Goal: Task Accomplishment & Management: Use online tool/utility

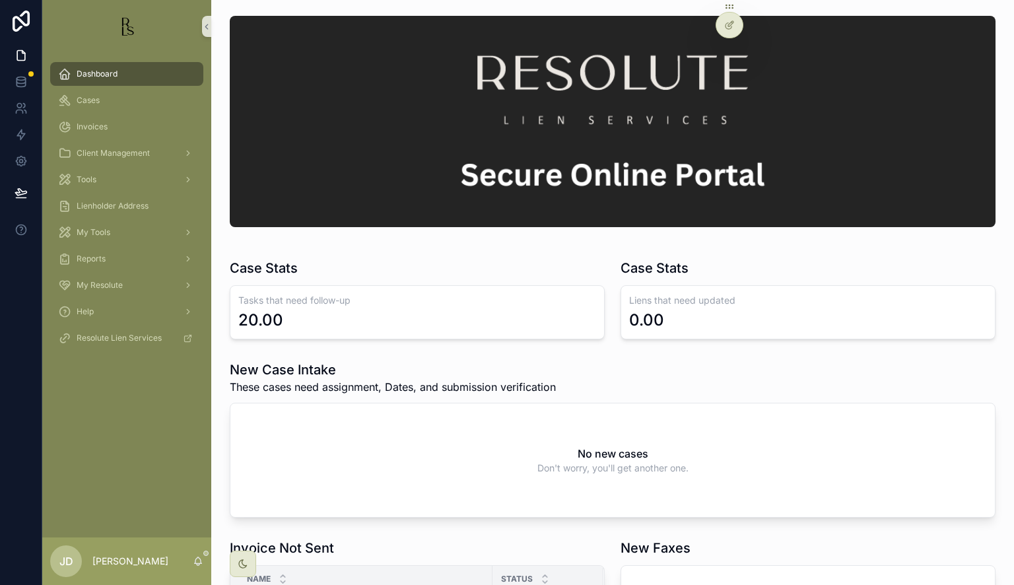
scroll to position [132, 0]
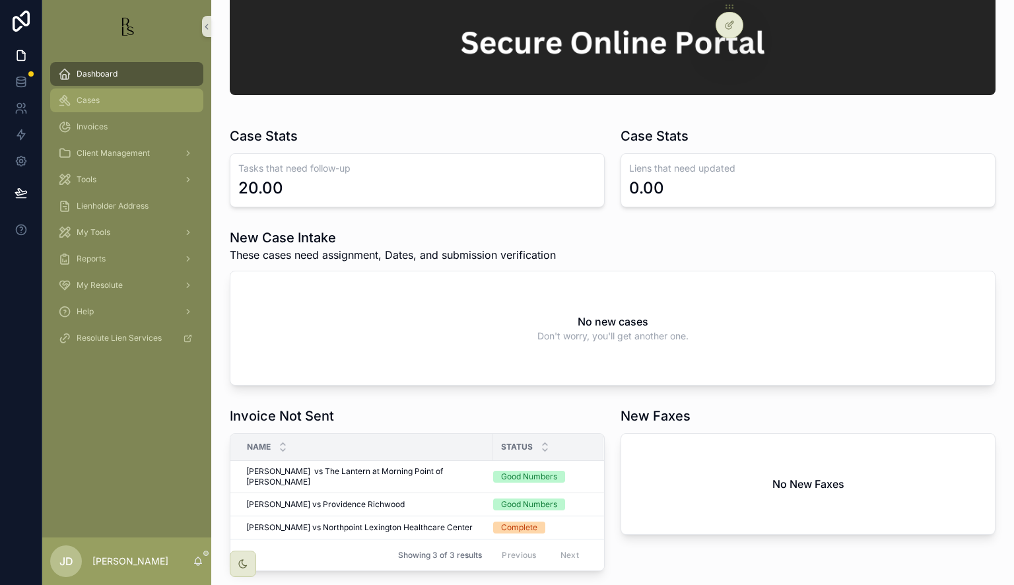
click at [92, 102] on span "Cases" at bounding box center [88, 100] width 23 height 11
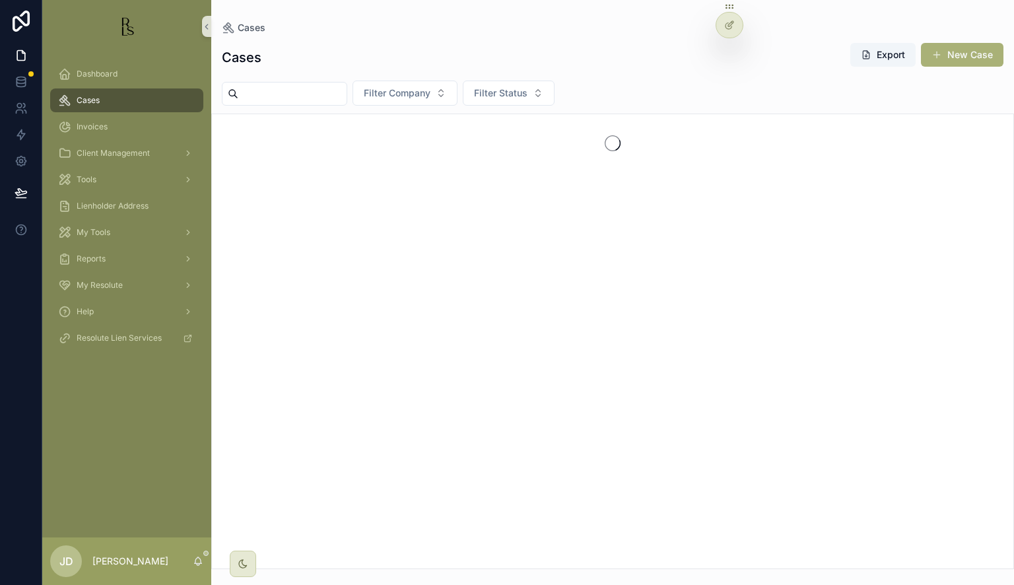
click at [298, 91] on input "scrollable content" at bounding box center [292, 94] width 108 height 18
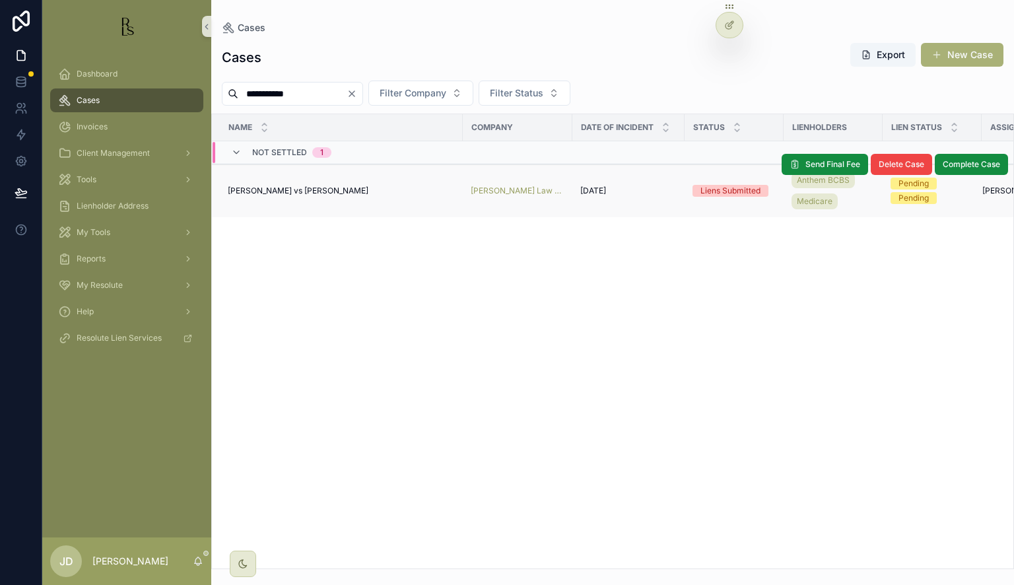
type input "**********"
click at [277, 189] on span "[PERSON_NAME] vs [PERSON_NAME]" at bounding box center [298, 191] width 141 height 11
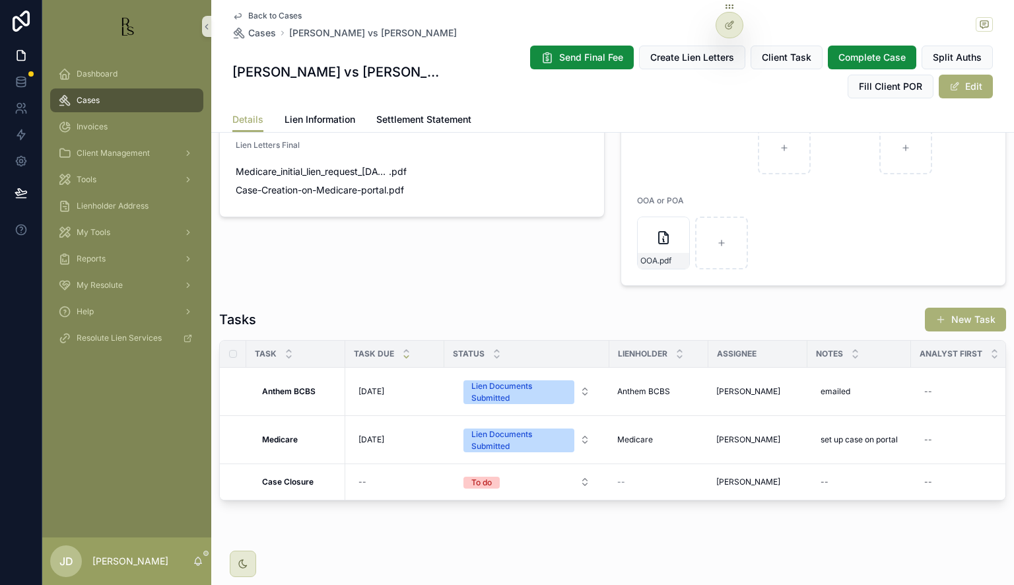
scroll to position [1196, 0]
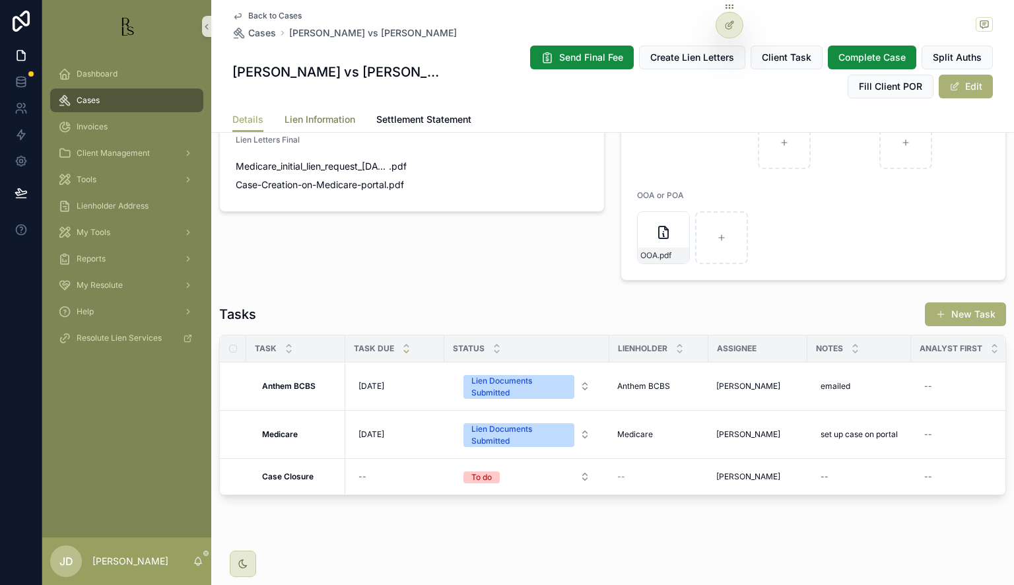
click at [313, 121] on span "Lien Information" at bounding box center [320, 119] width 71 height 13
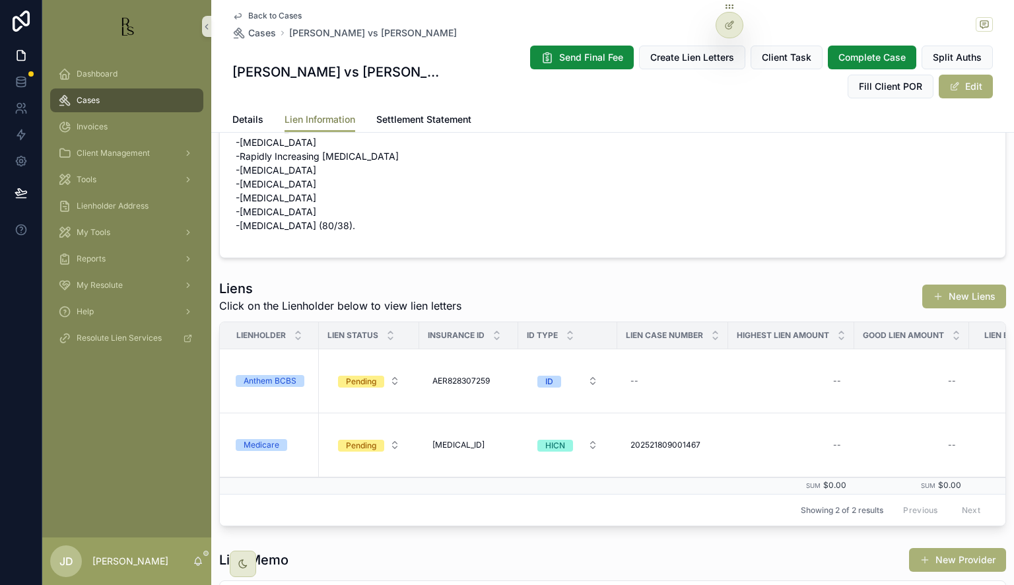
scroll to position [132, 0]
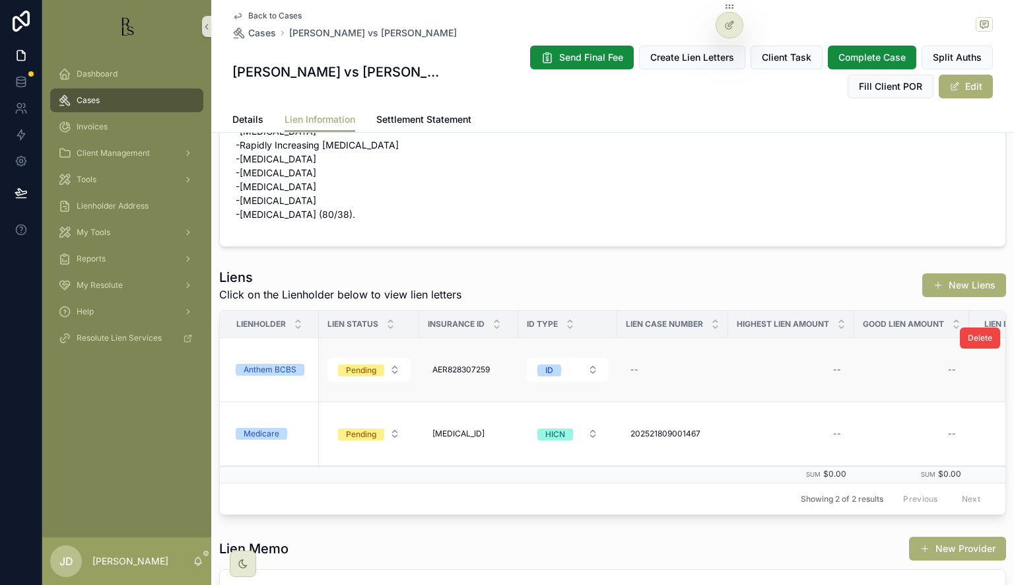
click at [305, 376] on div "Anthem BCBS" at bounding box center [273, 370] width 75 height 12
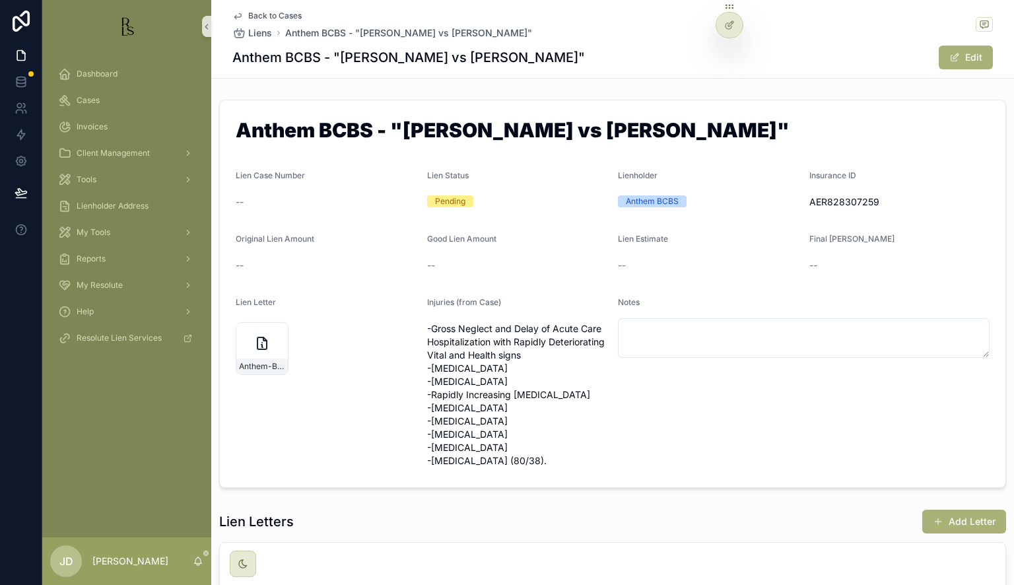
scroll to position [161, 0]
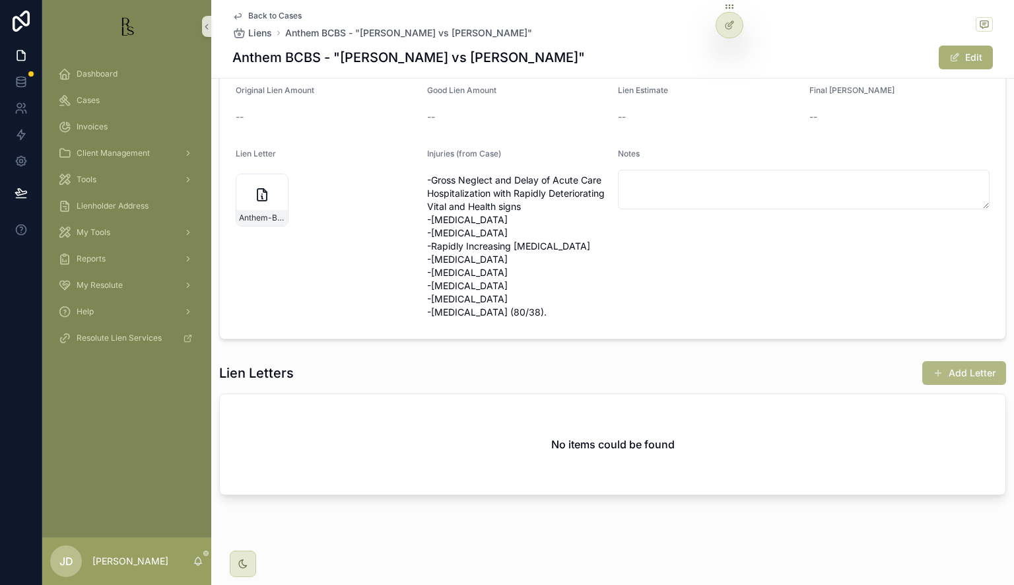
click at [922, 371] on button "Add Letter" at bounding box center [964, 373] width 84 height 24
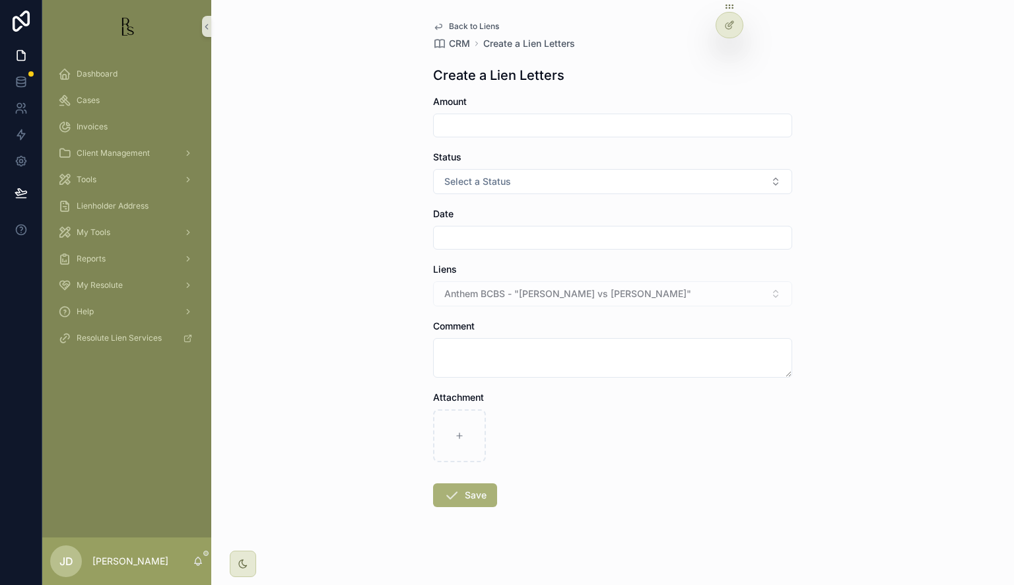
click at [475, 238] on input "scrollable content" at bounding box center [613, 237] width 358 height 18
click at [586, 403] on button "12" at bounding box center [584, 405] width 24 height 24
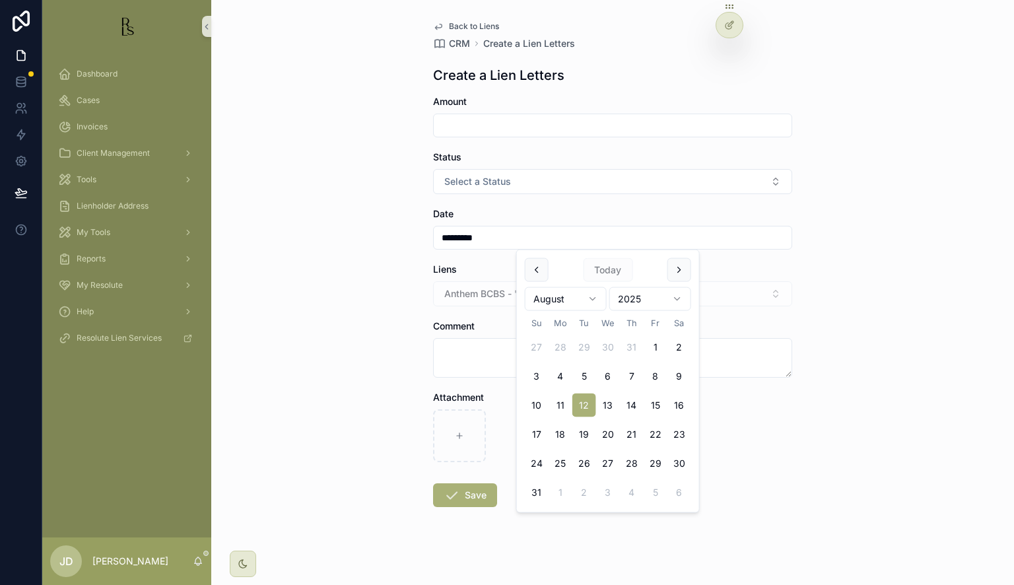
type input "*********"
click at [465, 362] on textarea "scrollable content" at bounding box center [612, 358] width 359 height 40
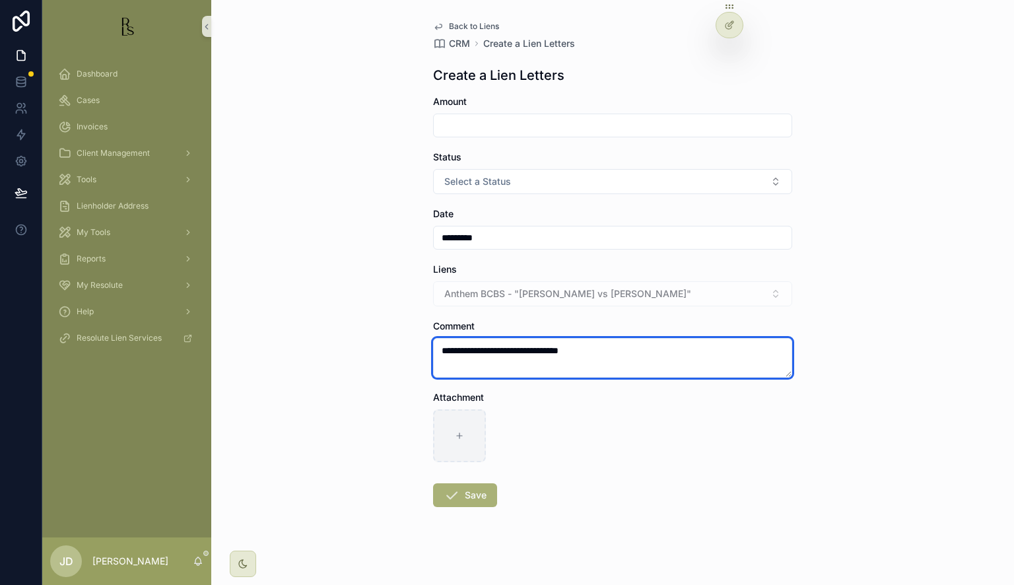
type textarea "**********"
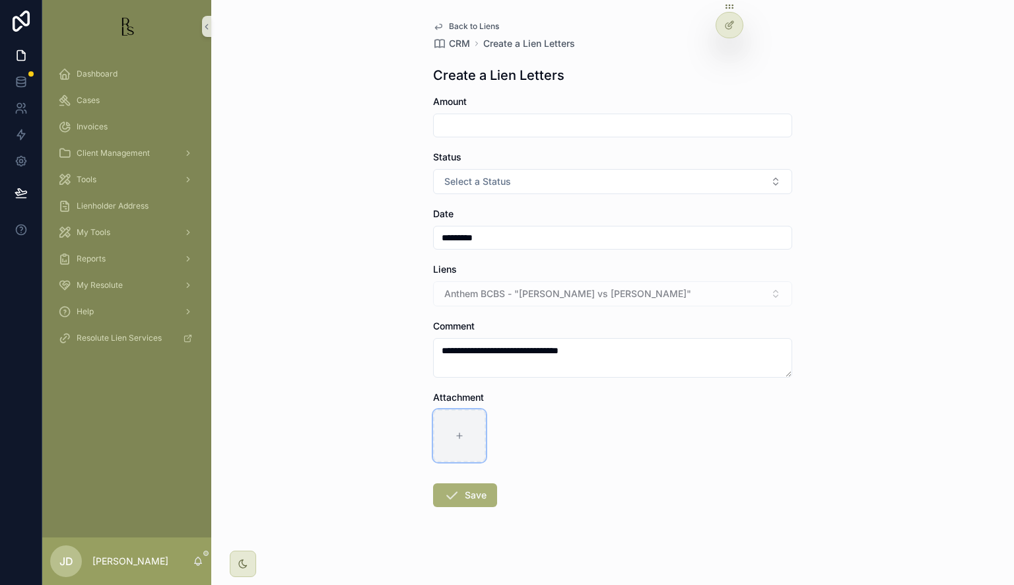
click at [448, 426] on div "scrollable content" at bounding box center [459, 435] width 53 height 53
type input "**********"
click at [462, 497] on button "Save" at bounding box center [465, 495] width 64 height 24
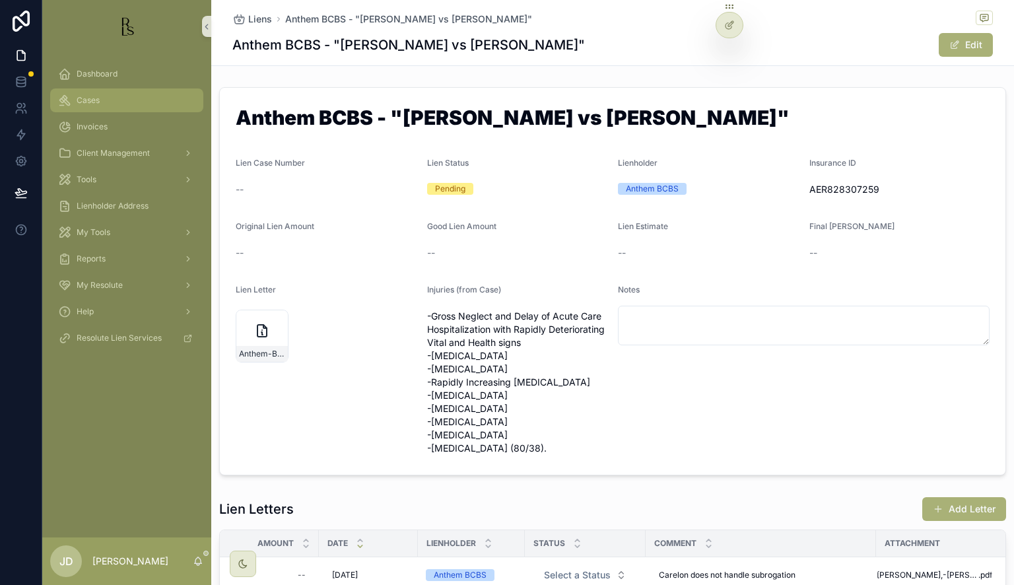
click at [95, 100] on span "Cases" at bounding box center [88, 100] width 23 height 11
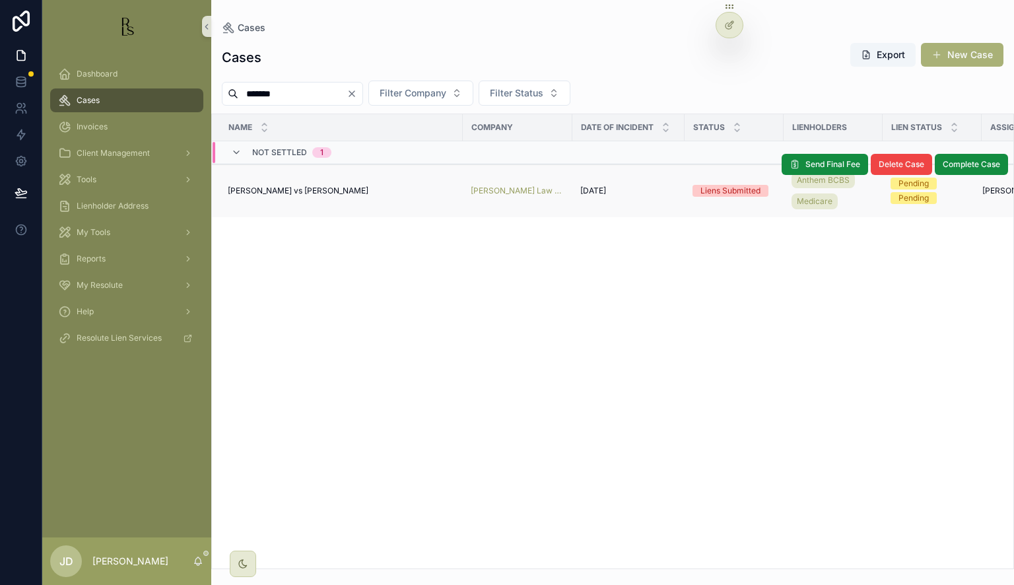
type input "*******"
click at [271, 191] on span "[PERSON_NAME] vs [PERSON_NAME]" at bounding box center [298, 191] width 141 height 11
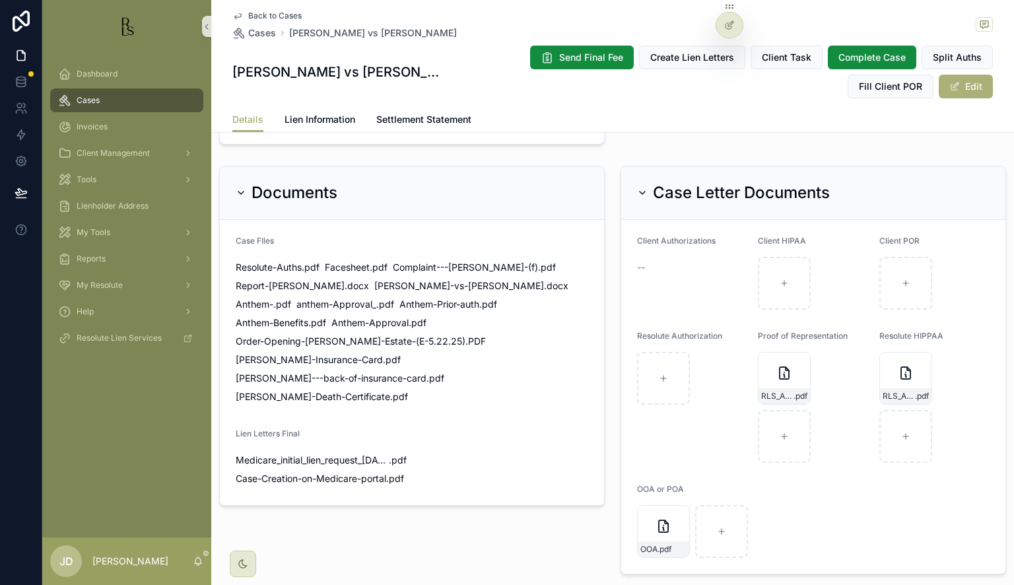
scroll to position [924, 0]
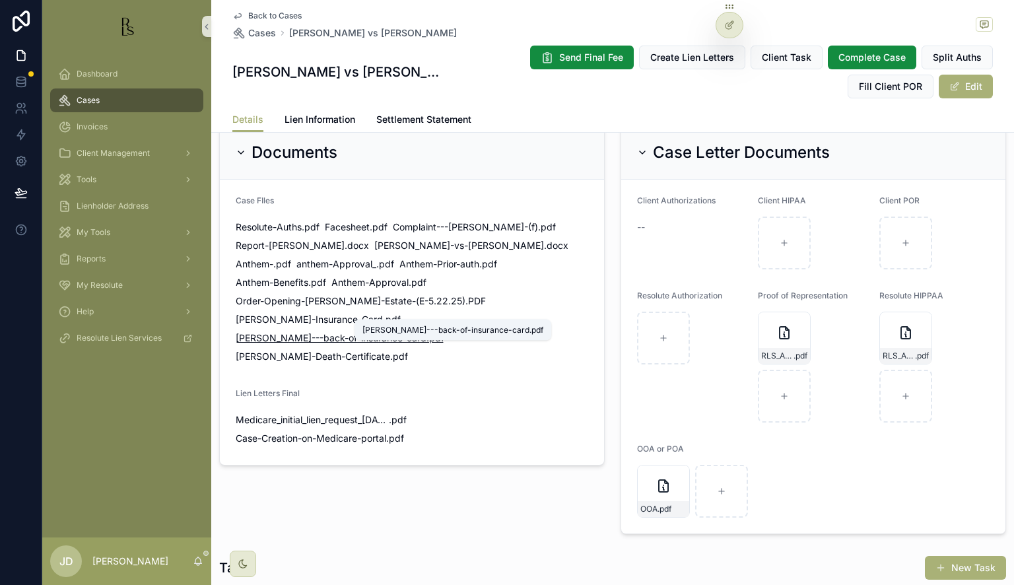
click at [403, 331] on span "[PERSON_NAME]---back-of-insurance-card" at bounding box center [331, 337] width 191 height 13
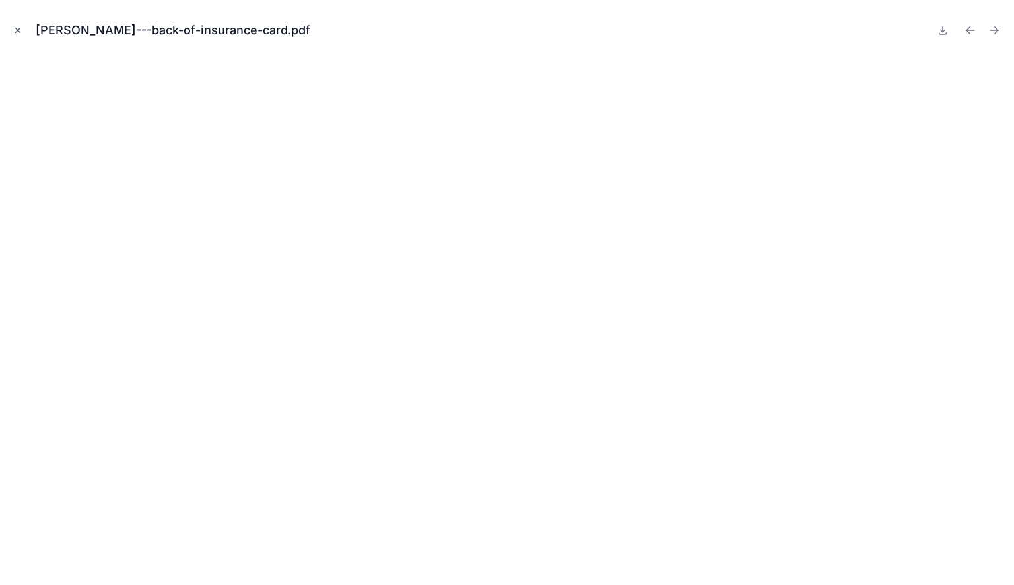
click at [20, 28] on icon "Close modal" at bounding box center [17, 30] width 9 height 9
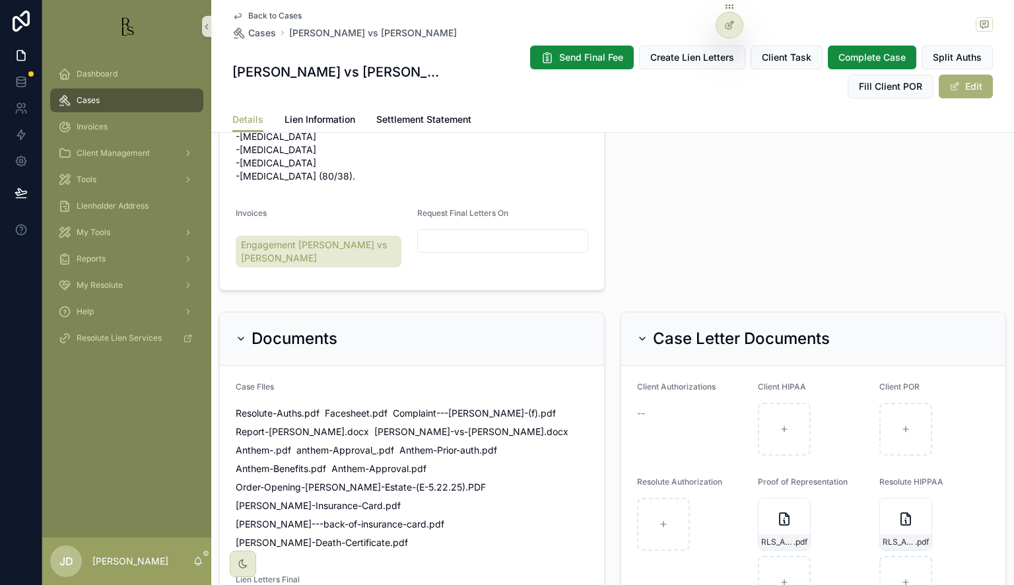
scroll to position [858, 0]
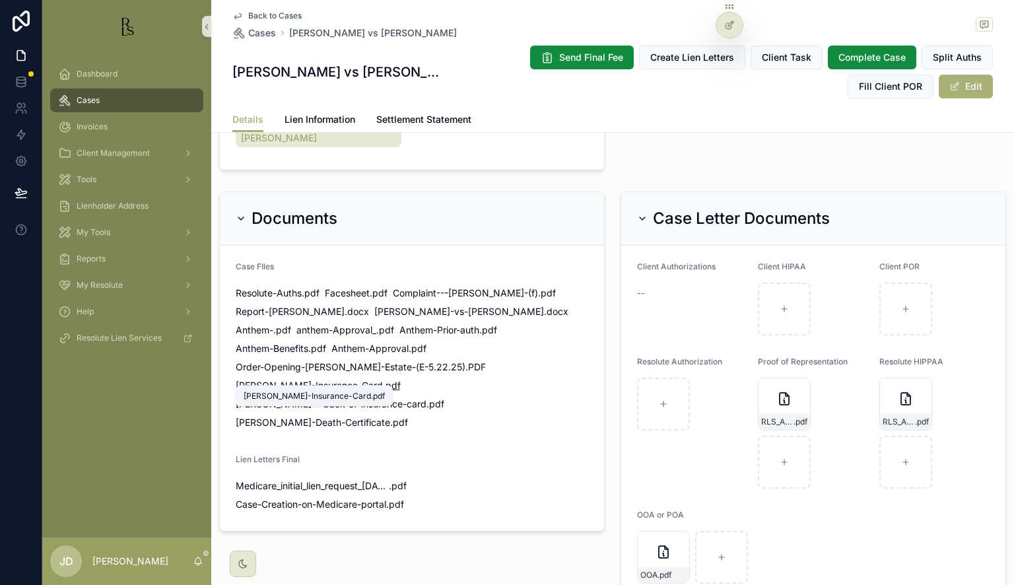
click at [308, 379] on span "[PERSON_NAME]-Insurance-Card" at bounding box center [309, 385] width 147 height 13
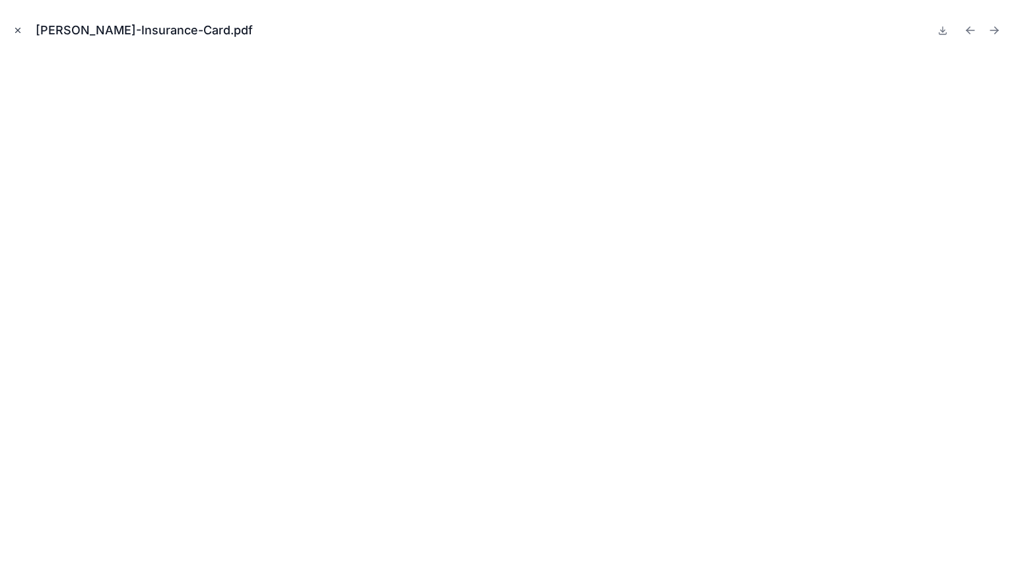
click at [15, 29] on icon "Close modal" at bounding box center [17, 30] width 9 height 9
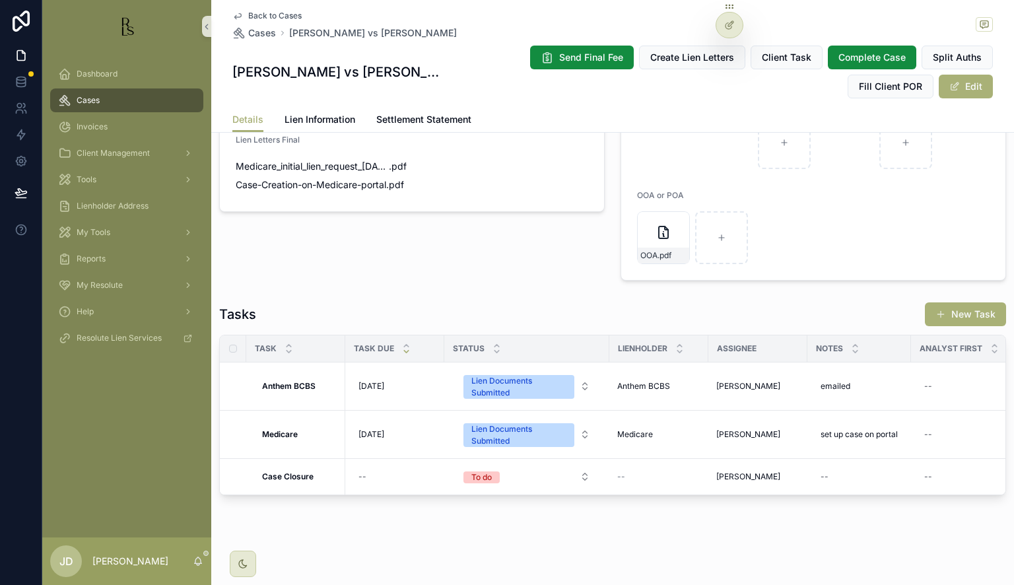
scroll to position [1196, 0]
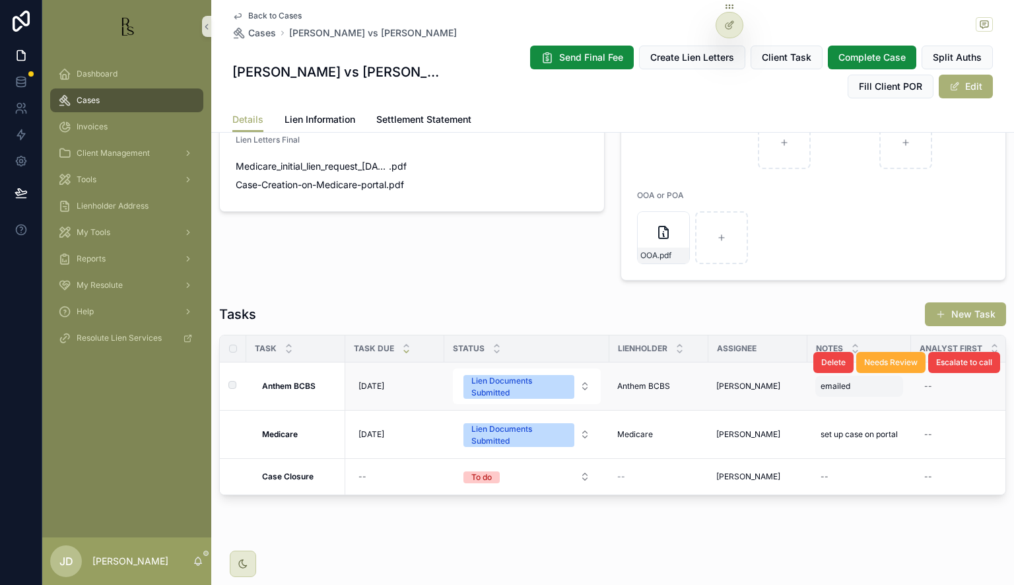
click at [856, 378] on div "emailed emailed" at bounding box center [859, 386] width 88 height 21
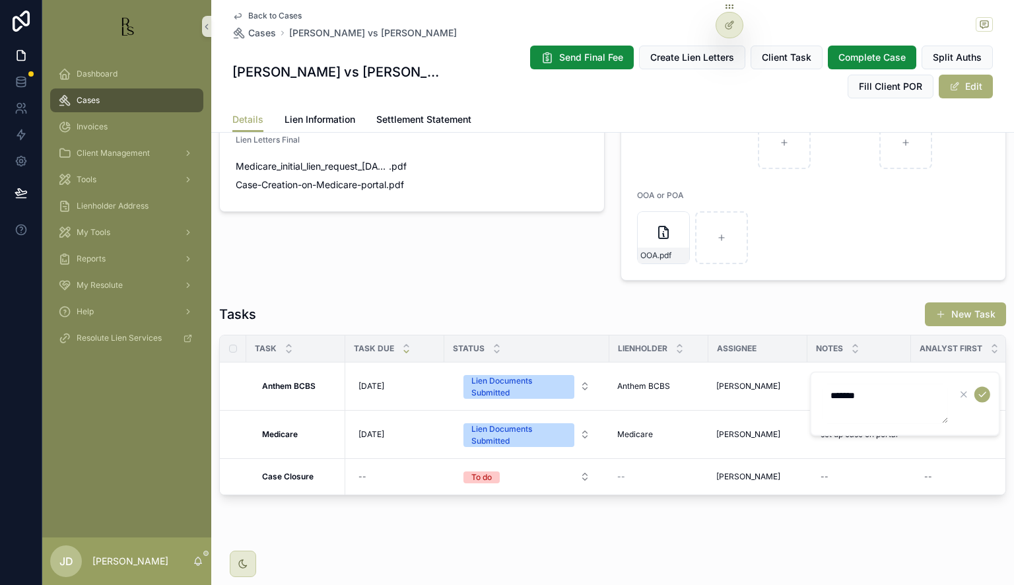
click at [870, 399] on textarea "*******" at bounding box center [885, 404] width 125 height 40
type textarea "**********"
click at [985, 394] on icon "scrollable content" at bounding box center [982, 394] width 11 height 11
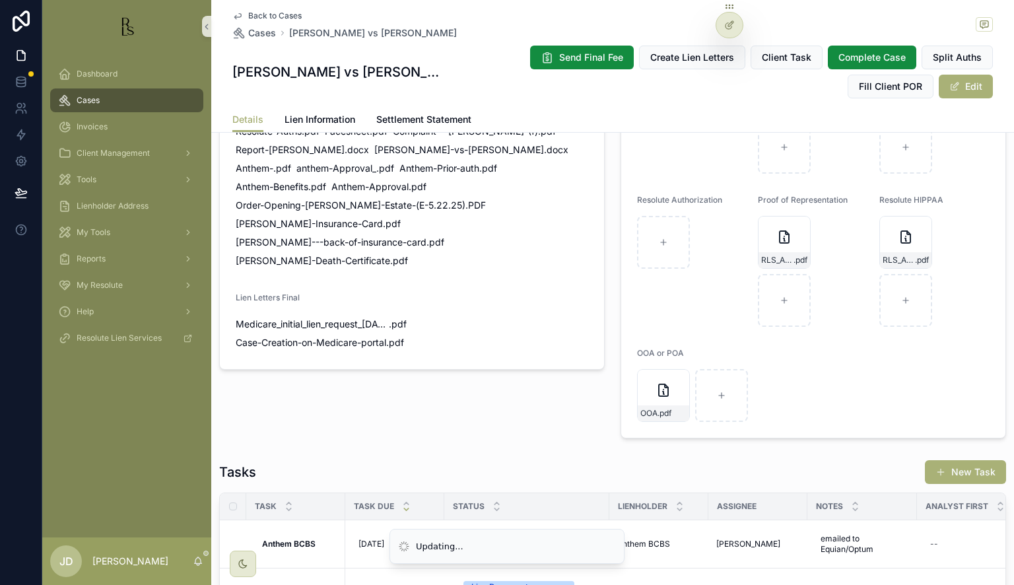
scroll to position [998, 0]
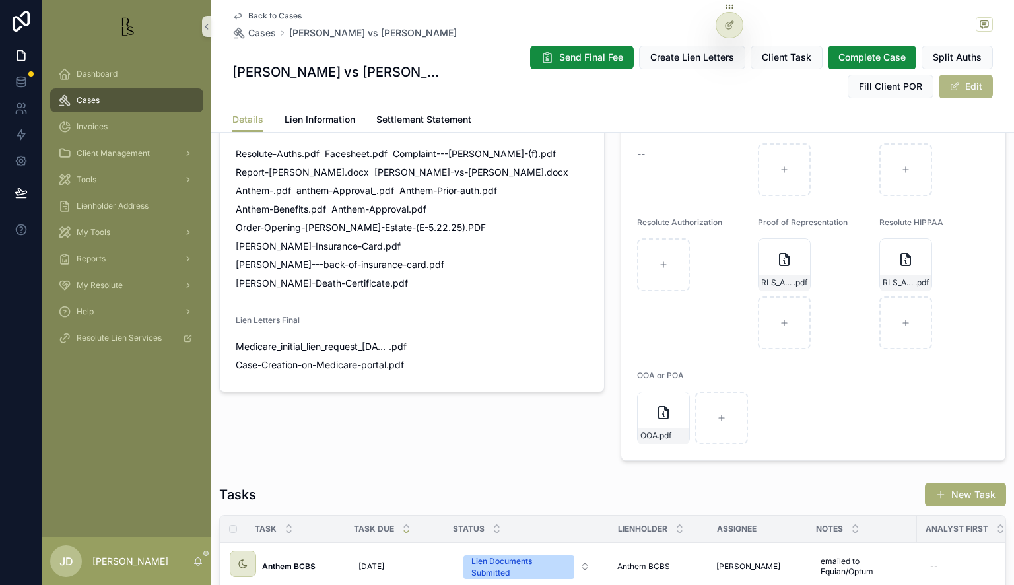
click at [957, 87] on button "Edit" at bounding box center [966, 87] width 54 height 24
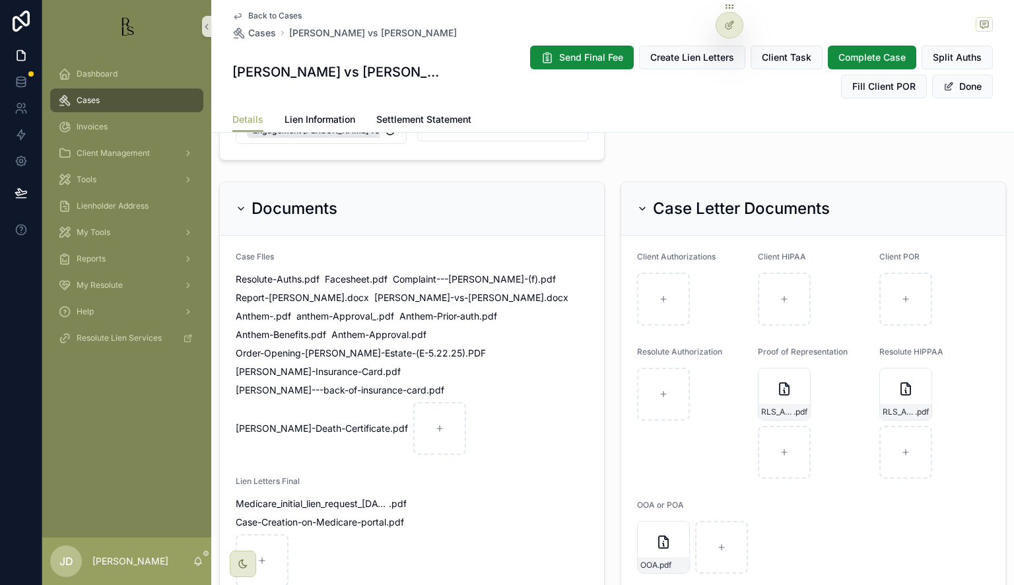
scroll to position [1145, 0]
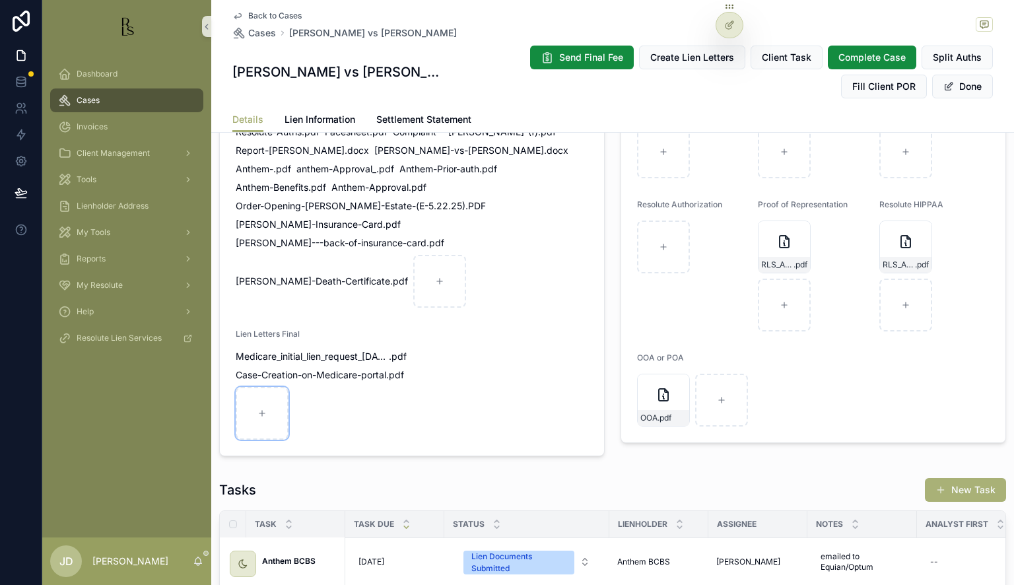
click at [291, 387] on div "Medicare_initial_lien_request_[DATE] .pdf Case-Creation-on-Medicare-portal .pdf" at bounding box center [321, 395] width 171 height 90
click at [267, 387] on div "scrollable content" at bounding box center [262, 413] width 53 height 53
type input "**********"
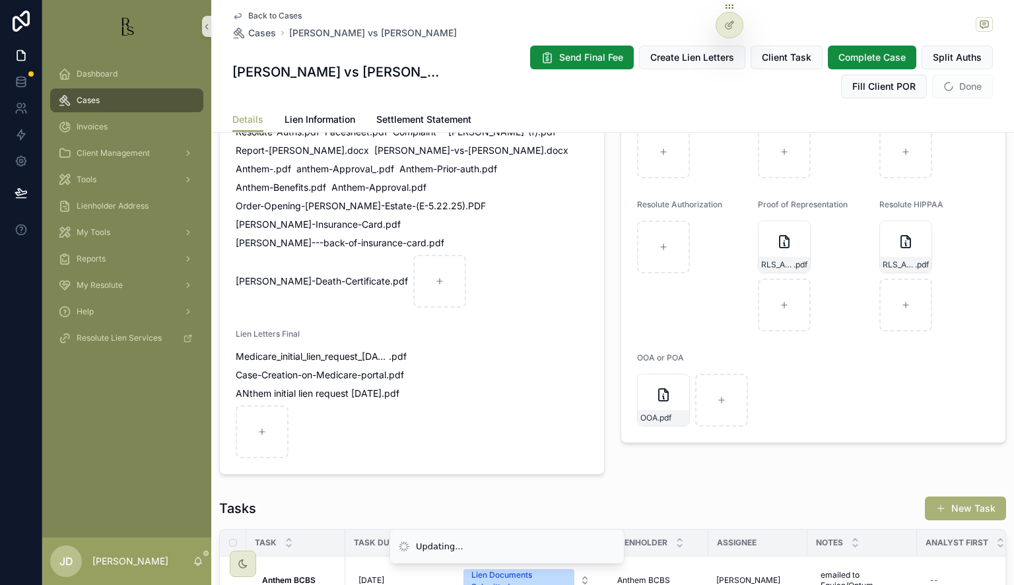
click at [963, 88] on span "Done" at bounding box center [962, 87] width 61 height 24
click at [952, 84] on span "Done" at bounding box center [962, 87] width 61 height 24
click at [255, 15] on span "Back to Cases" at bounding box center [274, 16] width 53 height 11
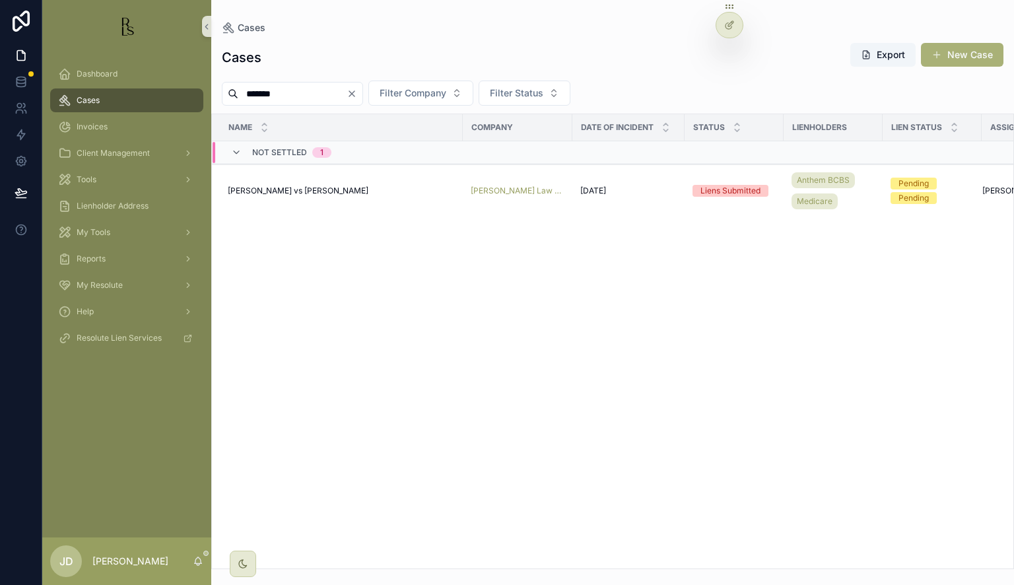
drag, startPoint x: 277, startPoint y: 97, endPoint x: 219, endPoint y: 86, distance: 59.2
click at [219, 86] on div "******* Filter Company Filter Status" at bounding box center [612, 93] width 803 height 25
type input "******"
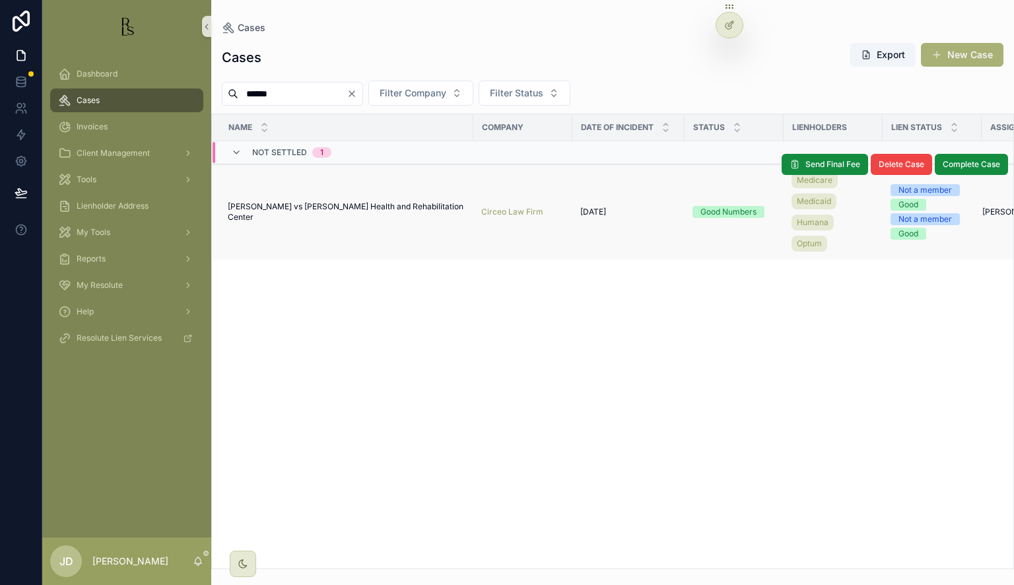
click at [255, 209] on span "[PERSON_NAME] vs [PERSON_NAME] Health and Rehabilitation Center" at bounding box center [347, 211] width 238 height 21
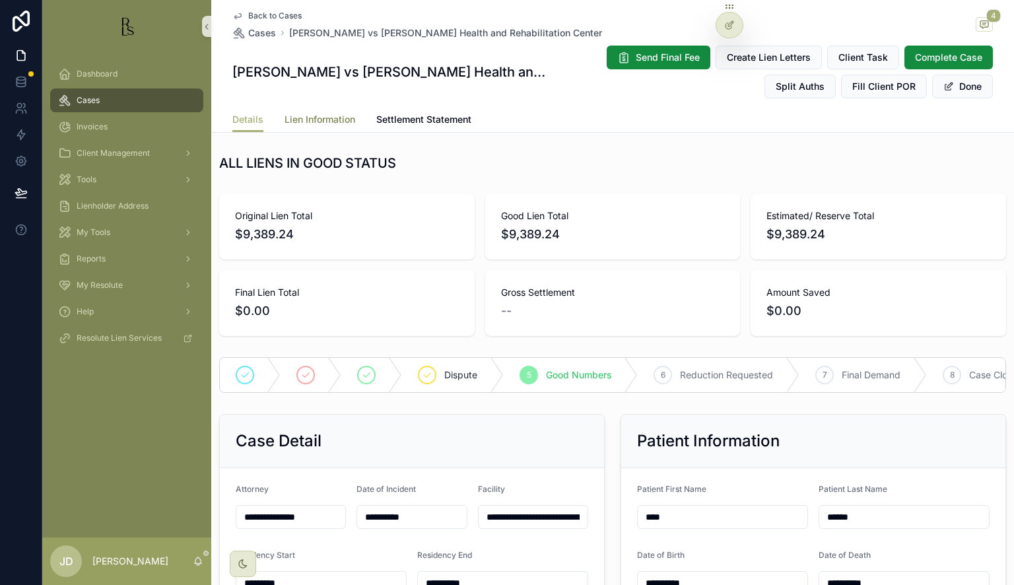
click at [322, 116] on span "Lien Information" at bounding box center [320, 119] width 71 height 13
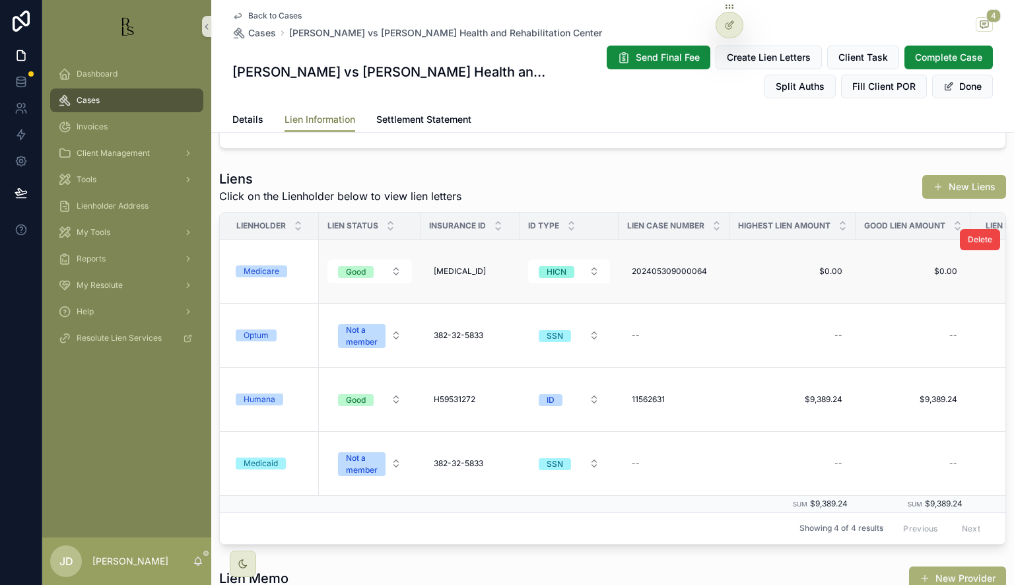
scroll to position [264, 0]
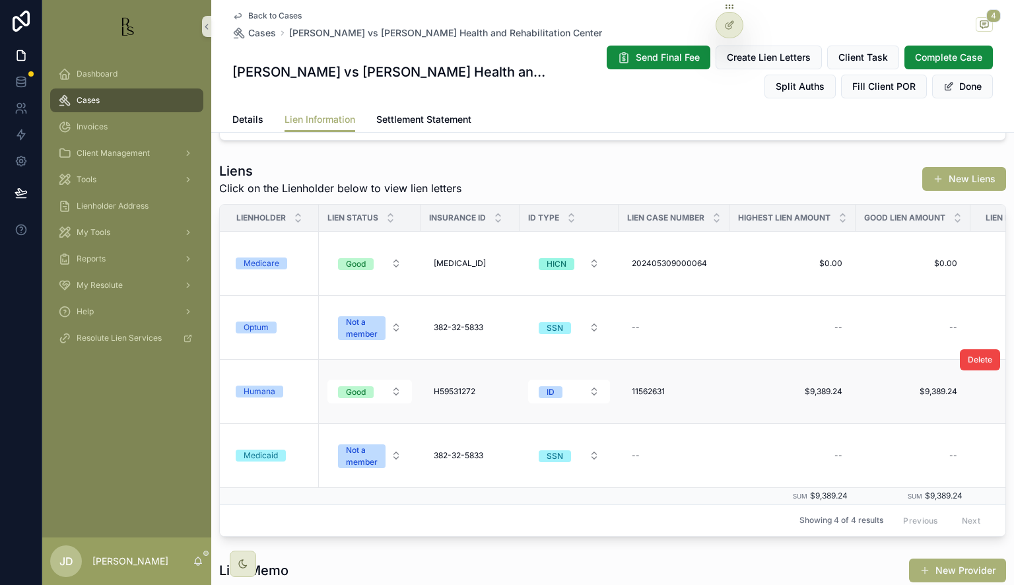
click at [300, 391] on div "Humana" at bounding box center [273, 392] width 75 height 12
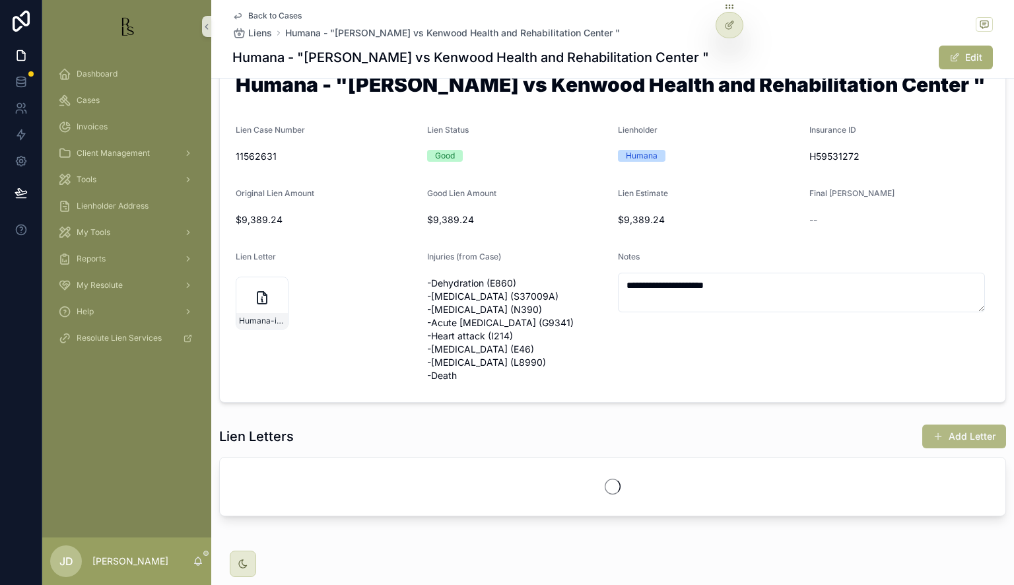
scroll to position [66, 0]
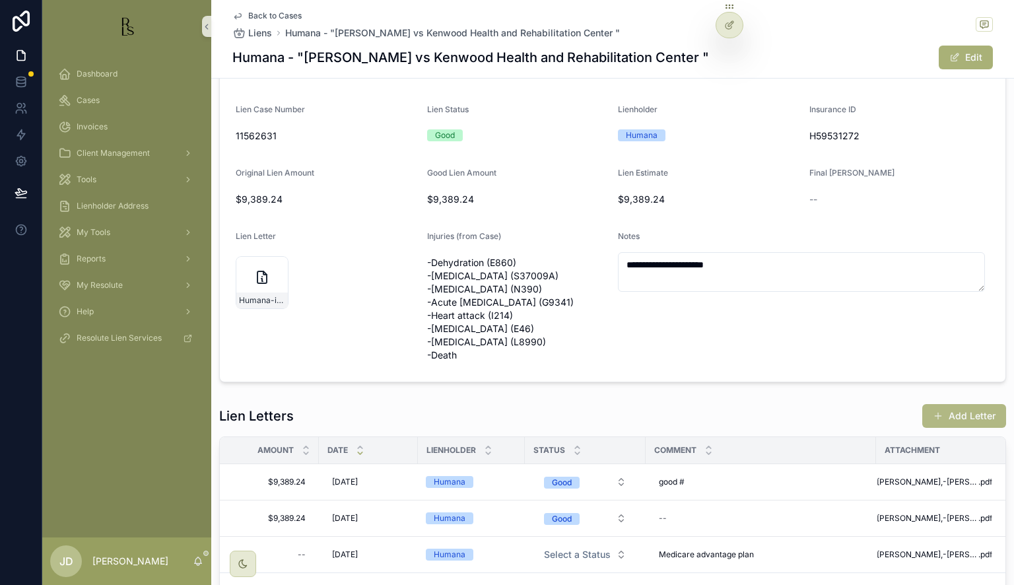
click at [945, 426] on button "Add Letter" at bounding box center [964, 416] width 84 height 24
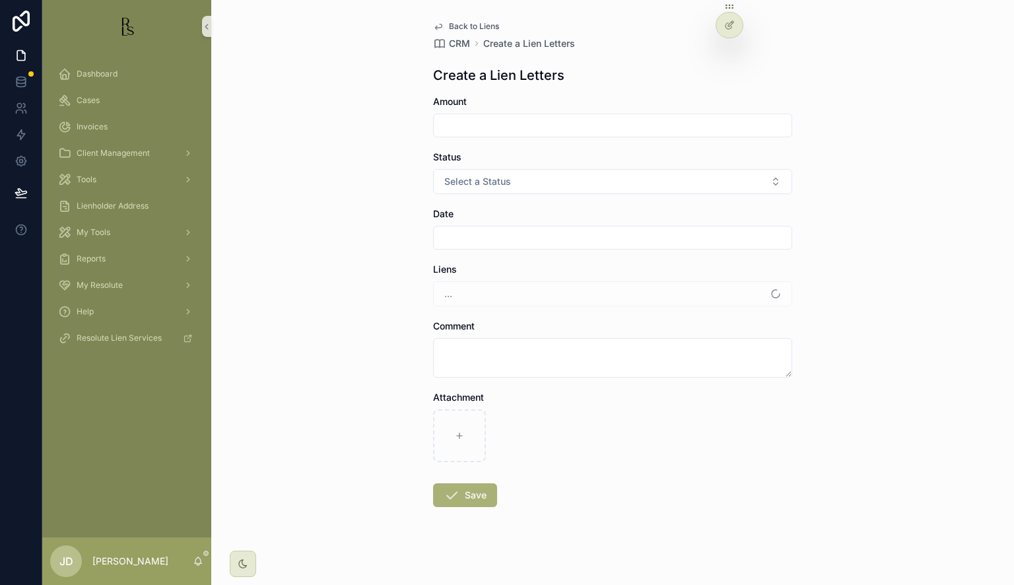
click at [485, 129] on input "scrollable content" at bounding box center [613, 125] width 358 height 18
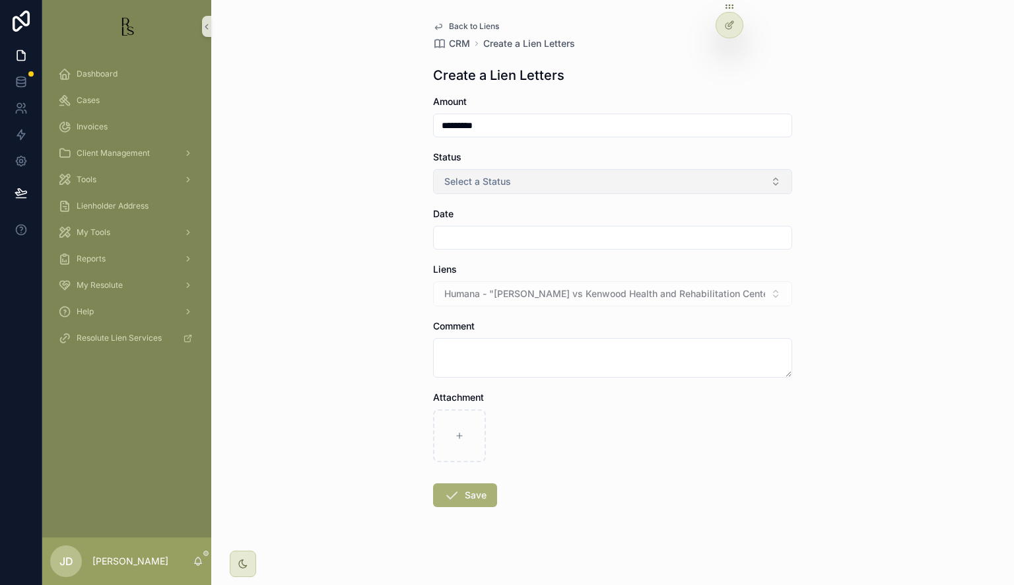
type input "*********"
click at [475, 184] on span "Select a Status" at bounding box center [477, 181] width 67 height 13
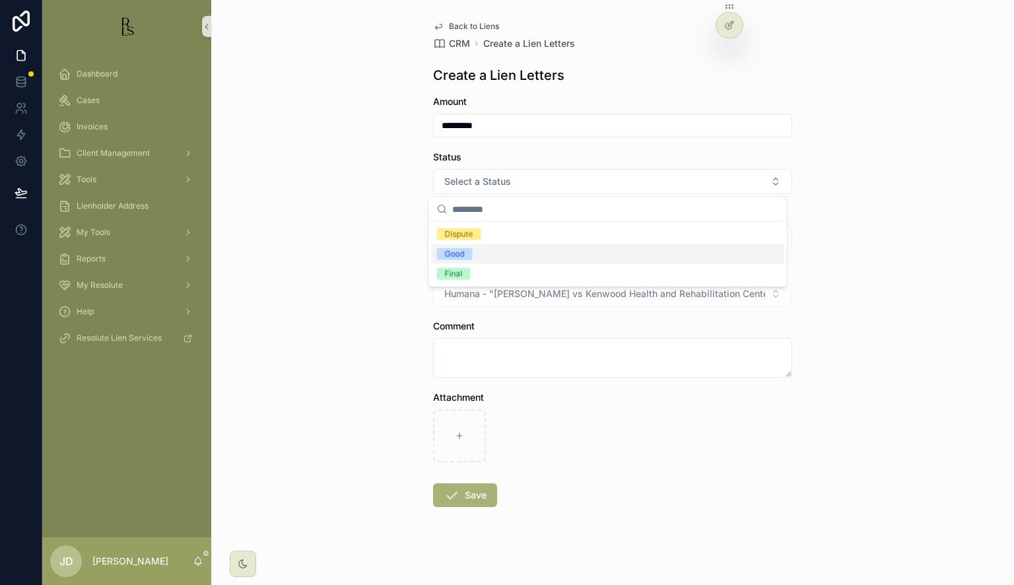
click at [461, 248] on div "Good" at bounding box center [454, 254] width 20 height 12
click at [456, 227] on div "scrollable content" at bounding box center [612, 238] width 359 height 24
click at [453, 238] on input "scrollable content" at bounding box center [613, 237] width 358 height 18
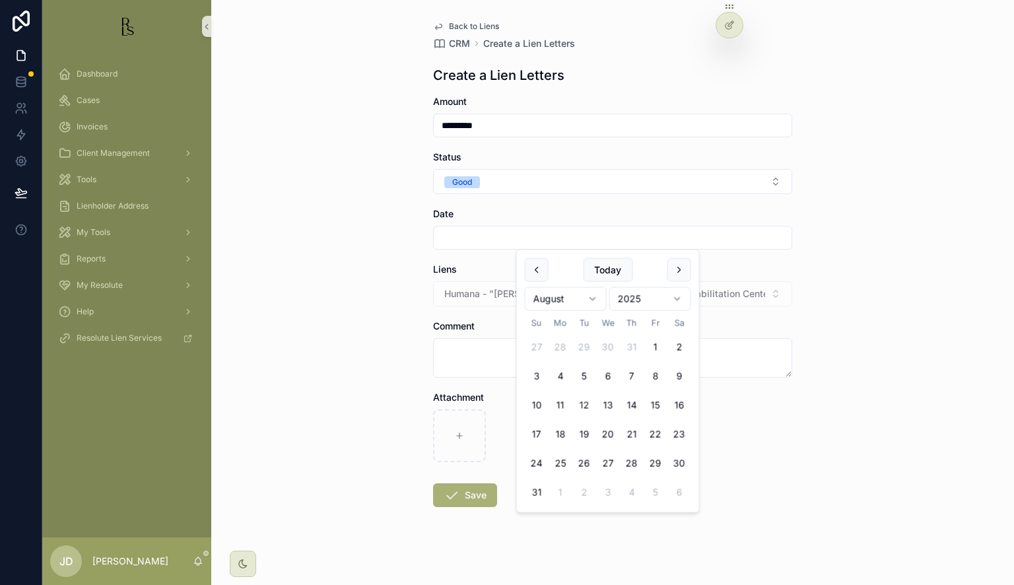
click at [578, 401] on button "12" at bounding box center [584, 405] width 24 height 24
type input "*********"
click at [485, 360] on textarea "scrollable content" at bounding box center [612, 358] width 359 height 40
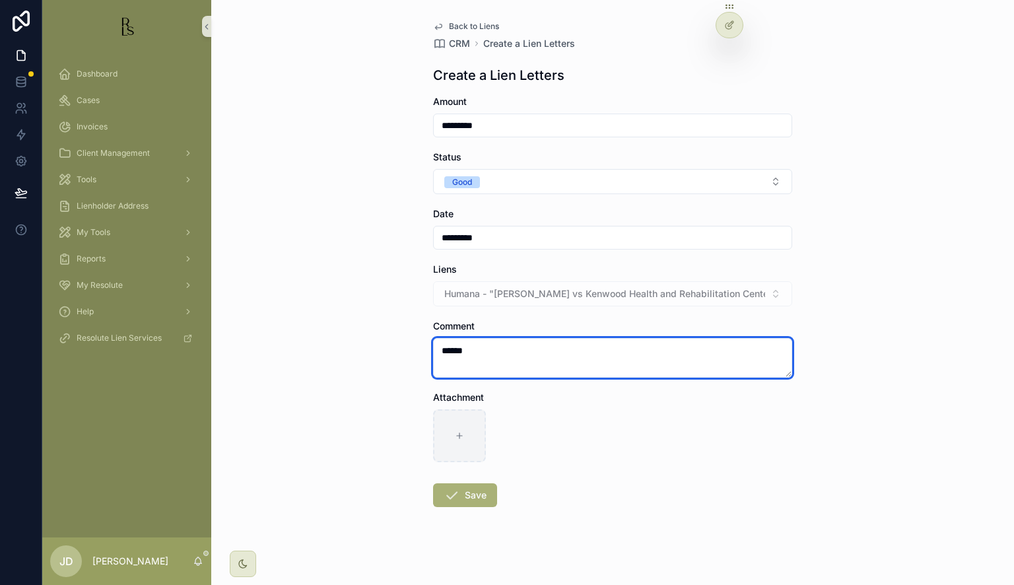
type textarea "******"
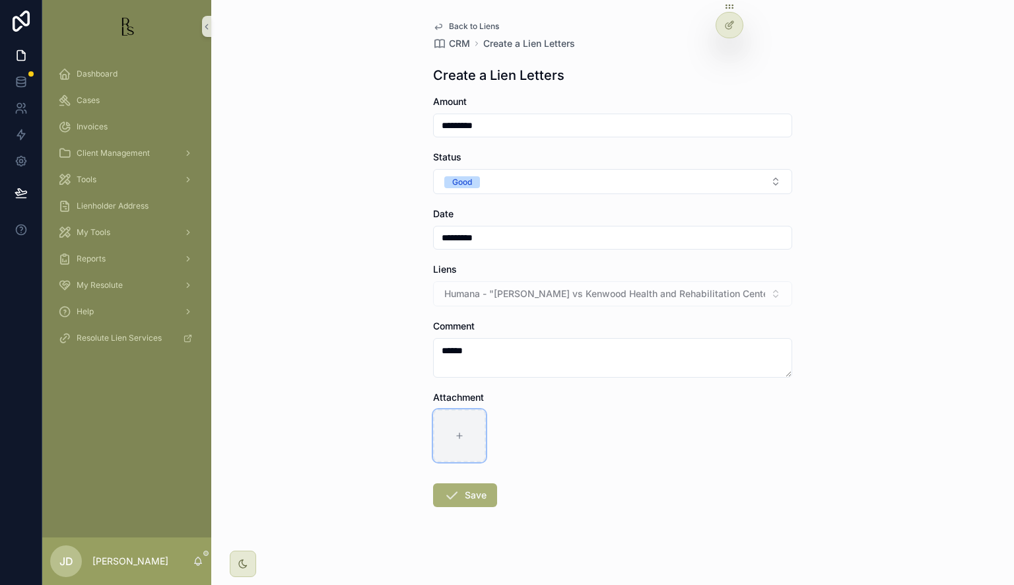
click at [473, 436] on div "scrollable content" at bounding box center [459, 435] width 53 height 53
type input "**********"
click at [447, 495] on icon "scrollable content" at bounding box center [452, 495] width 16 height 16
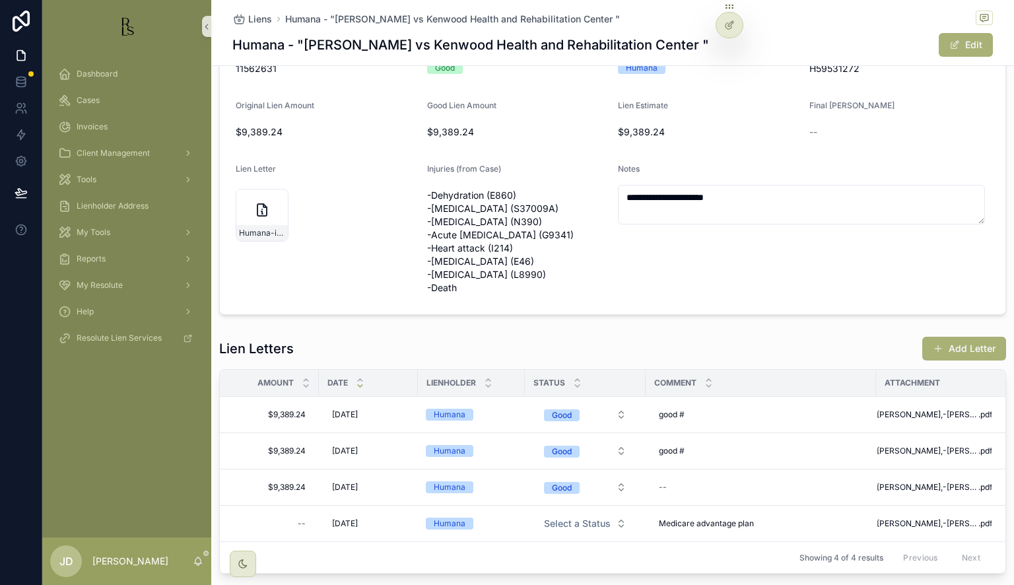
scroll to position [132, 0]
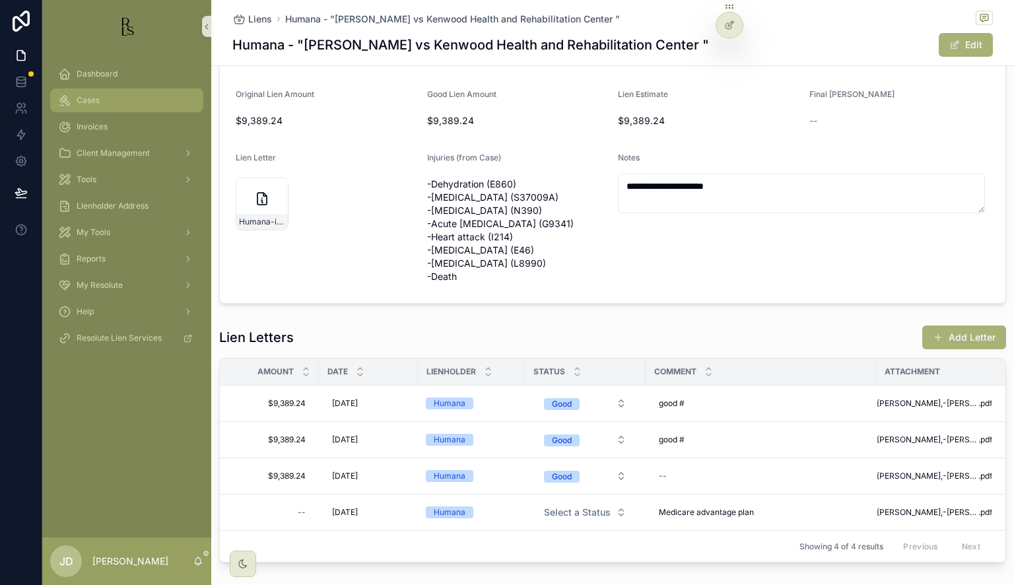
click at [100, 96] on div "Cases" at bounding box center [126, 100] width 137 height 21
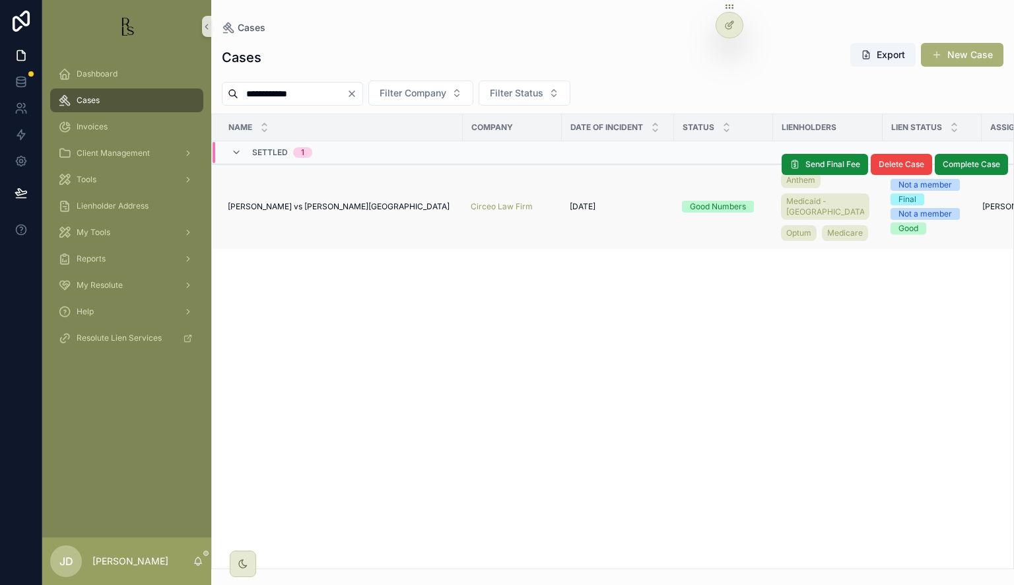
type input "**********"
click at [304, 212] on span "[PERSON_NAME] vs [PERSON_NAME][GEOGRAPHIC_DATA]" at bounding box center [339, 206] width 222 height 11
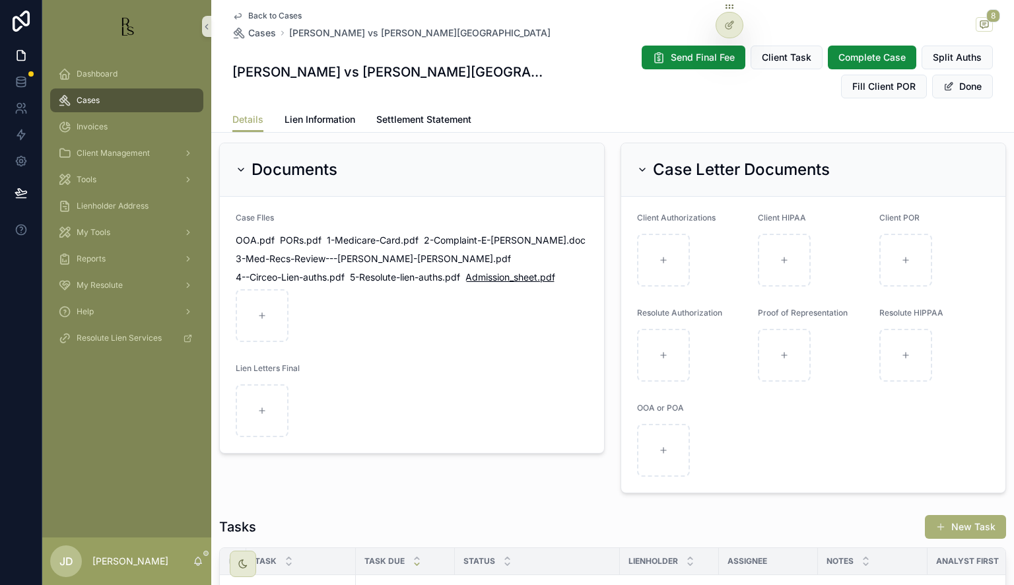
scroll to position [1157, 0]
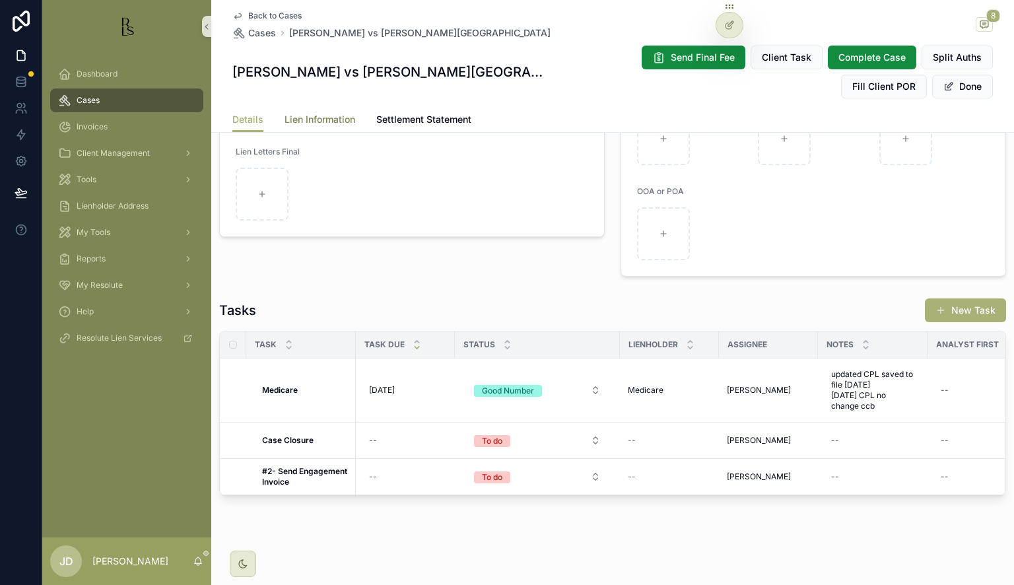
click at [310, 118] on span "Lien Information" at bounding box center [320, 119] width 71 height 13
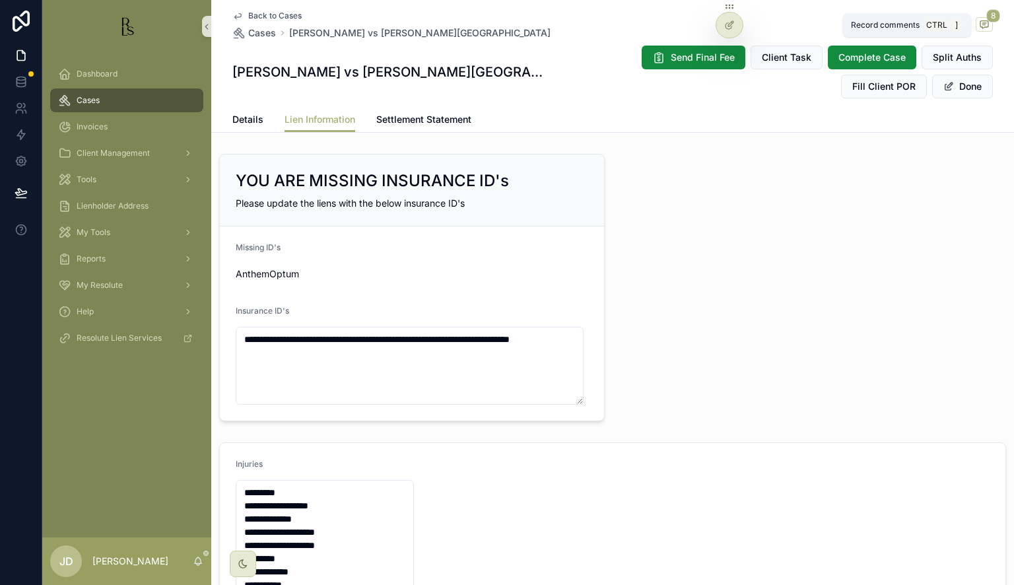
click at [980, 28] on icon "scrollable content" at bounding box center [984, 23] width 8 height 7
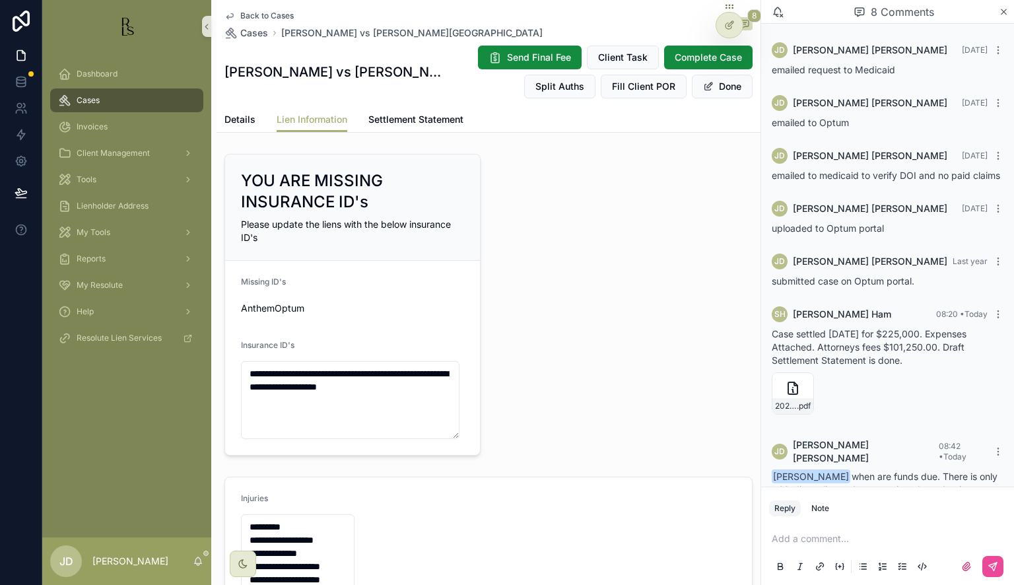
scroll to position [105, 0]
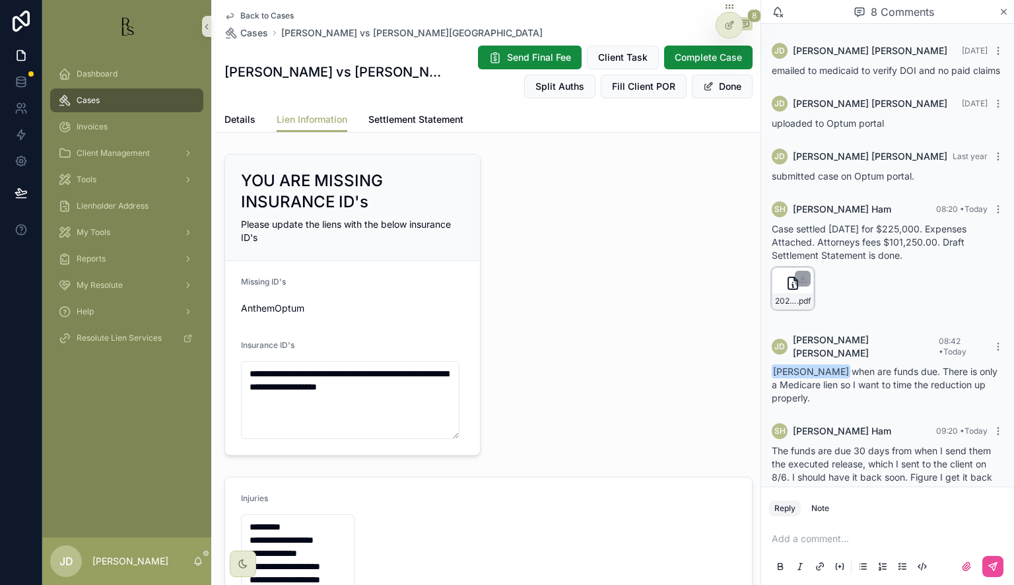
click at [808, 287] on div "scrollable content" at bounding box center [803, 279] width 16 height 16
click at [805, 284] on icon "scrollable content" at bounding box center [803, 278] width 11 height 11
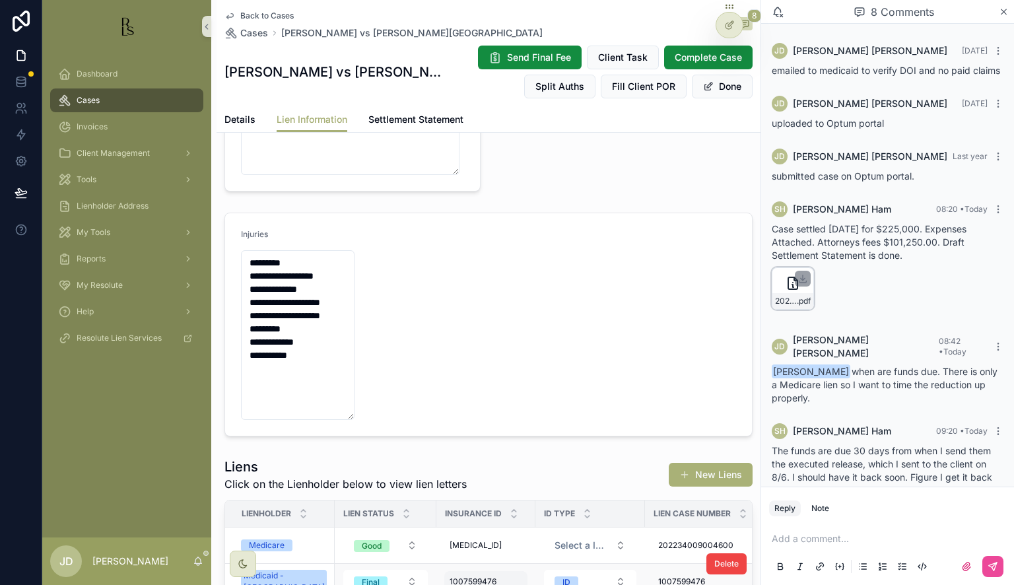
scroll to position [330, 0]
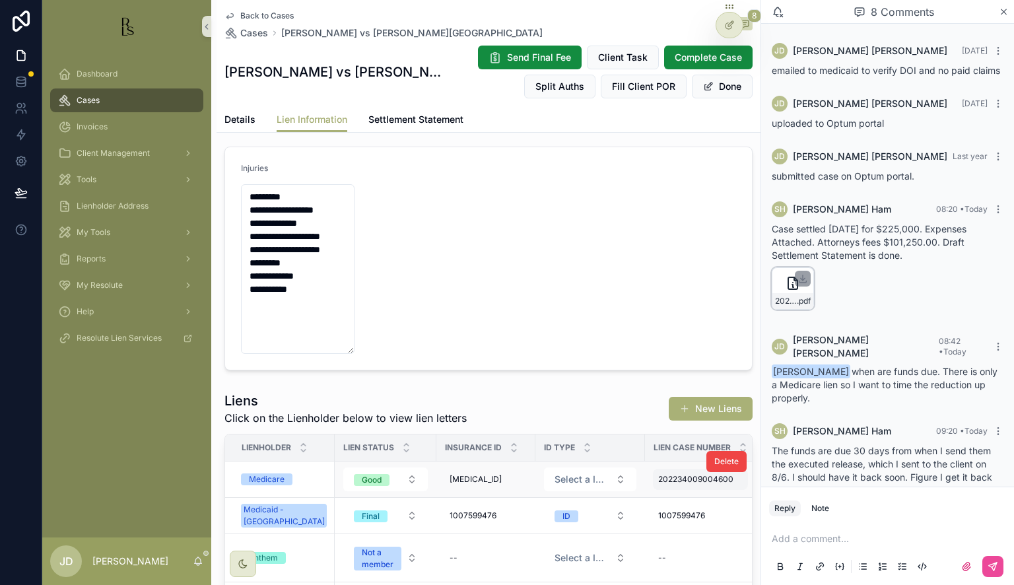
click at [658, 477] on span "202234009004600" at bounding box center [695, 479] width 75 height 11
drag, startPoint x: 652, startPoint y: 491, endPoint x: 755, endPoint y: 494, distance: 103.7
click at [755, 494] on input "**********" at bounding box center [711, 498] width 125 height 18
click at [806, 498] on icon "scrollable content" at bounding box center [808, 496] width 11 height 11
click at [247, 119] on span "Details" at bounding box center [239, 119] width 31 height 13
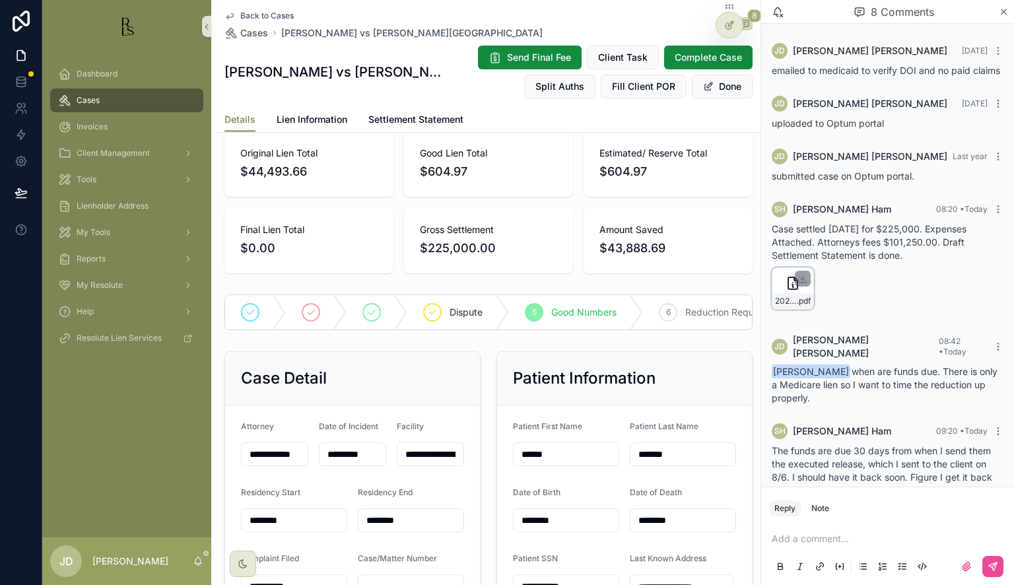
scroll to position [132, 0]
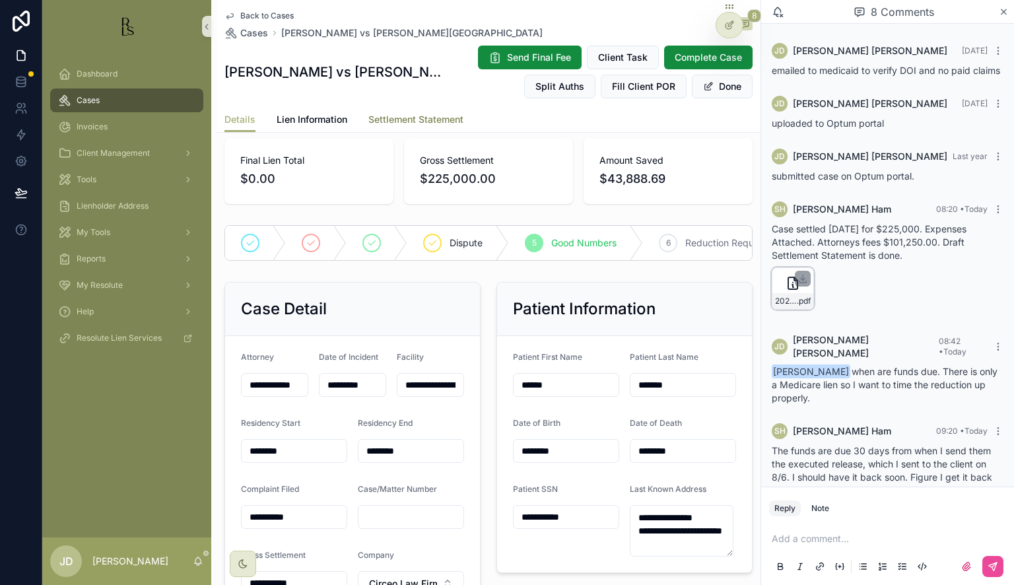
click at [429, 116] on span "Settlement Statement" at bounding box center [415, 119] width 95 height 13
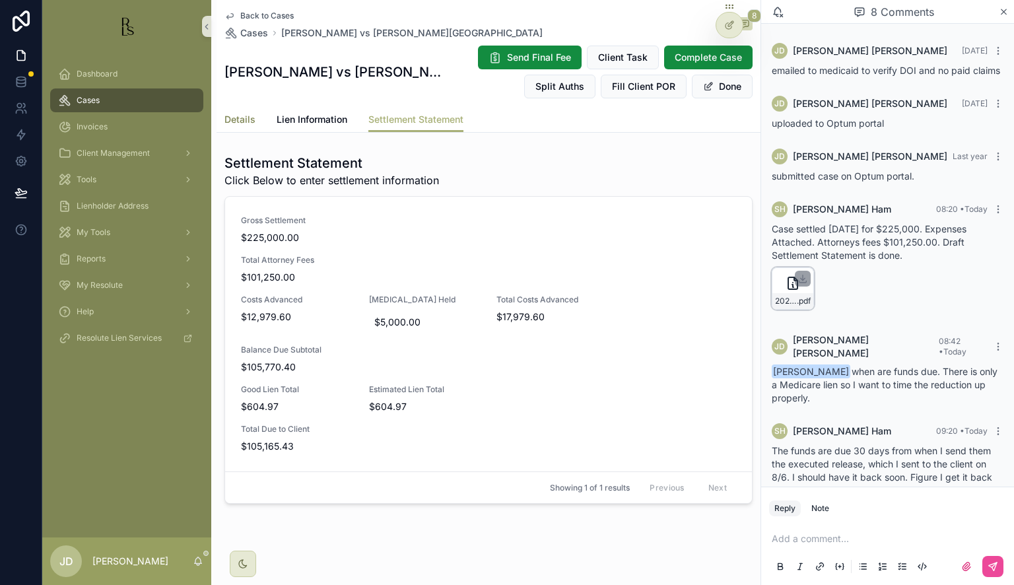
click at [239, 115] on span "Details" at bounding box center [239, 119] width 31 height 13
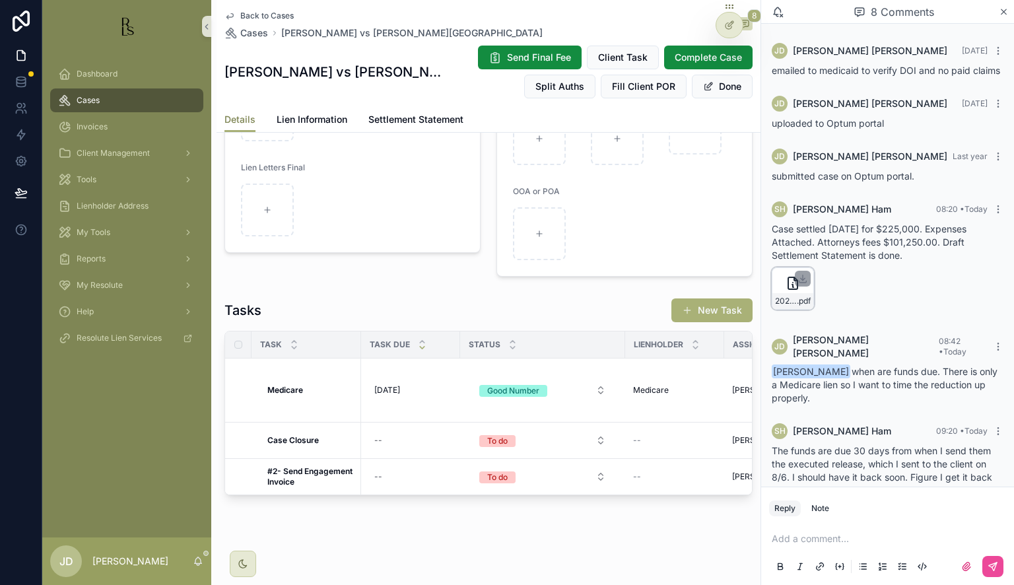
scroll to position [1178, 0]
click at [530, 385] on div "Good Number" at bounding box center [513, 391] width 52 height 12
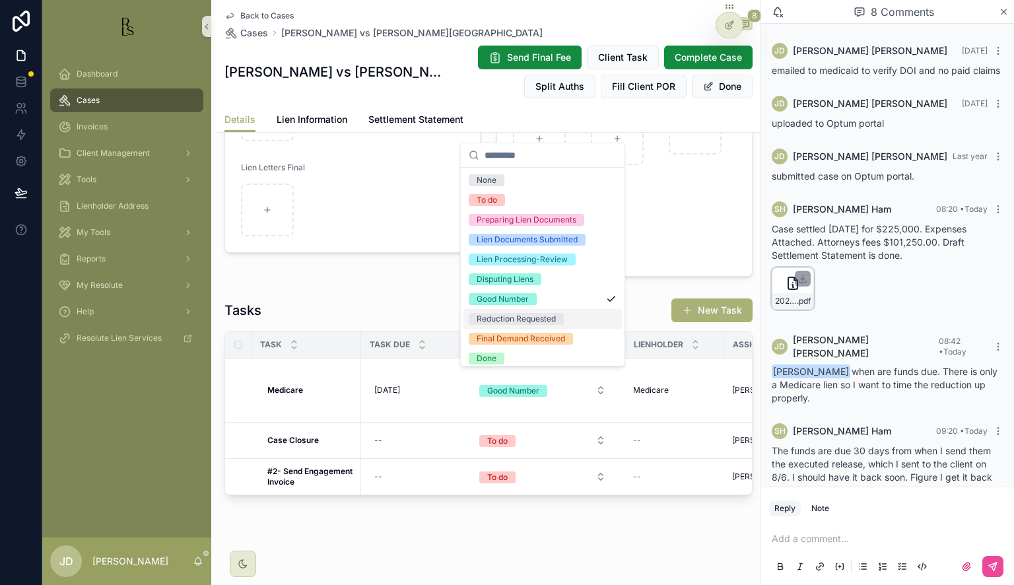
click at [524, 321] on div "Reduction Requested" at bounding box center [516, 319] width 79 height 12
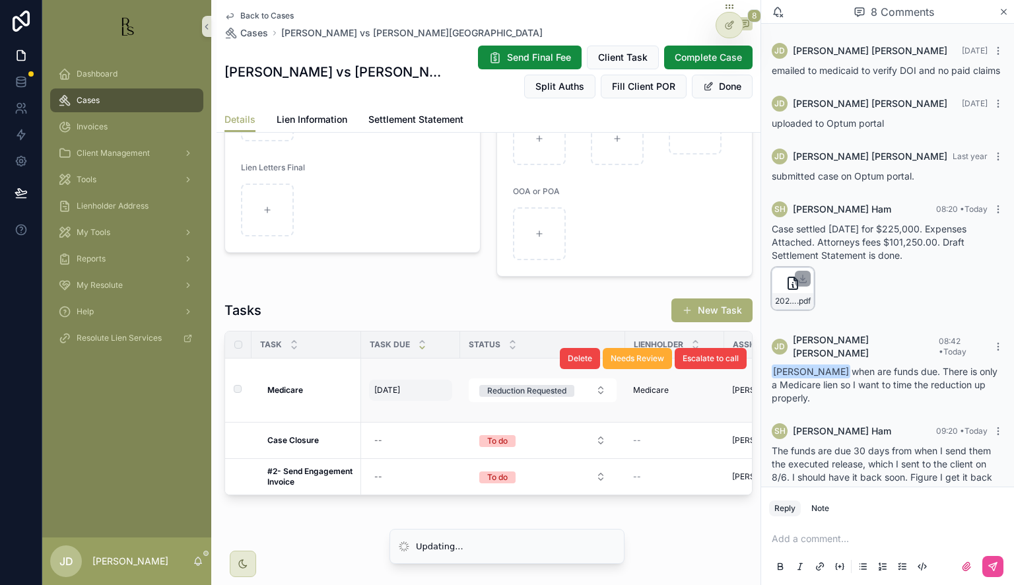
click at [392, 385] on span "[DATE]" at bounding box center [387, 390] width 26 height 11
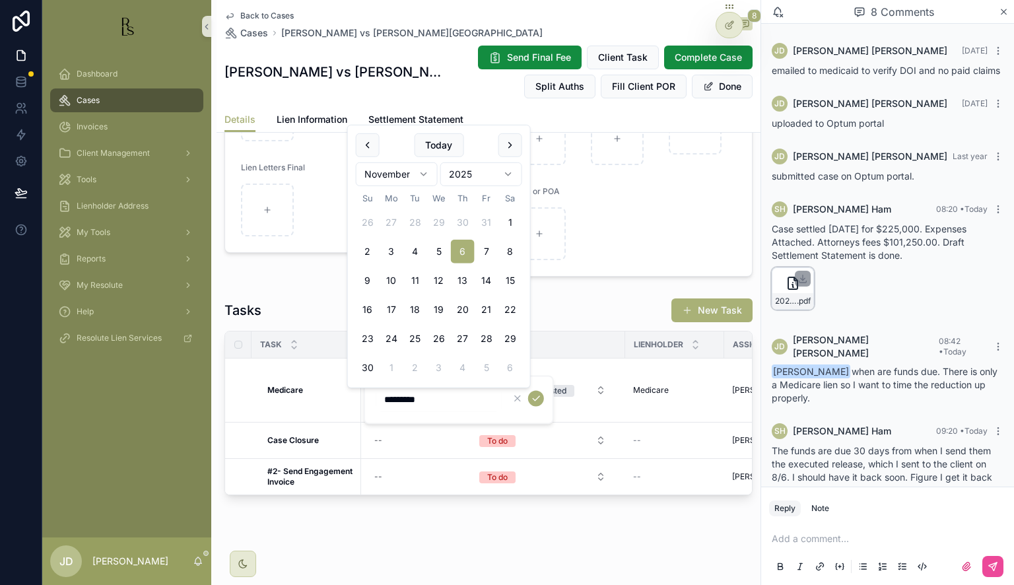
drag, startPoint x: 382, startPoint y: 395, endPoint x: 391, endPoint y: 395, distance: 9.9
click at [391, 395] on input "*********" at bounding box center [438, 399] width 125 height 18
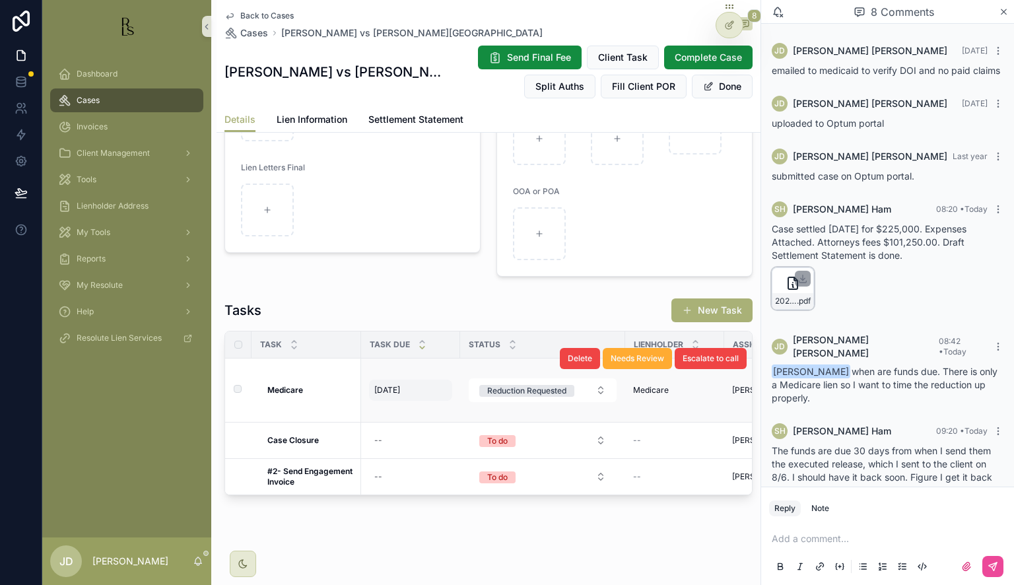
click at [383, 385] on span "[DATE]" at bounding box center [387, 390] width 26 height 11
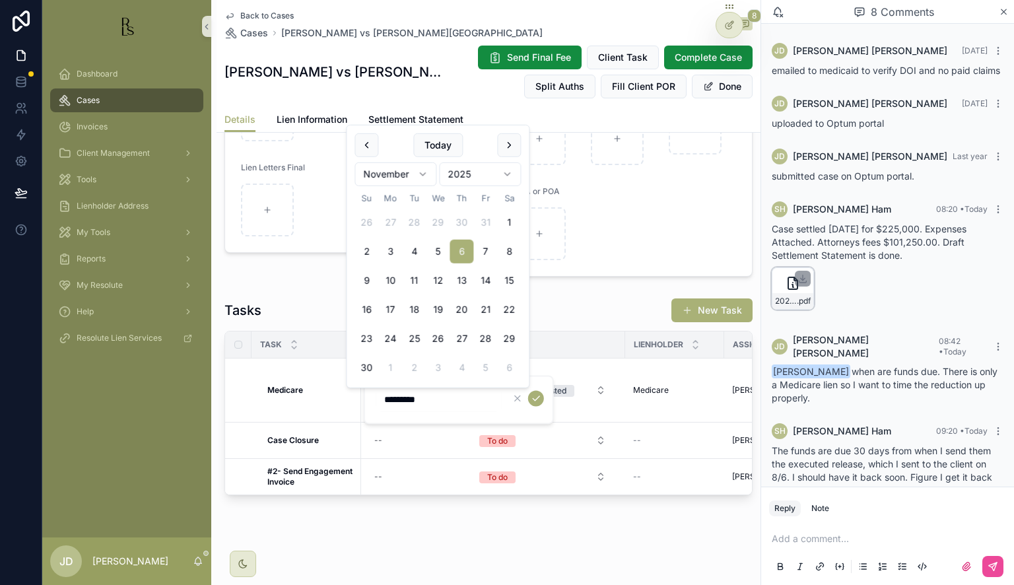
drag, startPoint x: 382, startPoint y: 394, endPoint x: 401, endPoint y: 395, distance: 19.2
click at [401, 395] on input "*********" at bounding box center [438, 399] width 125 height 18
type input "********"
click at [536, 395] on icon "scrollable content" at bounding box center [536, 398] width 11 height 11
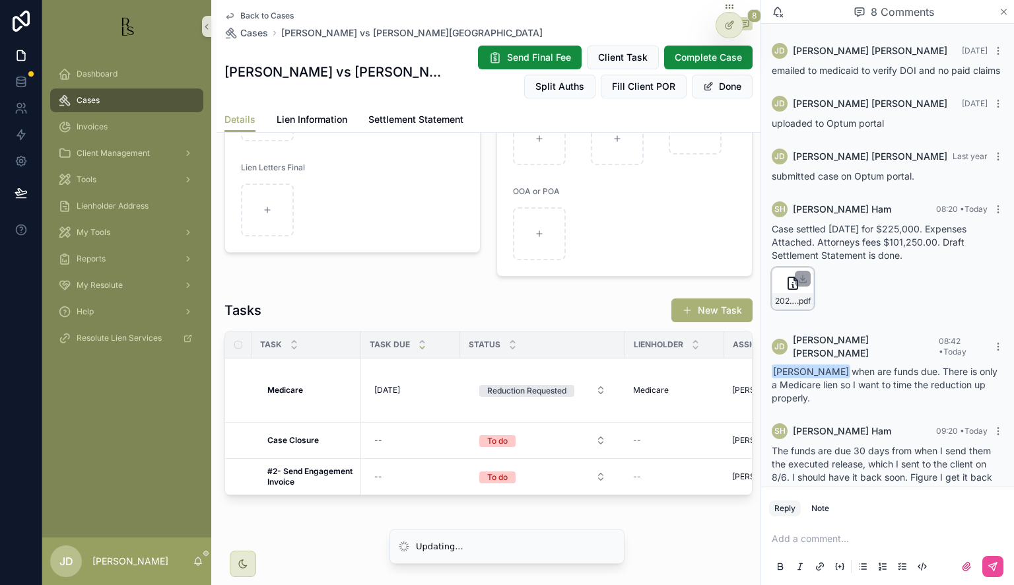
click at [1003, 8] on icon "scrollable content" at bounding box center [1004, 12] width 10 height 11
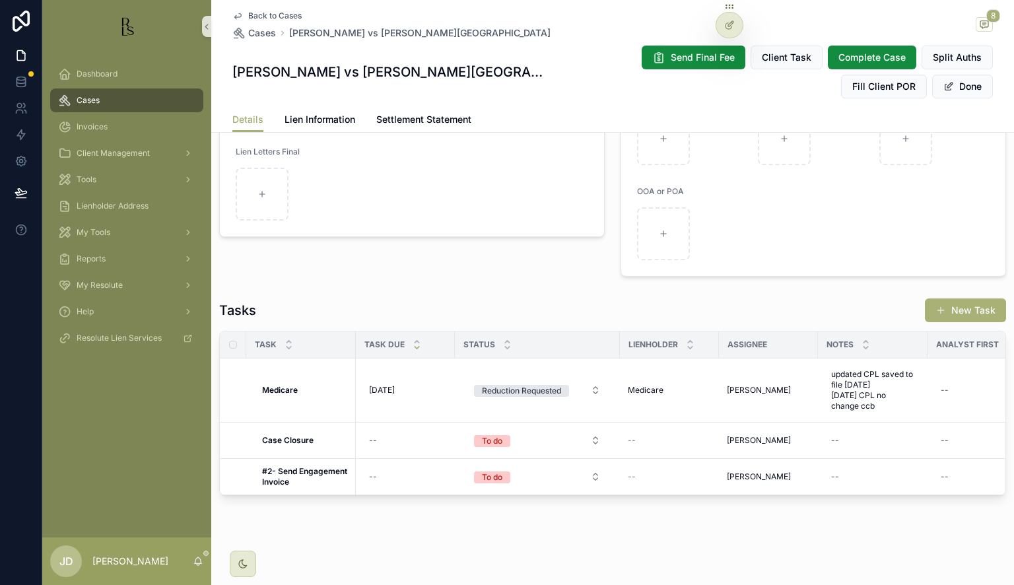
scroll to position [1157, 0]
click at [310, 121] on span "Lien Information" at bounding box center [320, 119] width 71 height 13
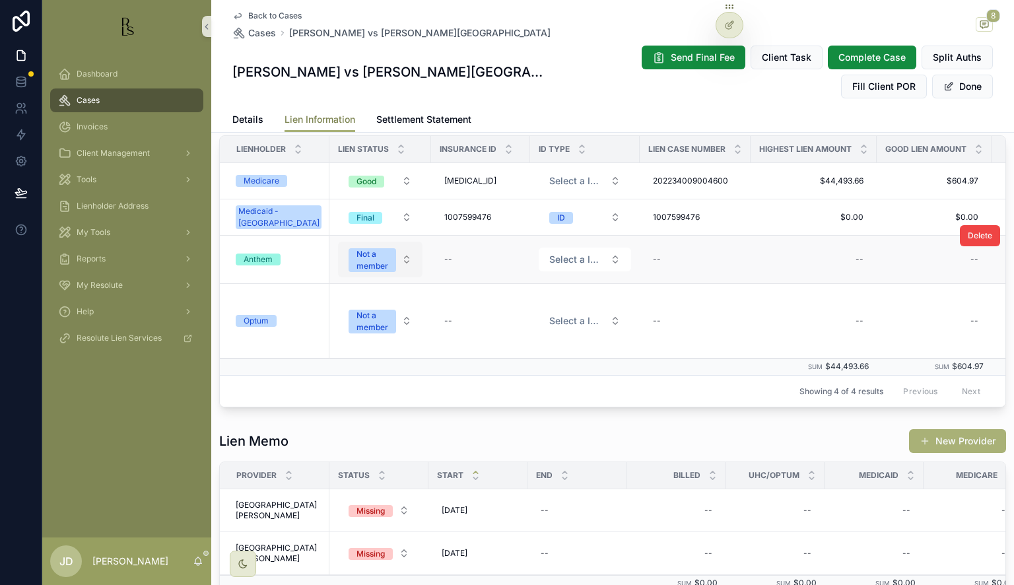
scroll to position [528, 0]
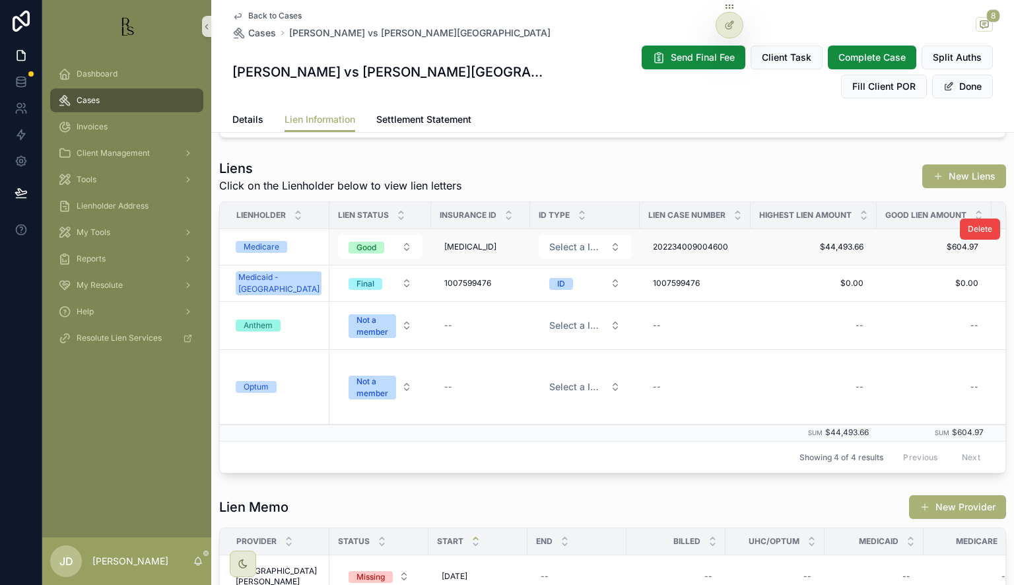
click at [295, 244] on div "Medicare" at bounding box center [279, 247] width 86 height 12
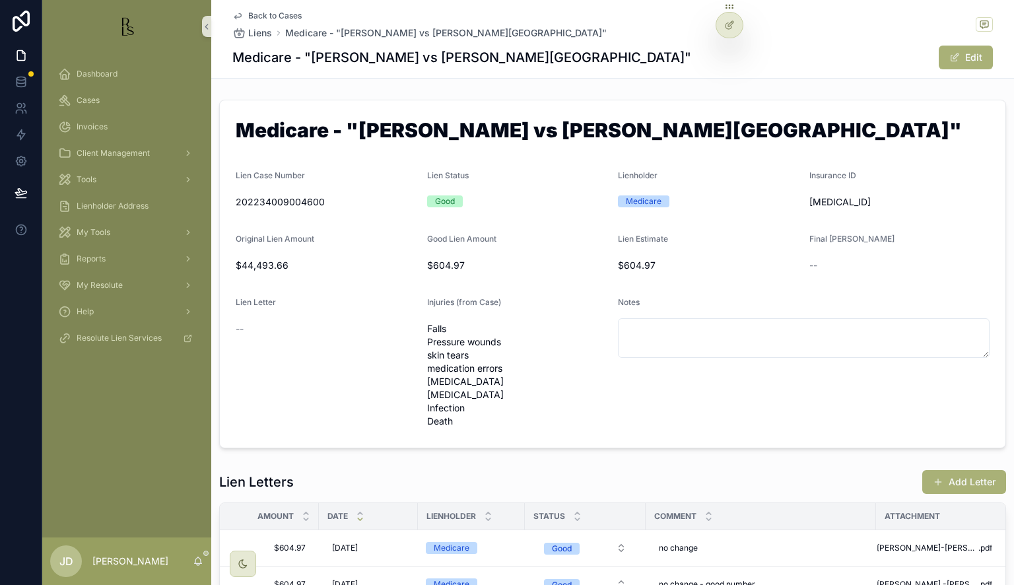
click at [239, 12] on link "Back to Cases" at bounding box center [266, 16] width 69 height 11
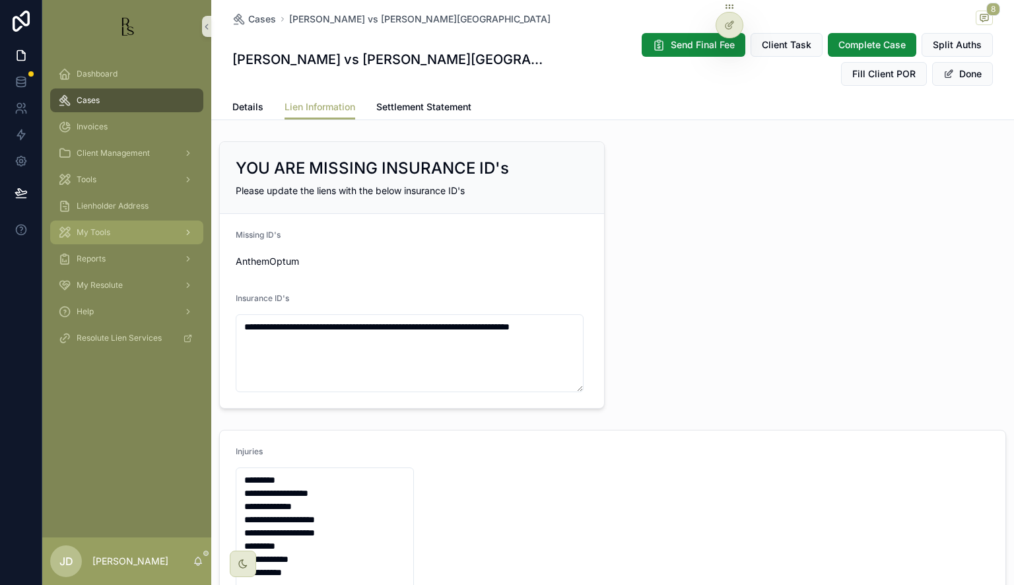
click at [128, 226] on div "My Tools" at bounding box center [126, 232] width 137 height 21
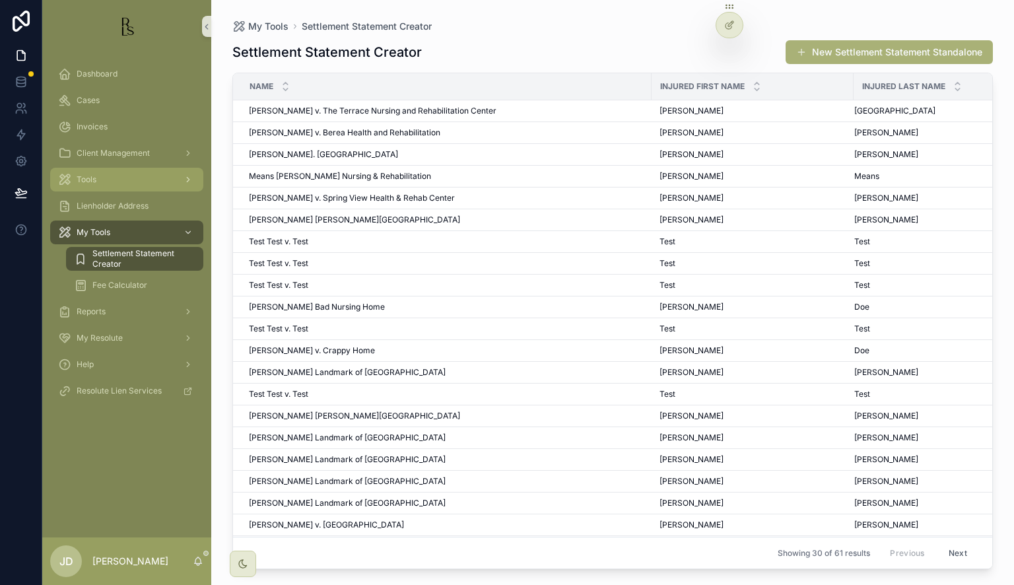
click at [120, 180] on div "Tools" at bounding box center [126, 179] width 137 height 21
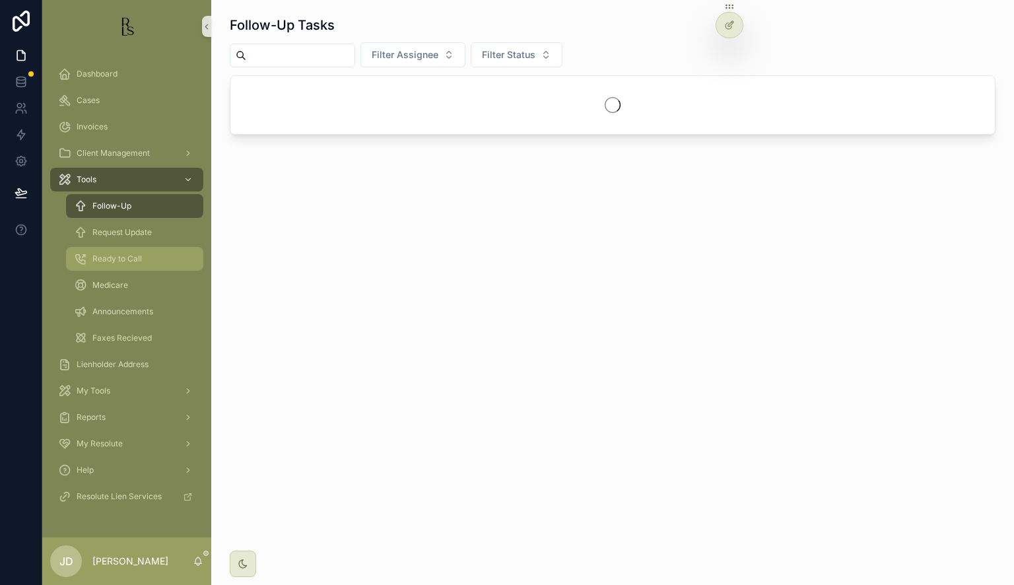
click at [108, 250] on div "Ready to Call" at bounding box center [134, 258] width 121 height 21
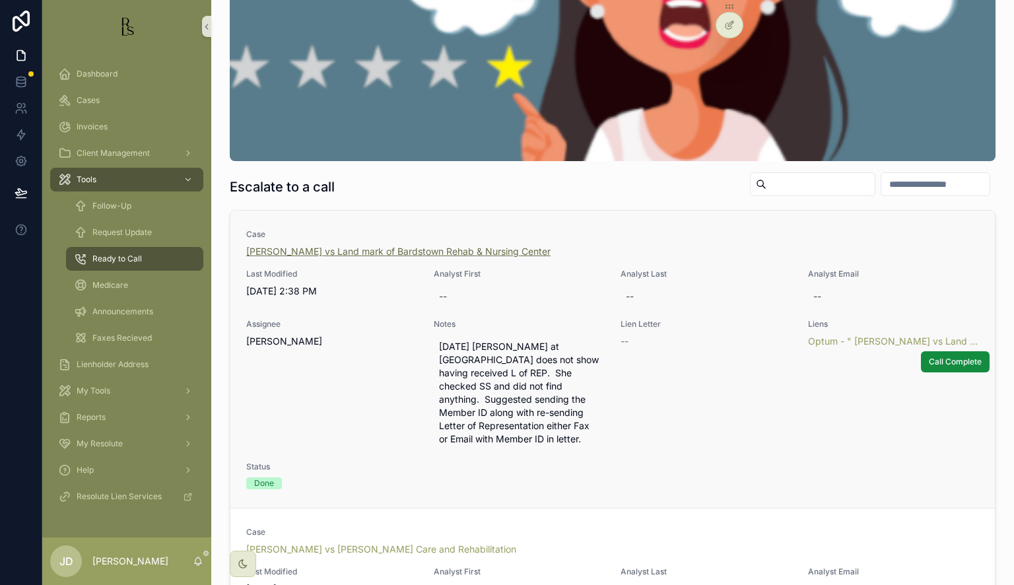
click at [384, 252] on span "[PERSON_NAME] vs Land mark of Bardstown Rehab & Nursing Center" at bounding box center [398, 251] width 304 height 13
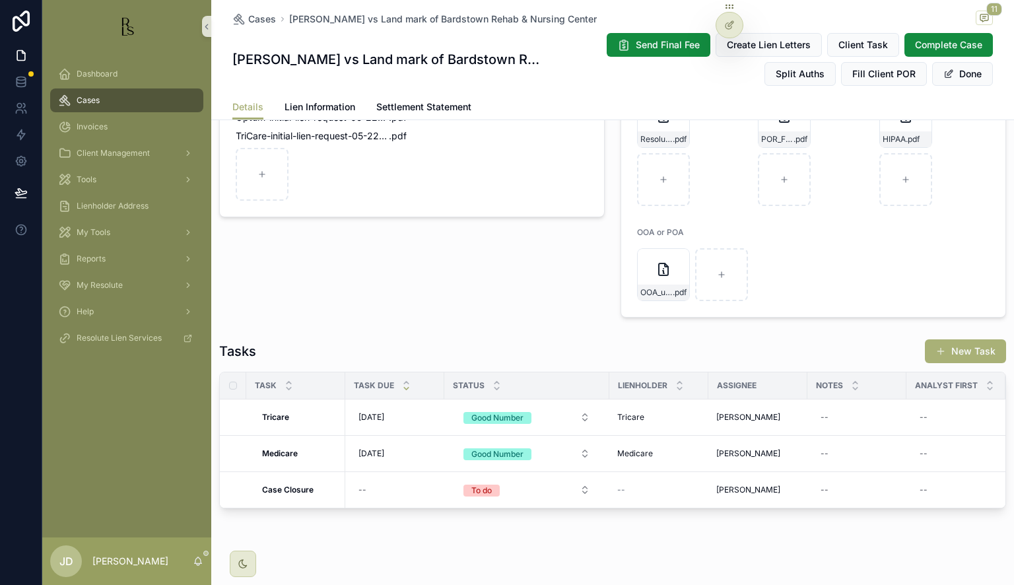
scroll to position [1122, 0]
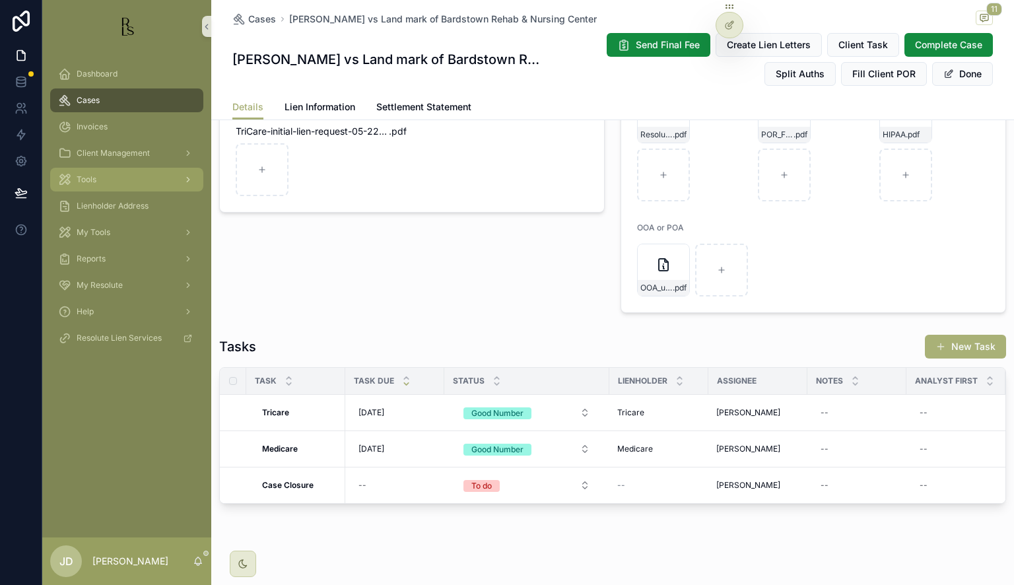
click at [102, 173] on div "Tools" at bounding box center [126, 179] width 137 height 21
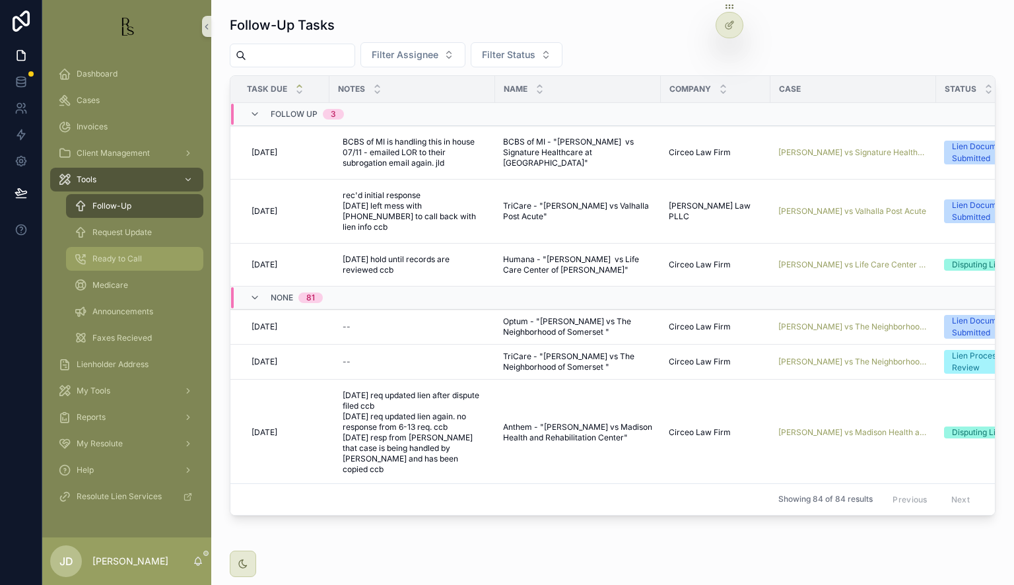
click at [104, 253] on div "Ready to Call" at bounding box center [134, 258] width 121 height 21
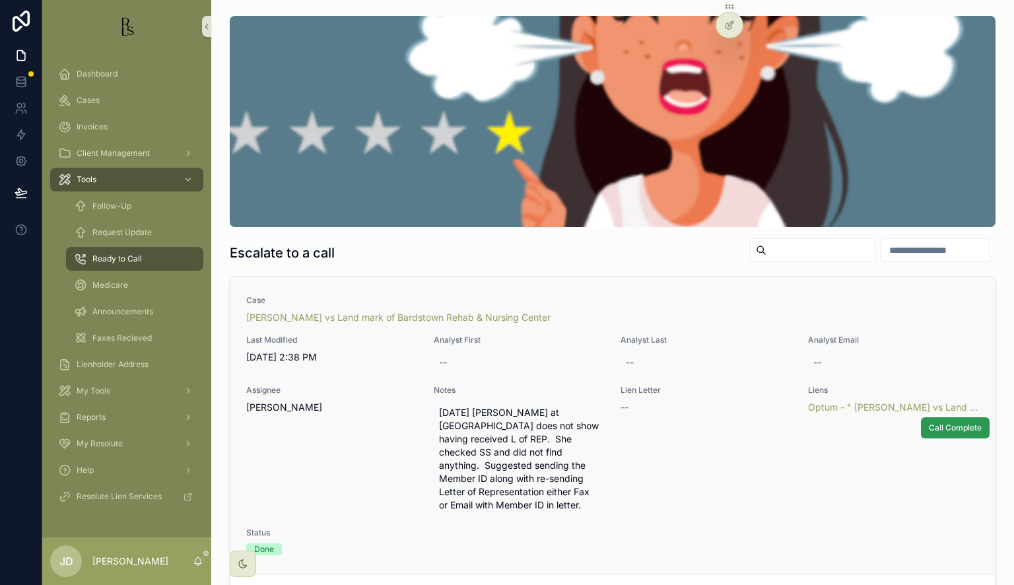
click at [937, 425] on span "Call Complete" at bounding box center [955, 428] width 53 height 11
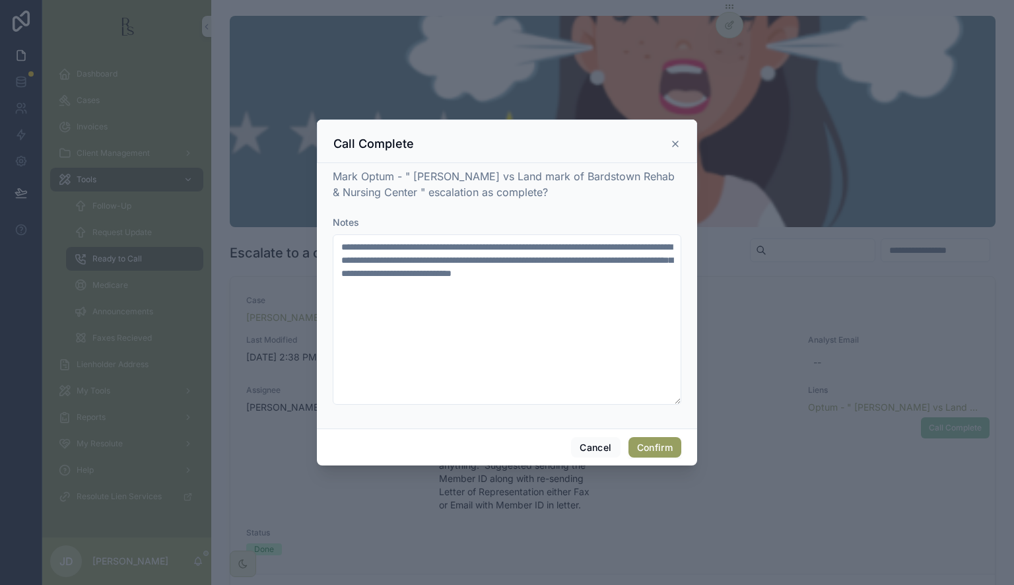
click at [650, 442] on button "Confirm" at bounding box center [655, 447] width 53 height 21
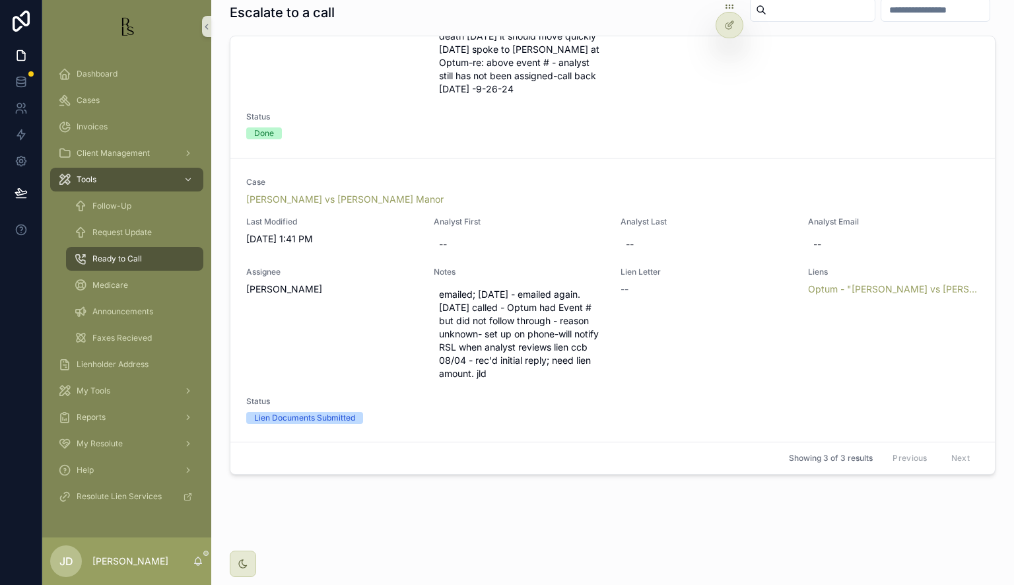
scroll to position [433, 0]
click at [304, 197] on span "[PERSON_NAME] vs [PERSON_NAME] Manor" at bounding box center [344, 199] width 197 height 13
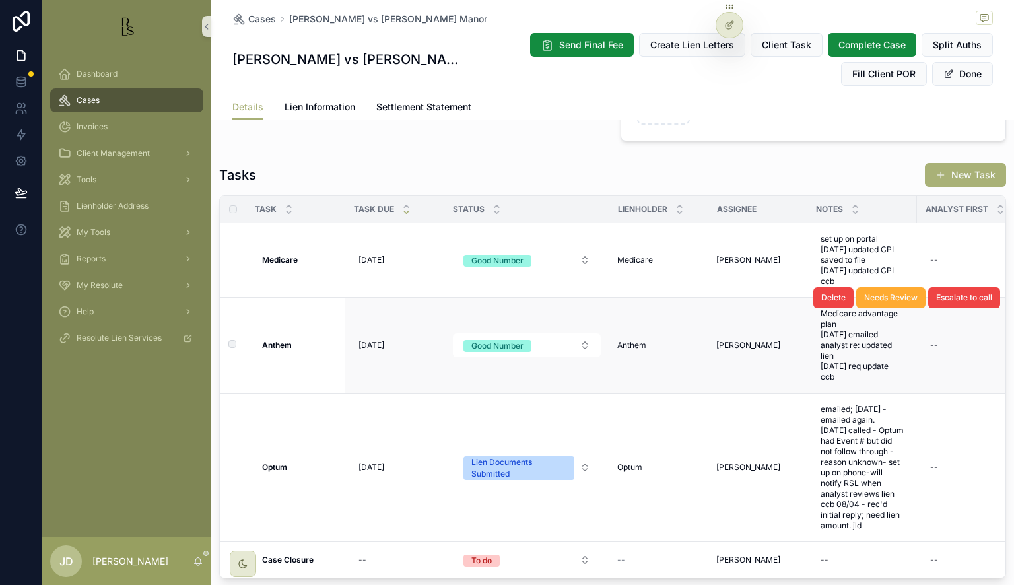
scroll to position [1320, 0]
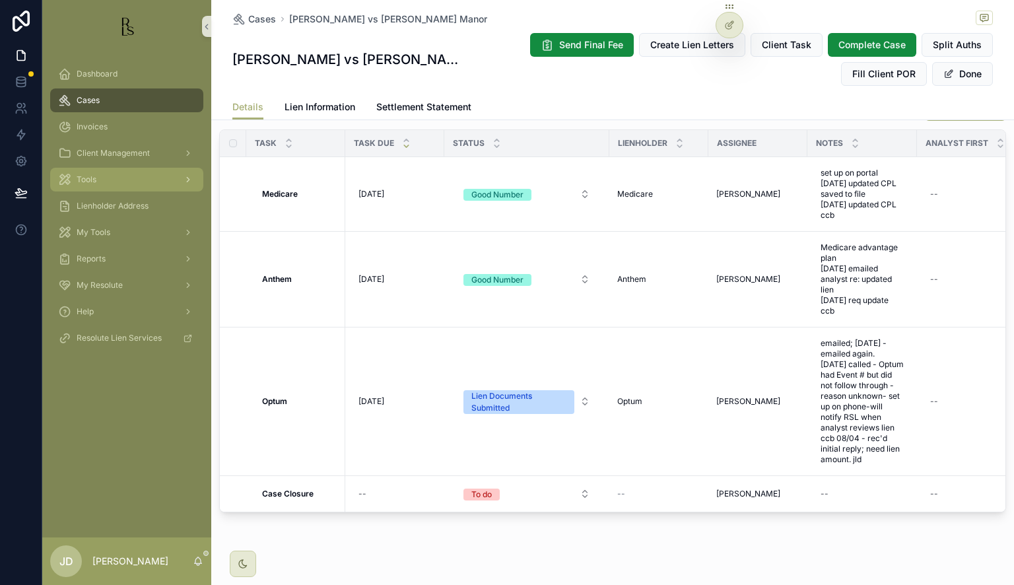
click at [99, 177] on div "Tools" at bounding box center [126, 179] width 137 height 21
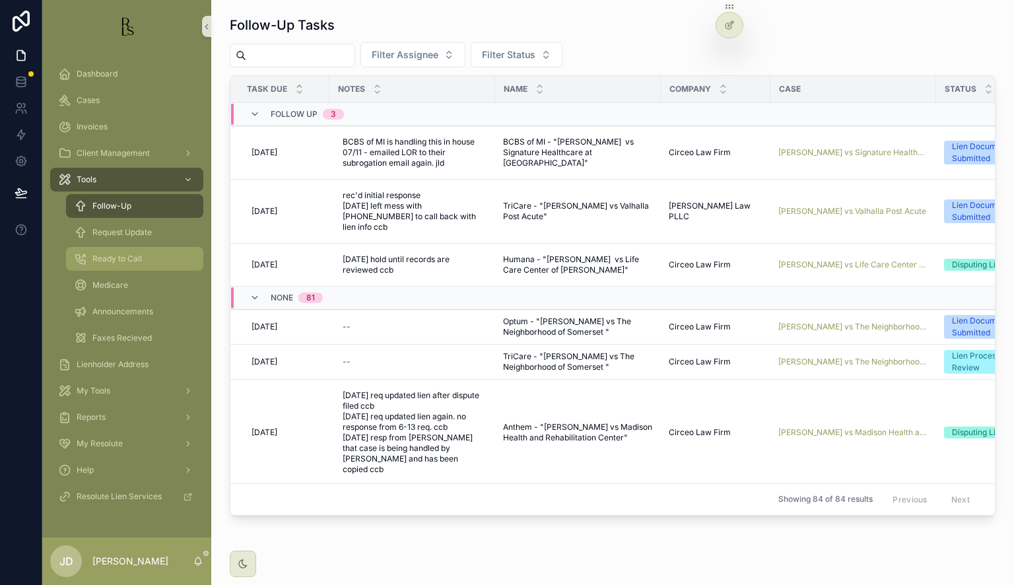
click at [131, 260] on span "Ready to Call" at bounding box center [117, 259] width 50 height 11
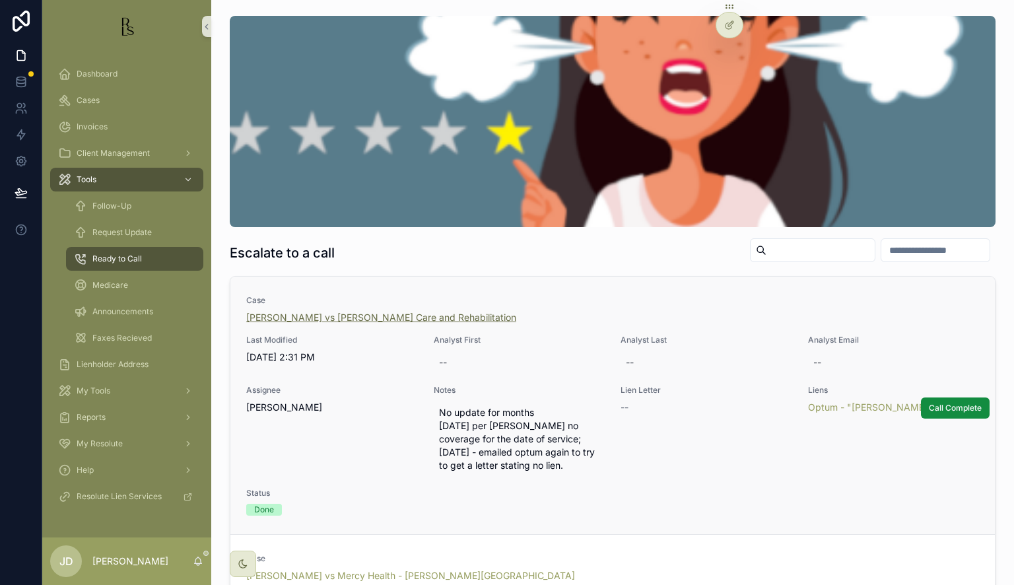
click at [360, 320] on span "[PERSON_NAME] vs [PERSON_NAME] Care and Rehabilitation" at bounding box center [381, 317] width 270 height 13
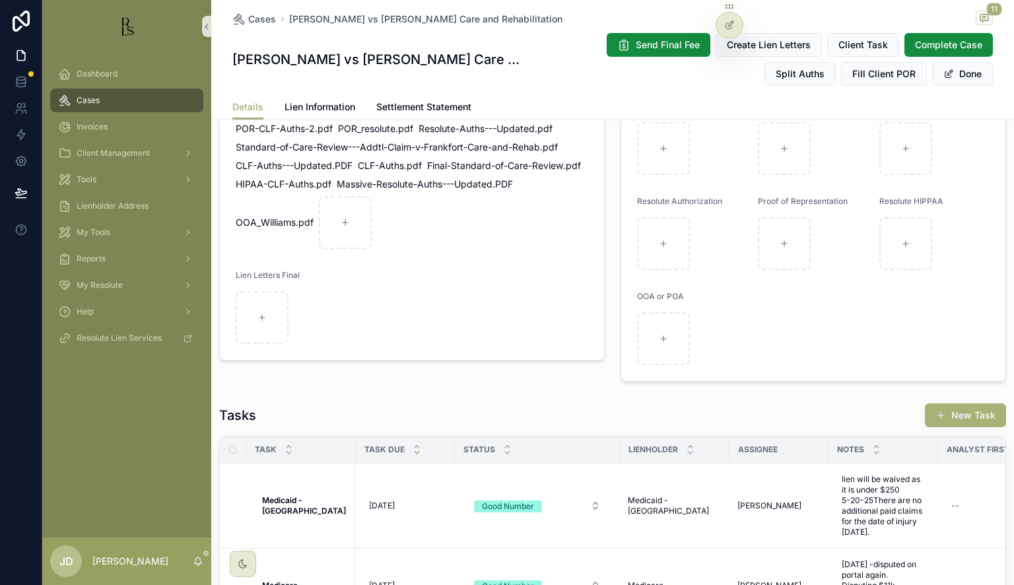
scroll to position [1274, 0]
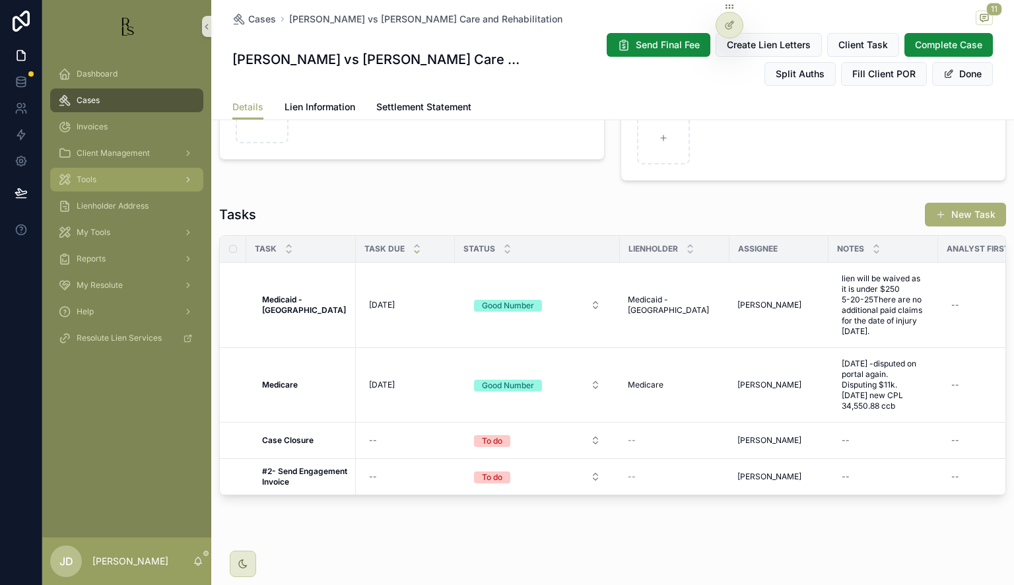
click at [92, 176] on span "Tools" at bounding box center [87, 179] width 20 height 11
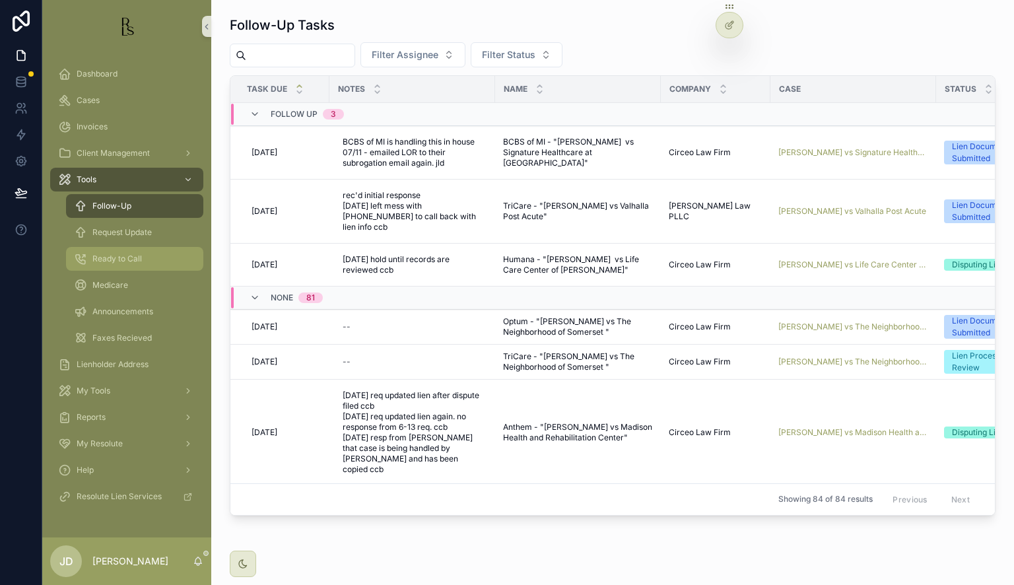
click at [88, 255] on div "Ready to Call" at bounding box center [134, 258] width 121 height 21
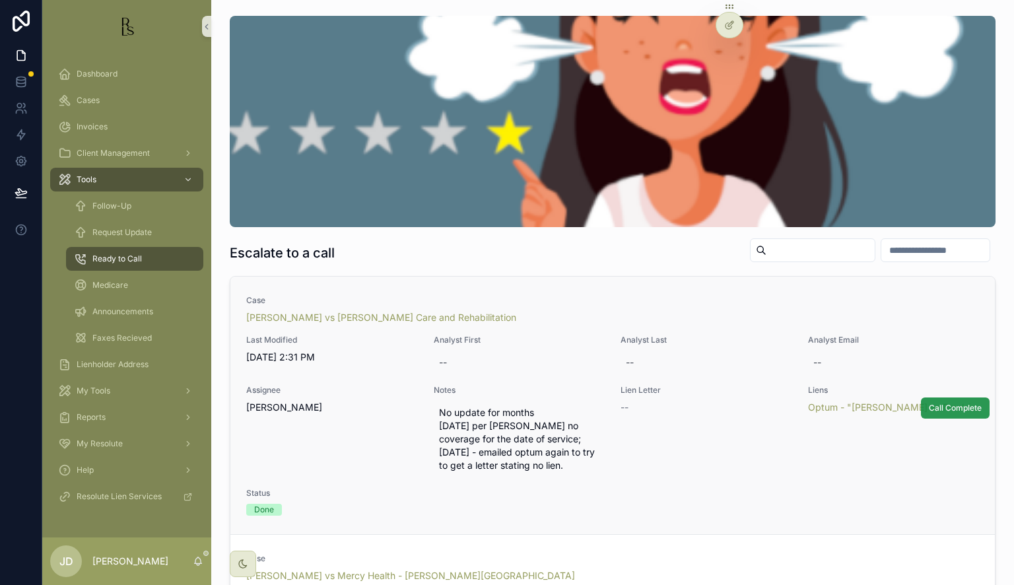
click at [930, 411] on span "Call Complete" at bounding box center [955, 408] width 53 height 11
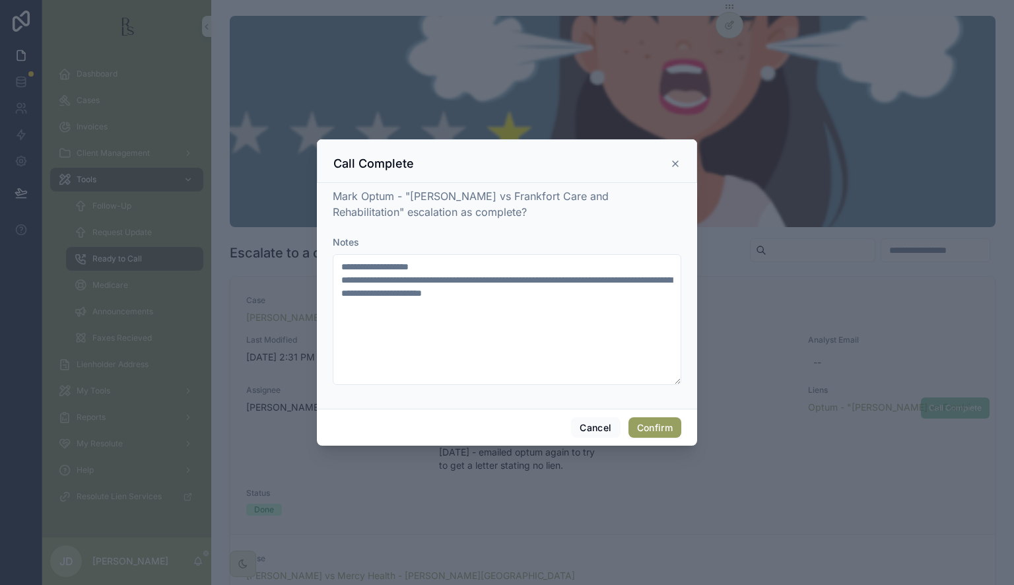
click at [651, 425] on button "Confirm" at bounding box center [655, 427] width 53 height 21
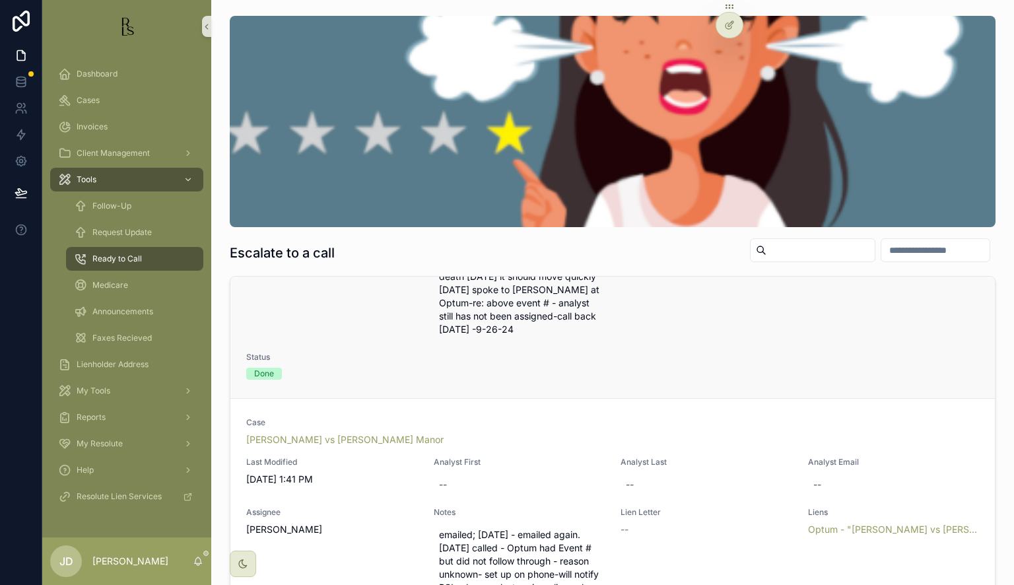
scroll to position [87, 0]
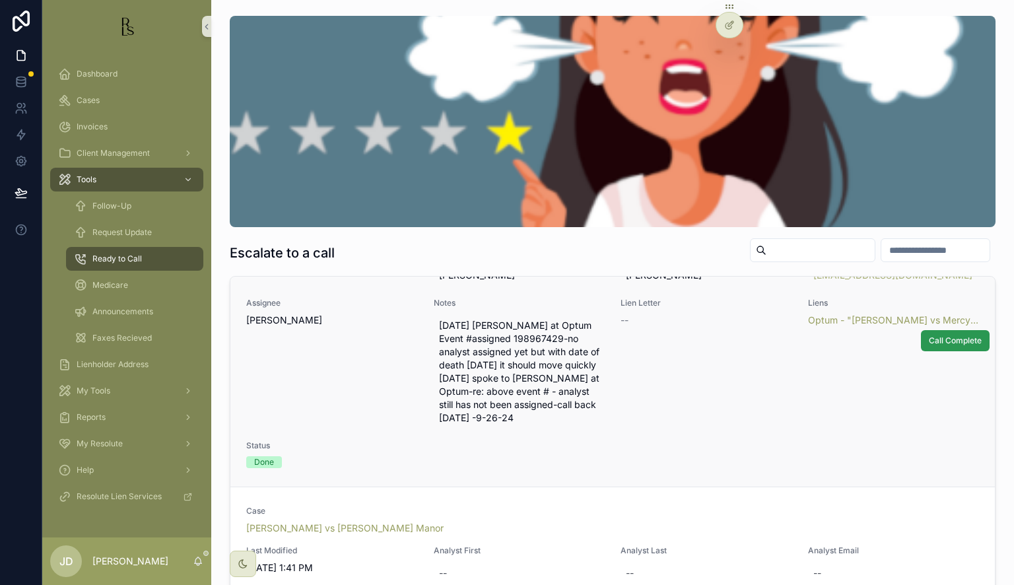
click at [929, 340] on span "Call Complete" at bounding box center [955, 340] width 53 height 11
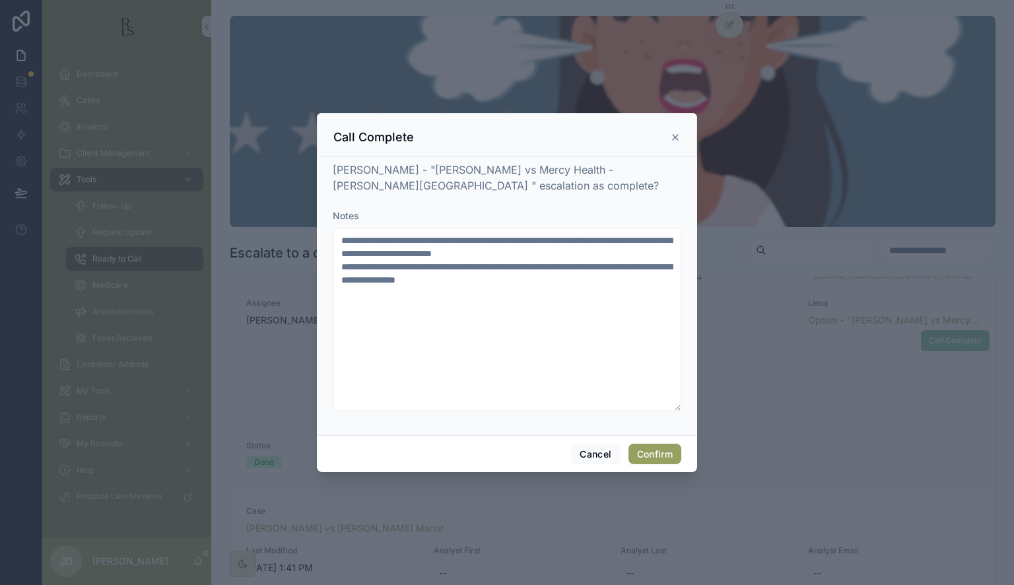
click at [644, 452] on button "Confirm" at bounding box center [655, 454] width 53 height 21
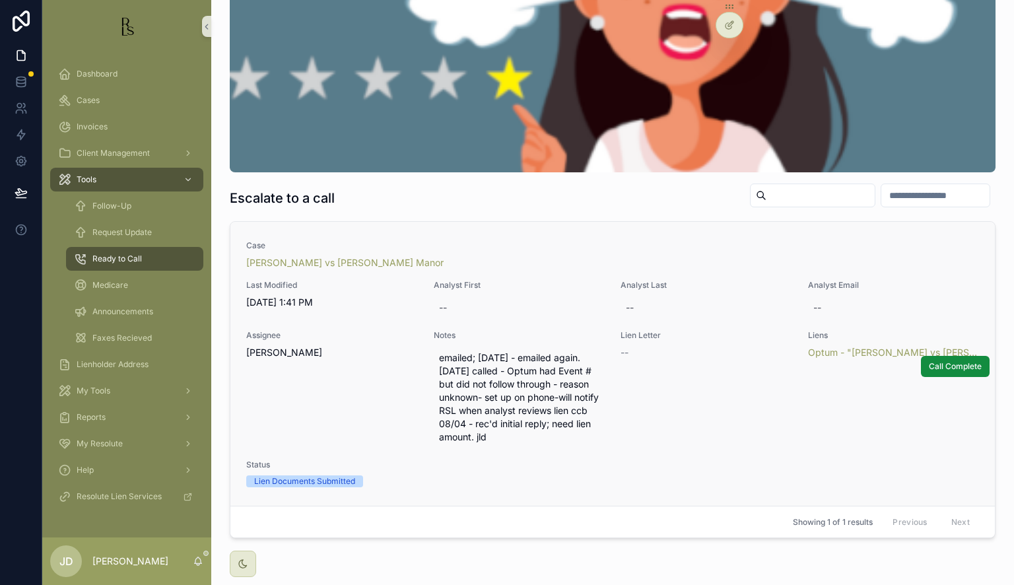
scroll to position [66, 0]
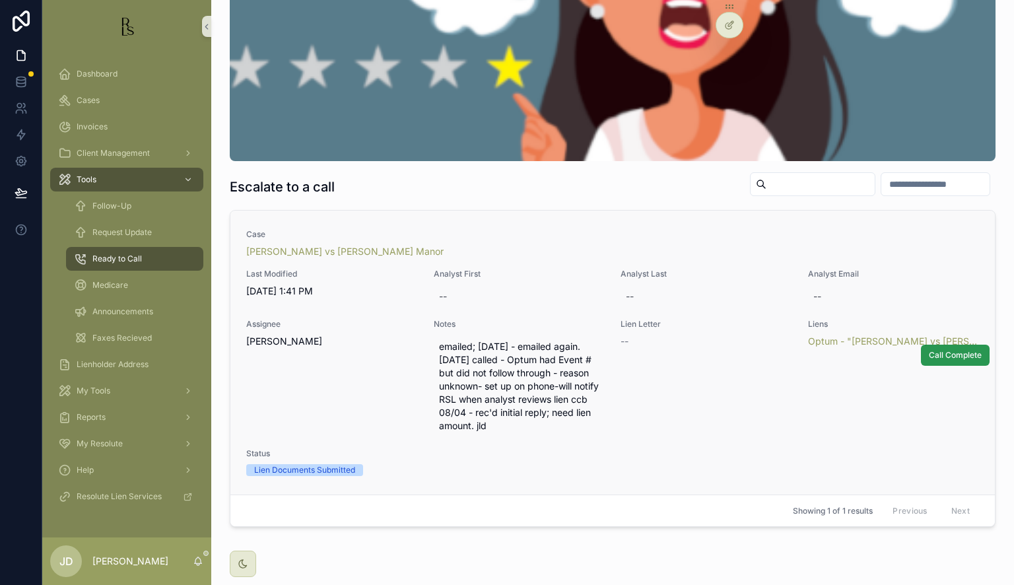
click at [948, 357] on span "Call Complete" at bounding box center [955, 355] width 53 height 11
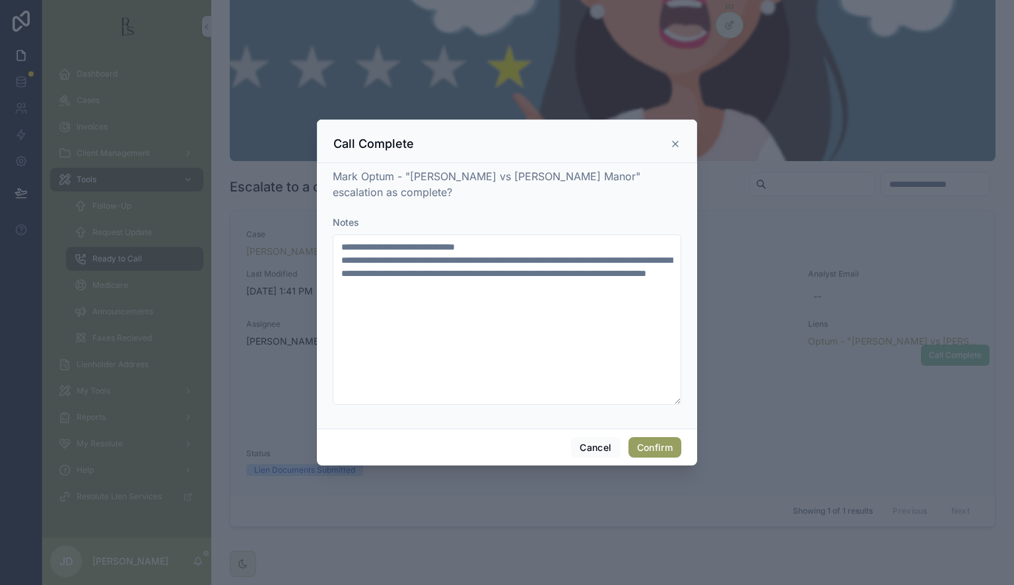
click at [656, 446] on button "Confirm" at bounding box center [655, 447] width 53 height 21
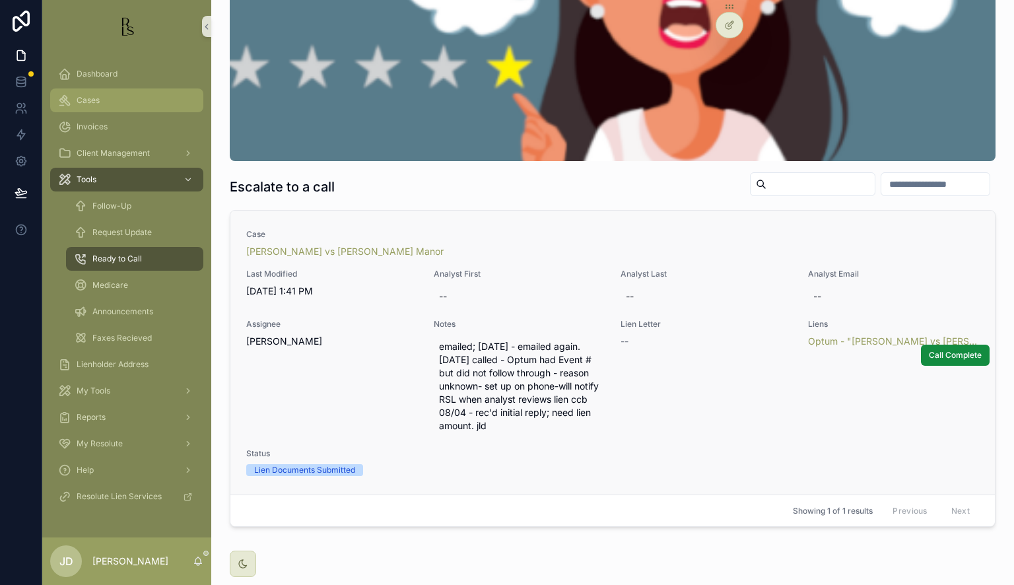
click at [86, 104] on span "Cases" at bounding box center [88, 100] width 23 height 11
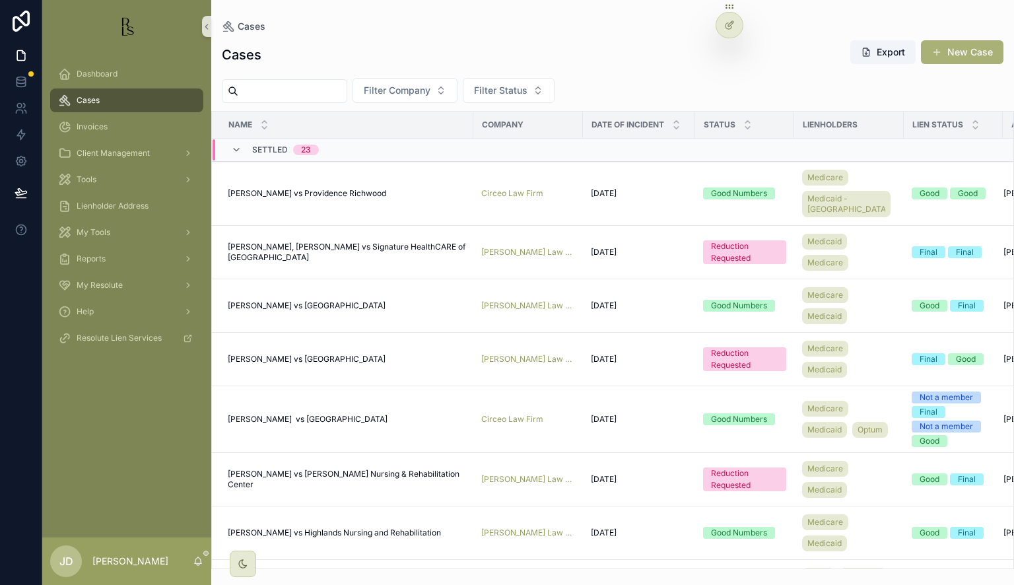
click at [283, 92] on input "scrollable content" at bounding box center [292, 91] width 108 height 18
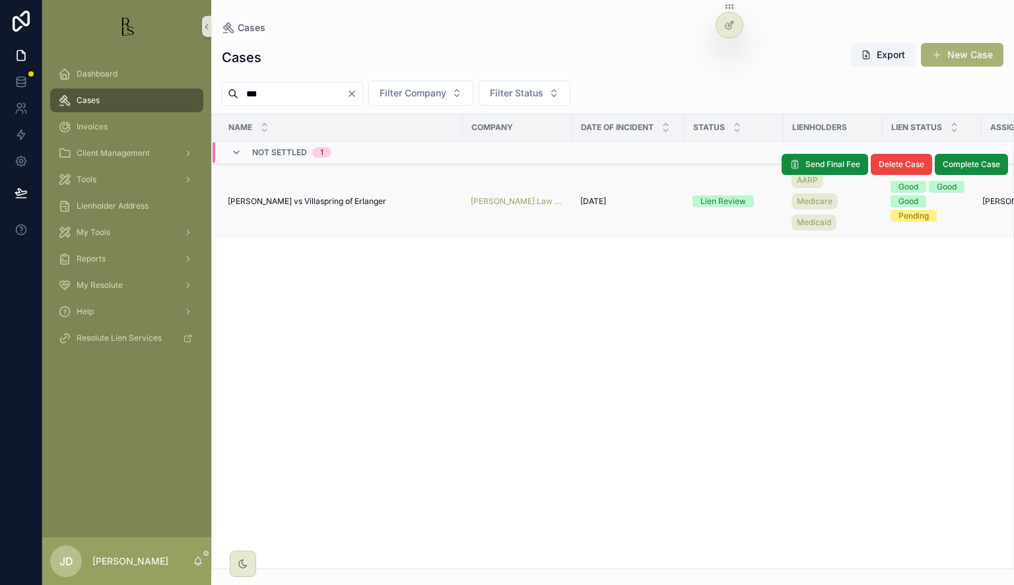
type input "***"
click at [285, 199] on span "[PERSON_NAME] vs Villaspring of Erlanger" at bounding box center [307, 201] width 158 height 11
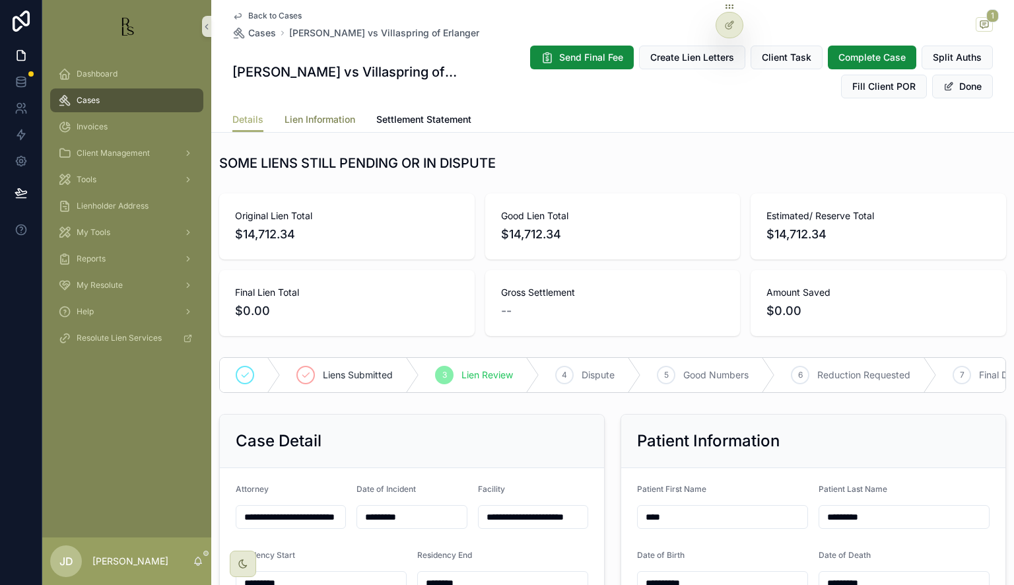
click at [316, 125] on span "Lien Information" at bounding box center [320, 119] width 71 height 13
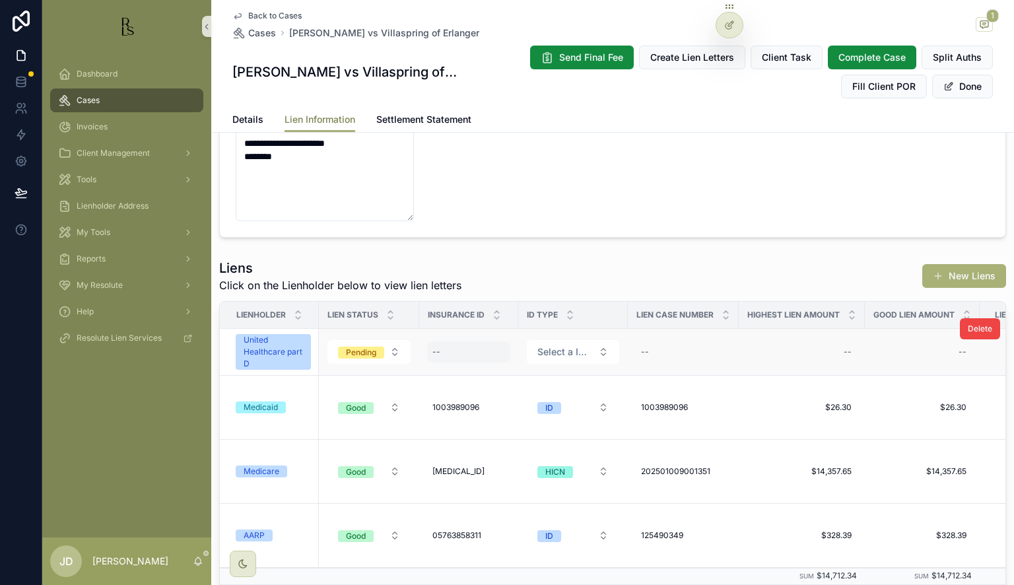
scroll to position [419, 0]
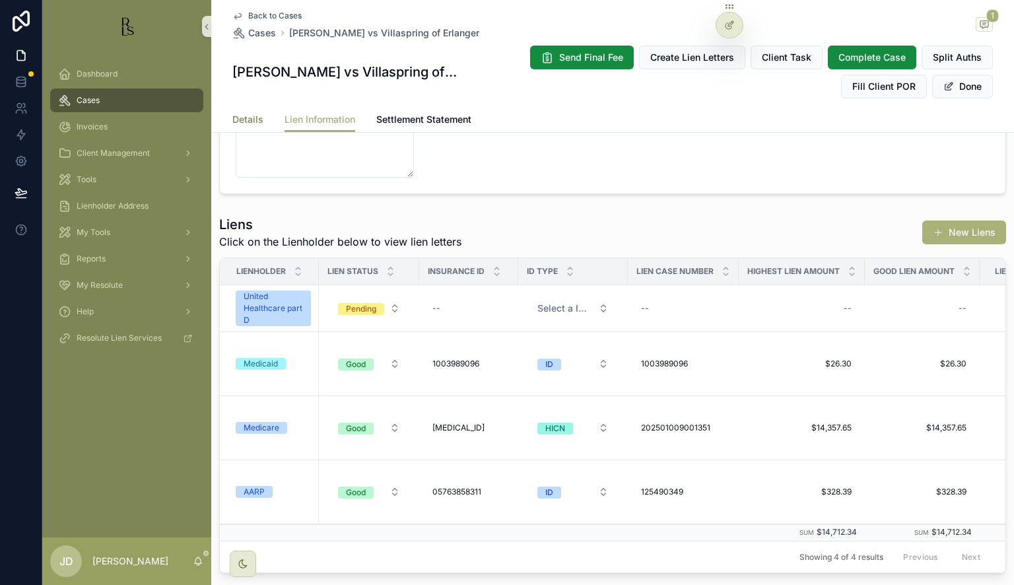
click at [232, 114] on span "Details" at bounding box center [247, 119] width 31 height 13
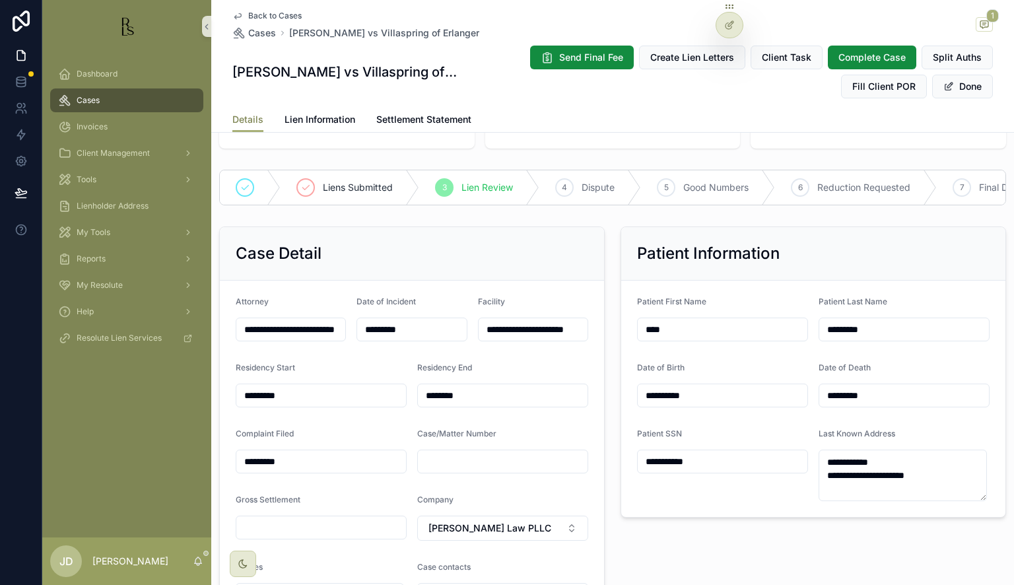
scroll to position [198, 0]
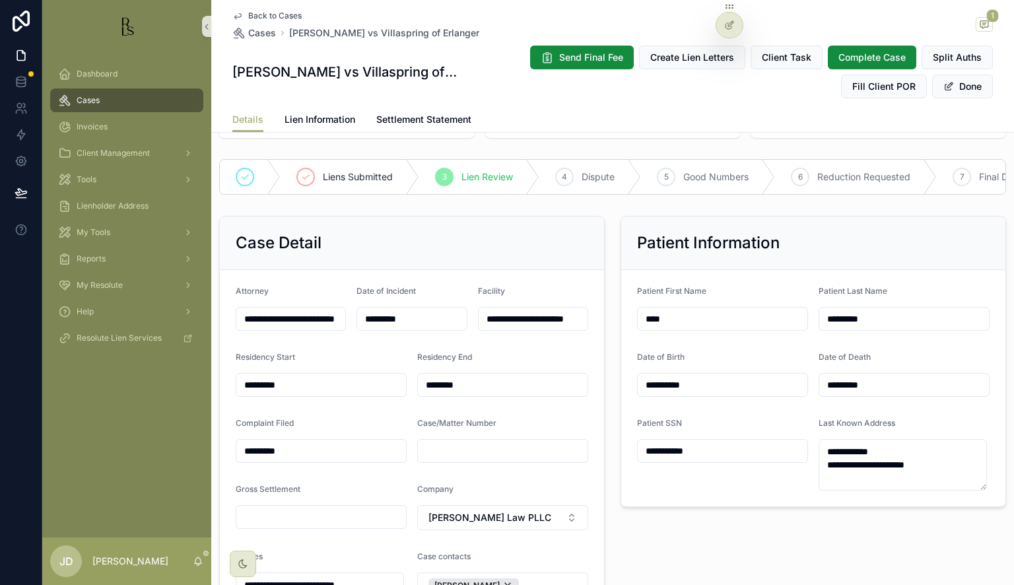
drag, startPoint x: 750, startPoint y: 463, endPoint x: 629, endPoint y: 463, distance: 120.8
click at [629, 463] on form "**********" at bounding box center [813, 388] width 384 height 236
click at [326, 121] on span "Lien Information" at bounding box center [320, 119] width 71 height 13
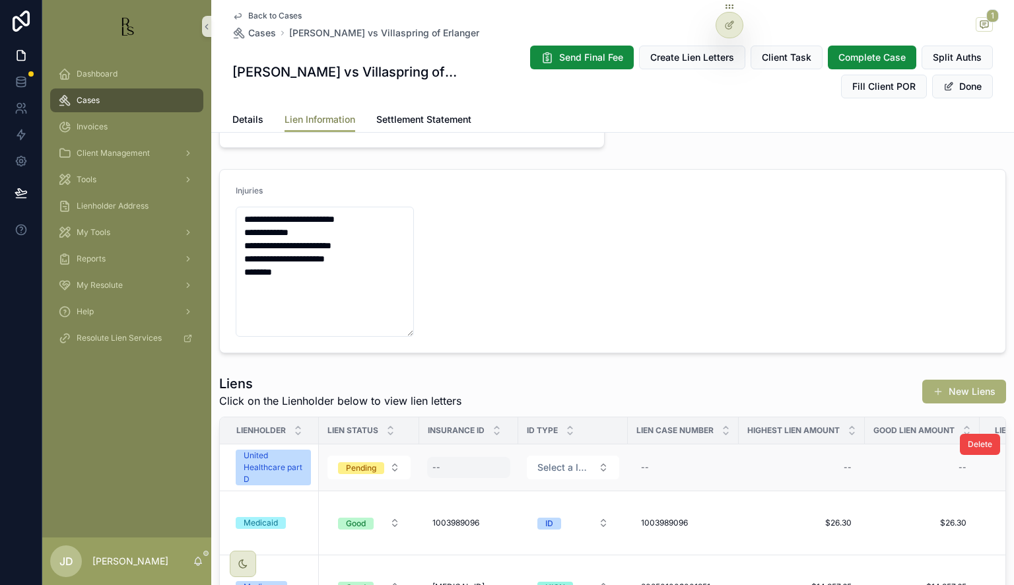
scroll to position [264, 0]
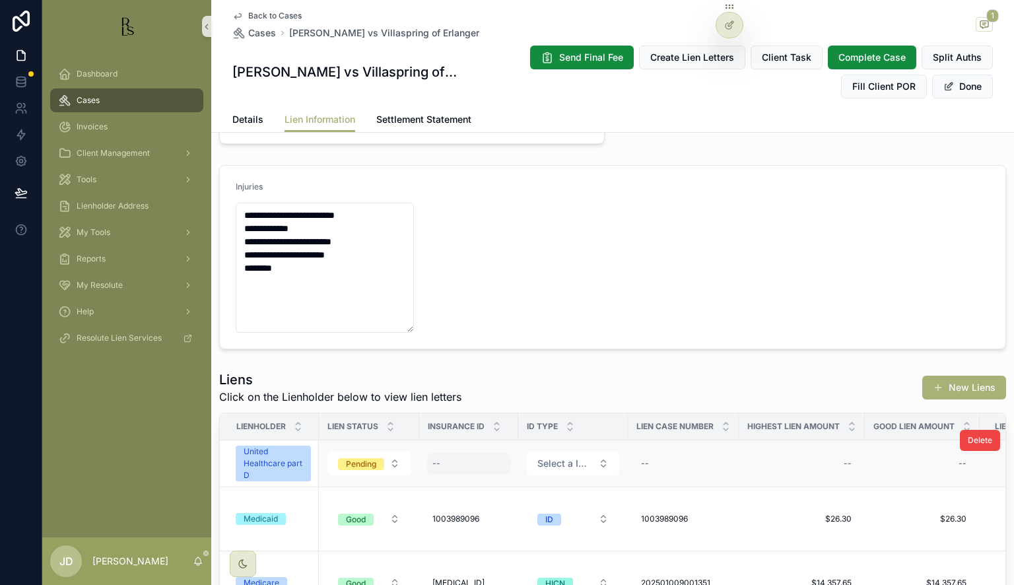
click at [455, 465] on div "--" at bounding box center [468, 463] width 83 height 21
type input "**********"
click at [595, 479] on icon "scrollable content" at bounding box center [595, 480] width 11 height 11
click at [565, 464] on span "Select a ID Type" at bounding box center [564, 463] width 55 height 13
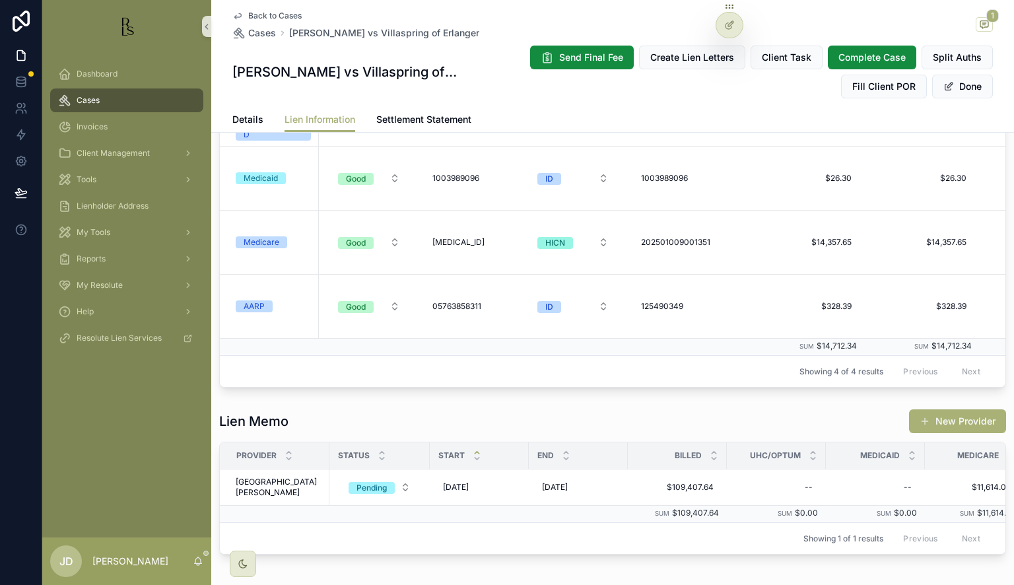
scroll to position [55, 0]
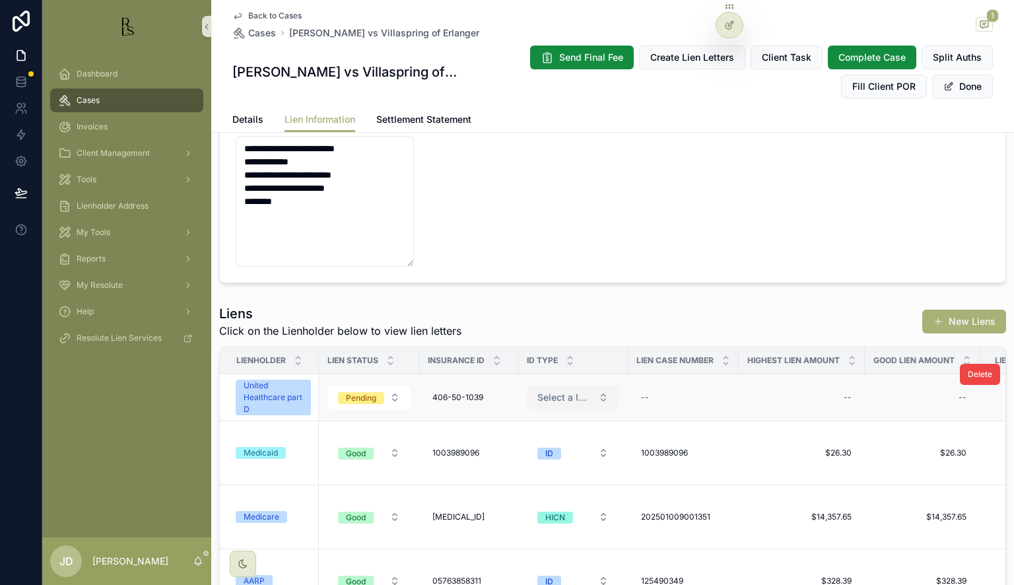
click at [569, 391] on span "Select a ID Type" at bounding box center [564, 397] width 55 height 13
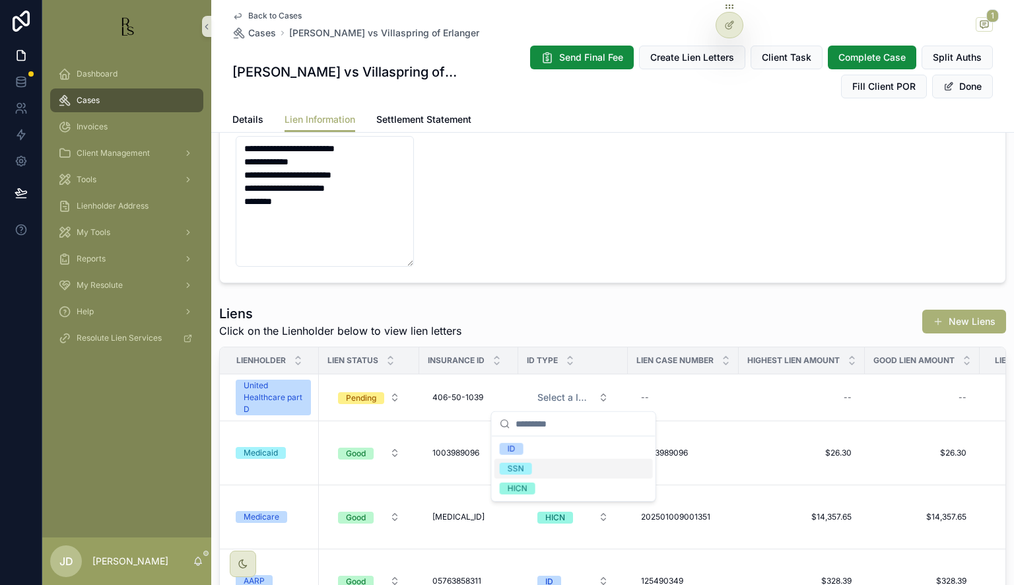
click at [526, 465] on span "SSN" at bounding box center [516, 469] width 32 height 12
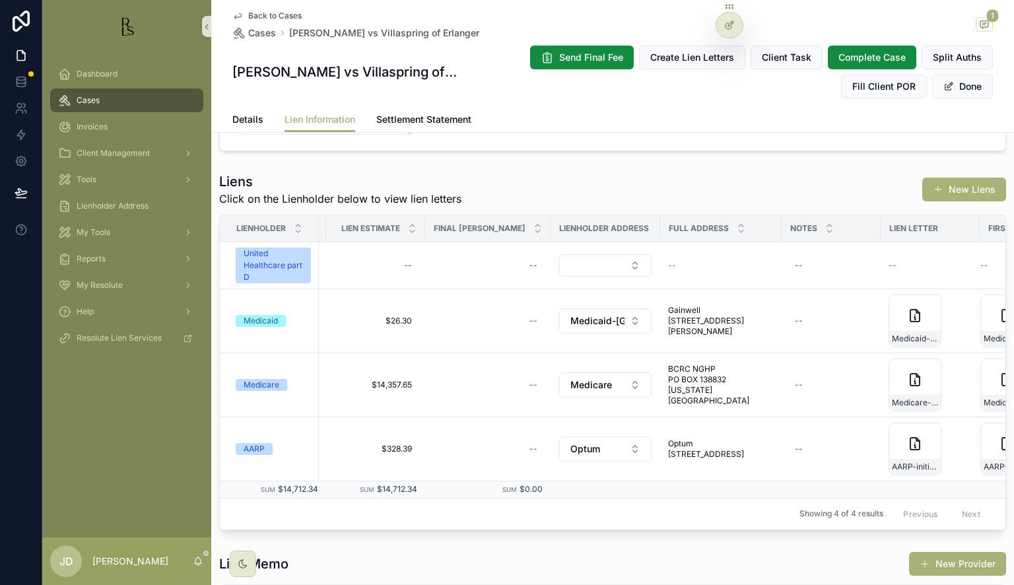
scroll to position [0, 718]
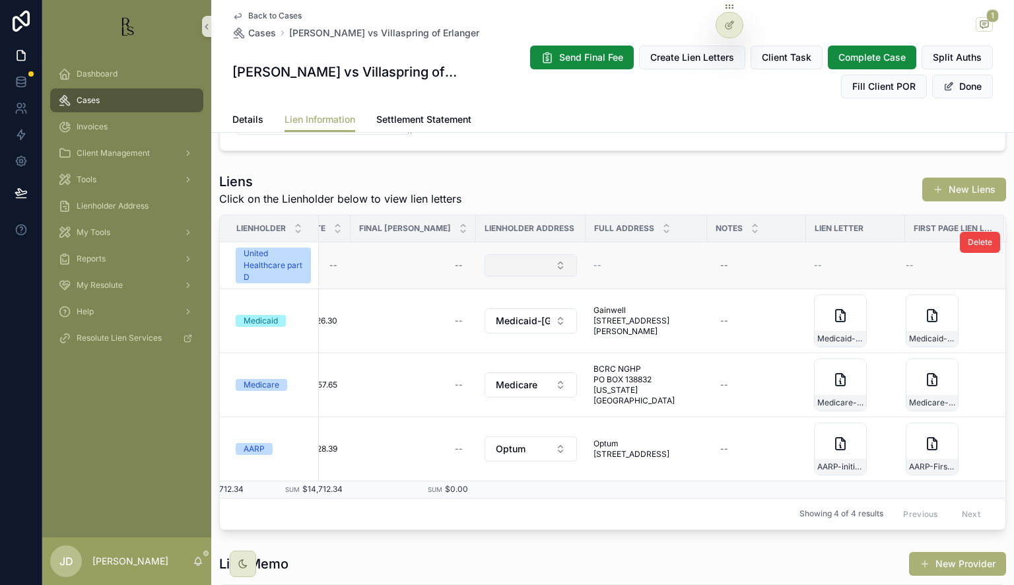
click at [536, 257] on button "Select Button" at bounding box center [531, 265] width 92 height 22
type input "*****"
click at [532, 264] on button "Select Button" at bounding box center [531, 265] width 92 height 22
type input "**"
click at [472, 314] on span "Optum" at bounding box center [462, 316] width 30 height 13
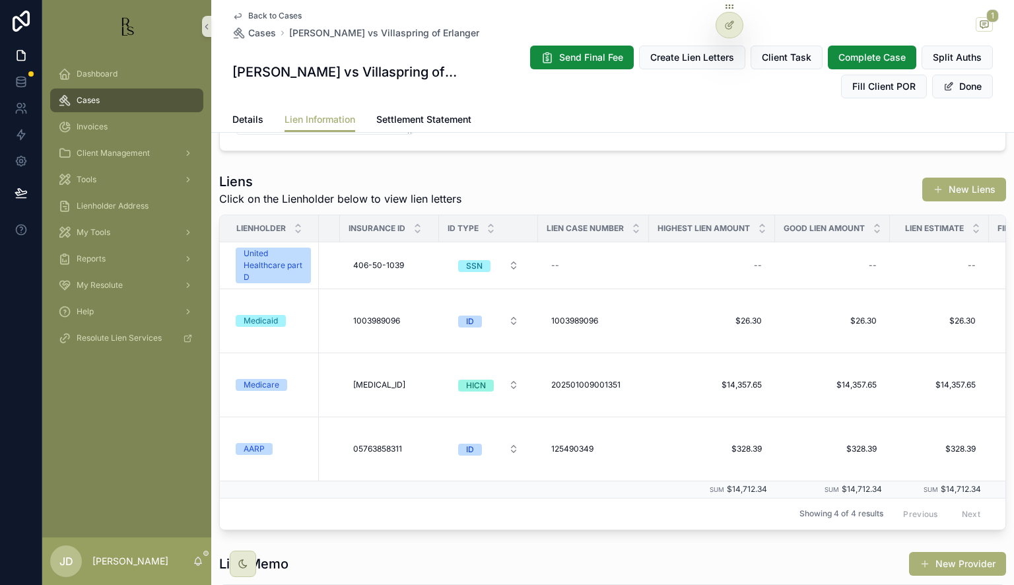
scroll to position [0, 0]
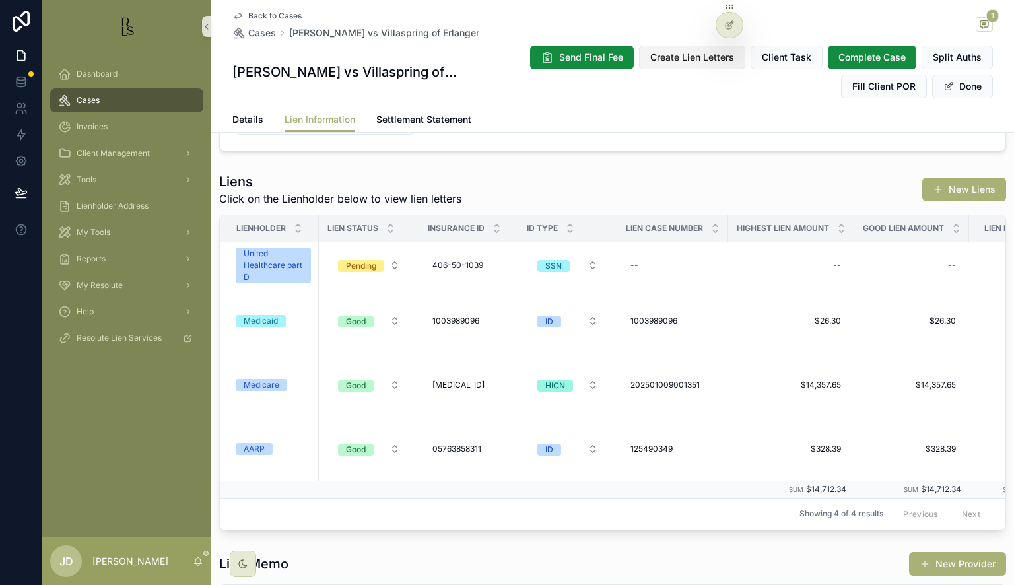
click at [695, 54] on span "Create Lien Letters" at bounding box center [692, 57] width 84 height 13
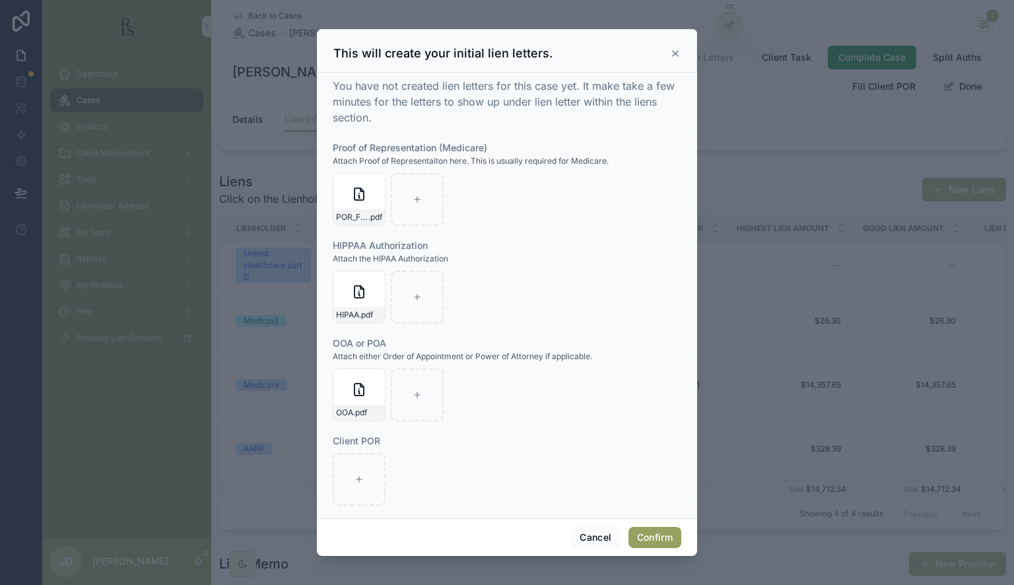
click at [652, 533] on button "Confirm" at bounding box center [655, 537] width 53 height 21
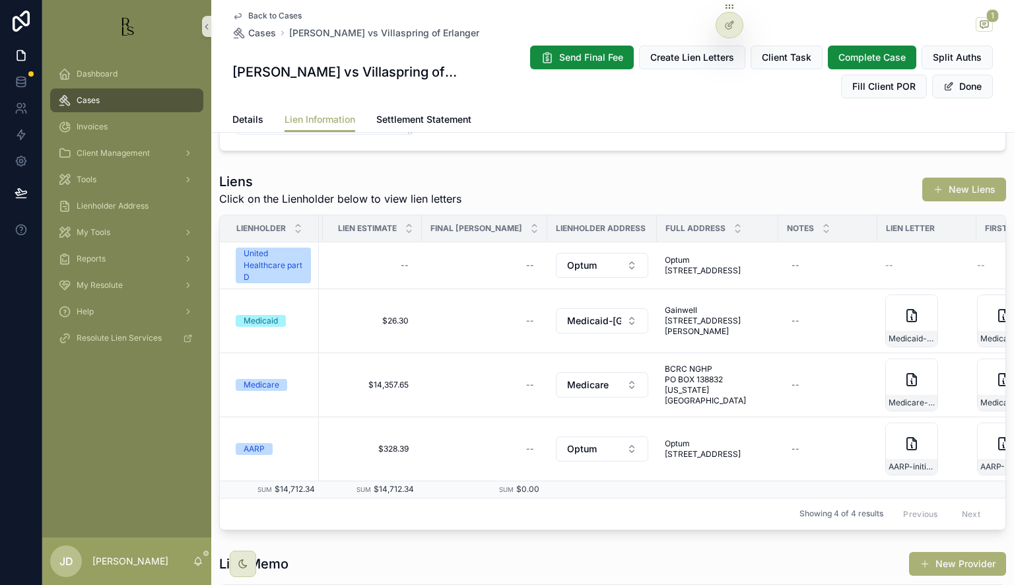
scroll to position [0, 718]
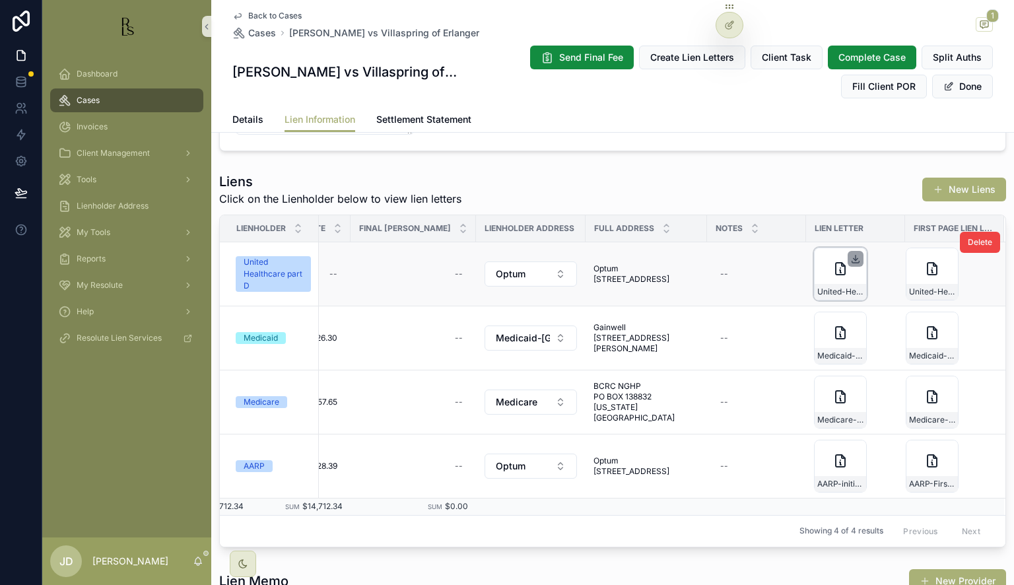
click at [850, 256] on icon "scrollable content" at bounding box center [855, 259] width 11 height 11
click at [98, 95] on span "Cases" at bounding box center [88, 100] width 23 height 11
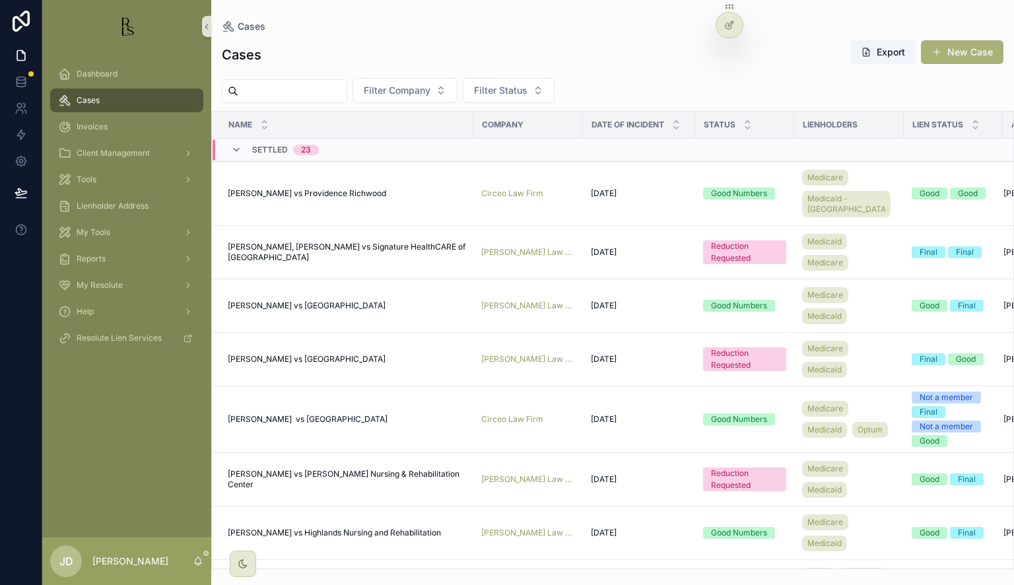
click at [317, 90] on input "scrollable content" at bounding box center [292, 91] width 108 height 18
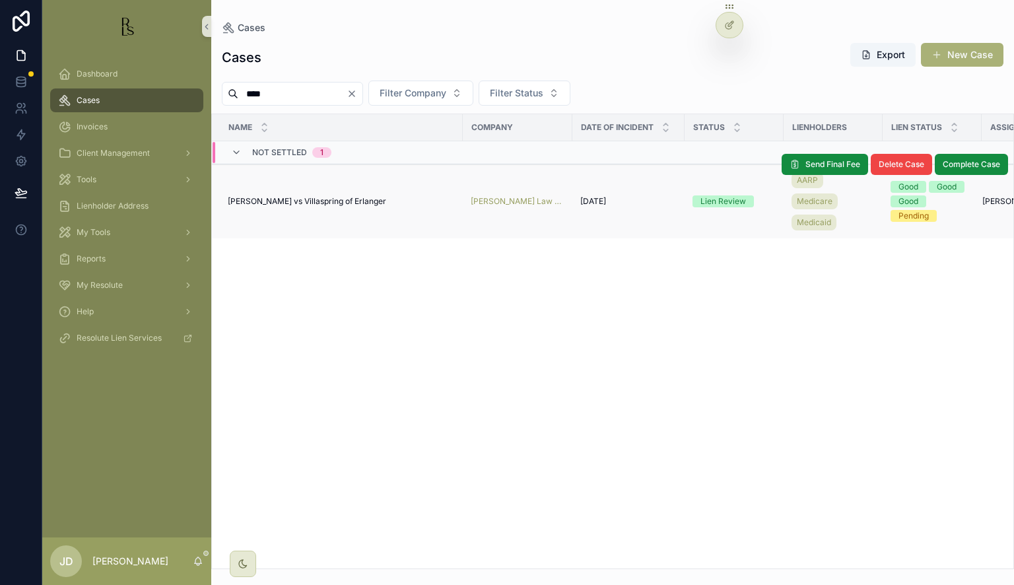
type input "****"
click at [280, 197] on span "[PERSON_NAME] vs Villaspring of Erlanger" at bounding box center [307, 201] width 158 height 11
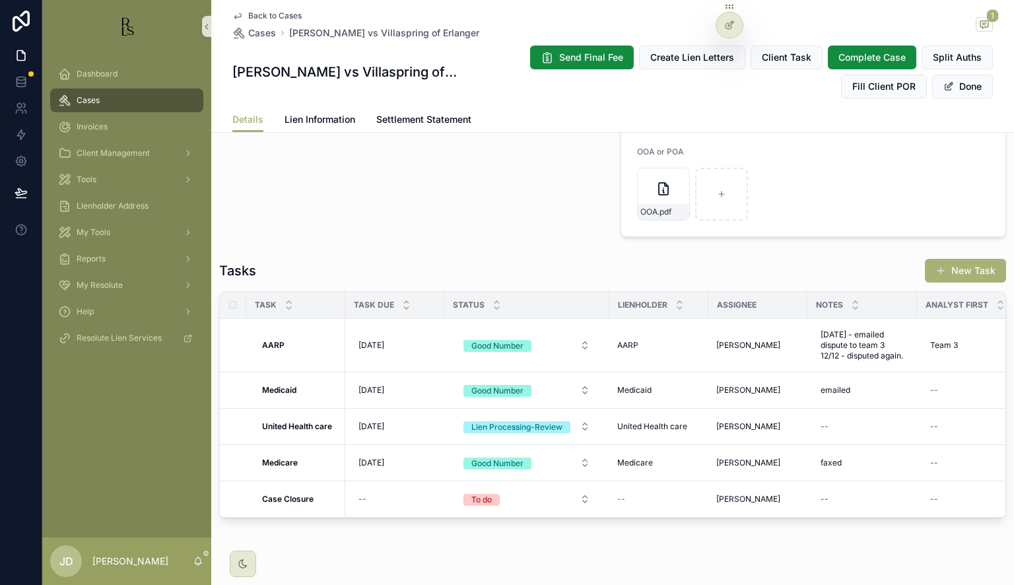
scroll to position [1229, 0]
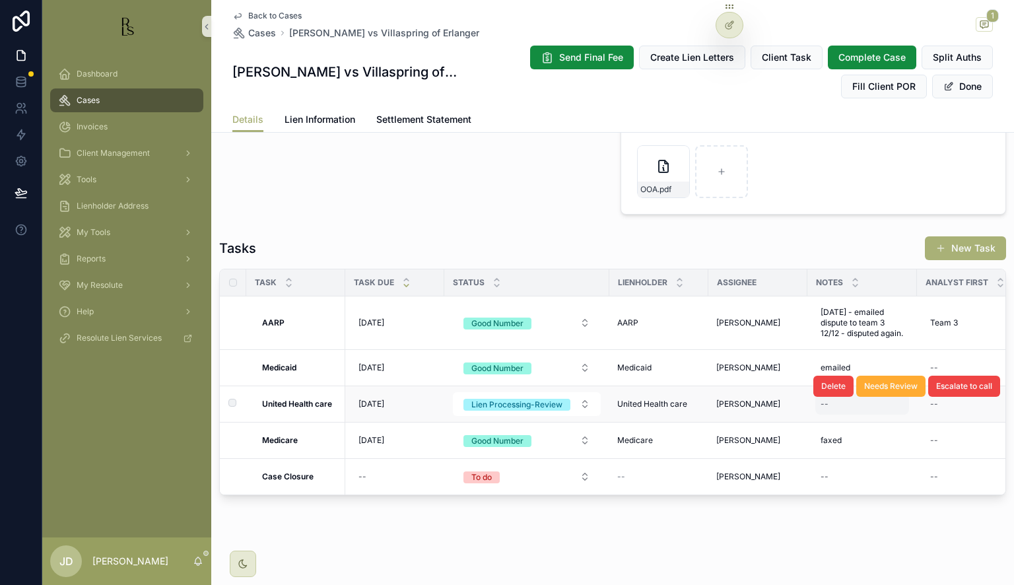
click at [849, 397] on div "--" at bounding box center [862, 403] width 94 height 21
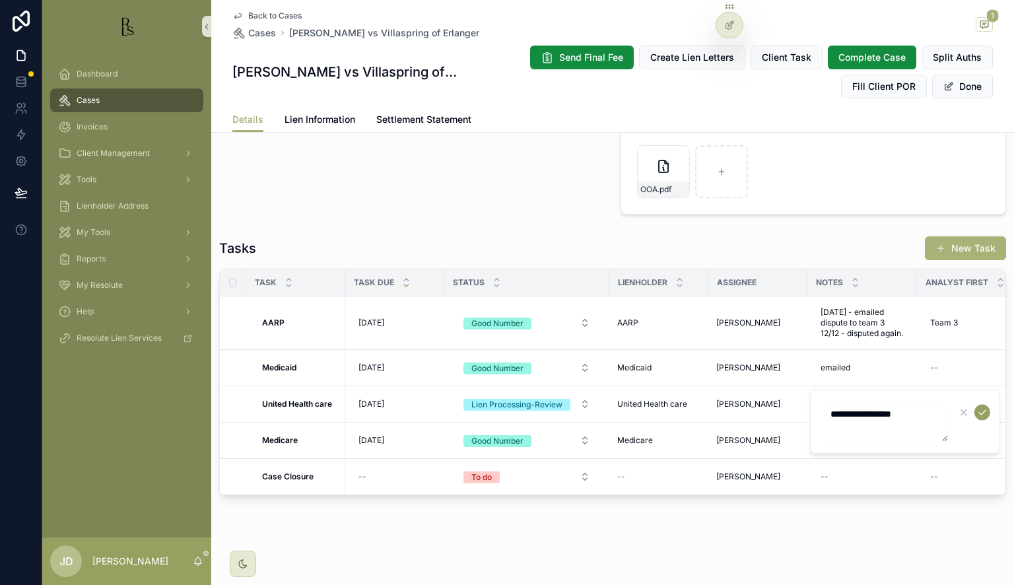
type textarea "**********"
click at [979, 413] on icon "scrollable content" at bounding box center [982, 412] width 7 height 5
click at [92, 95] on span "Cases" at bounding box center [88, 100] width 23 height 11
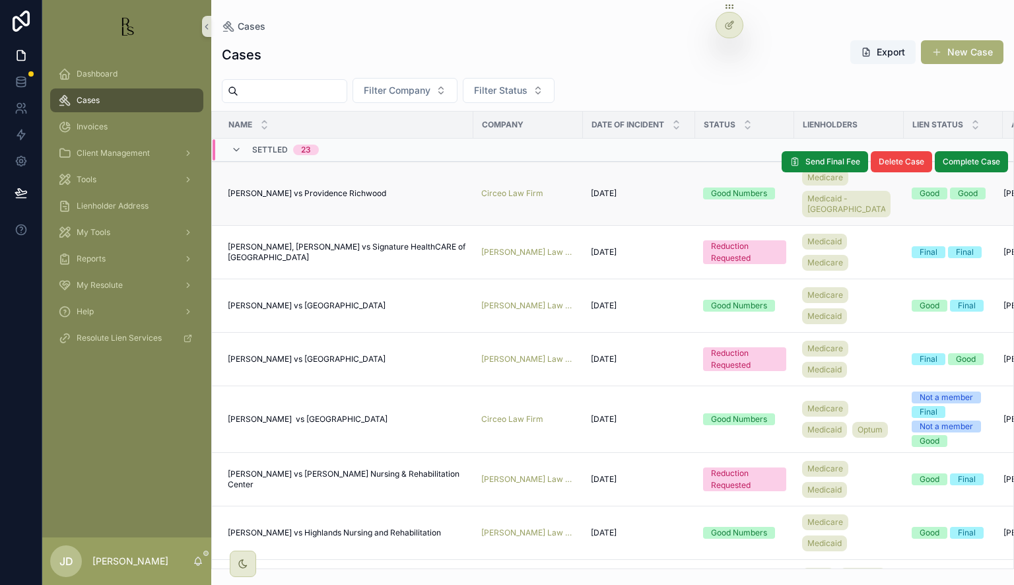
click at [314, 188] on span "[PERSON_NAME] vs Providence Richwood" at bounding box center [307, 193] width 158 height 11
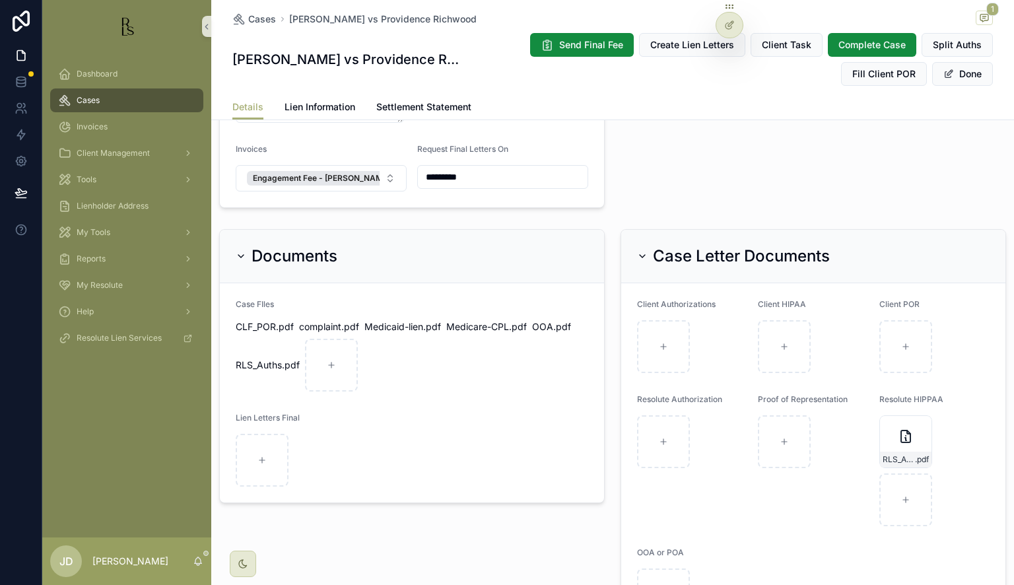
scroll to position [660, 0]
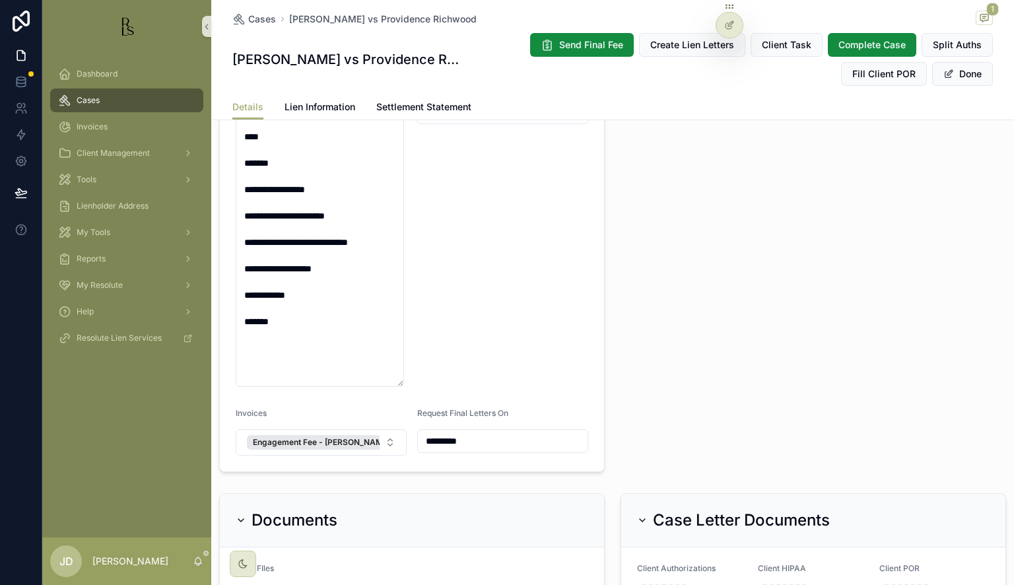
click at [118, 93] on div "Cases" at bounding box center [126, 100] width 137 height 21
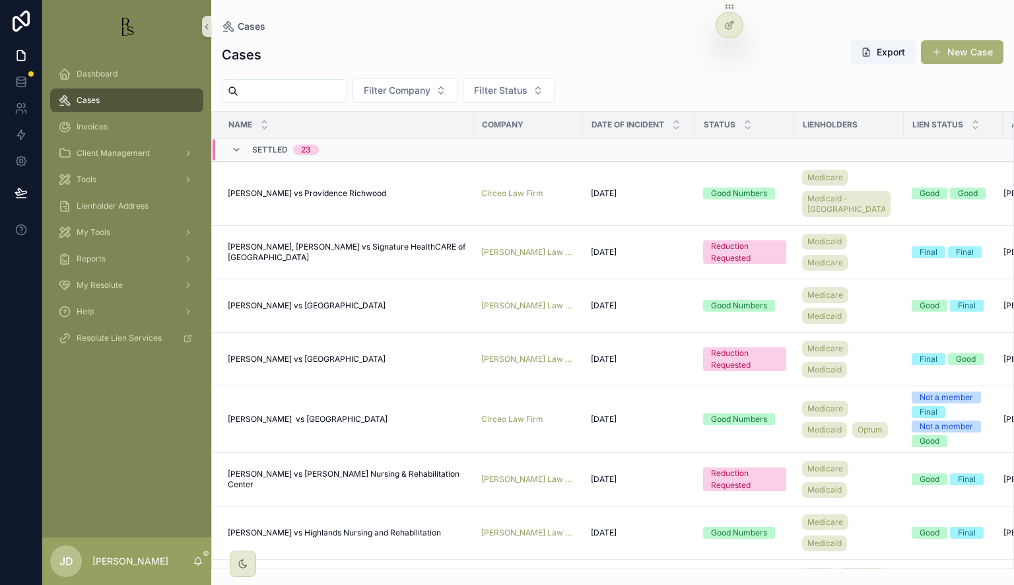
click at [255, 90] on input "scrollable content" at bounding box center [292, 91] width 108 height 18
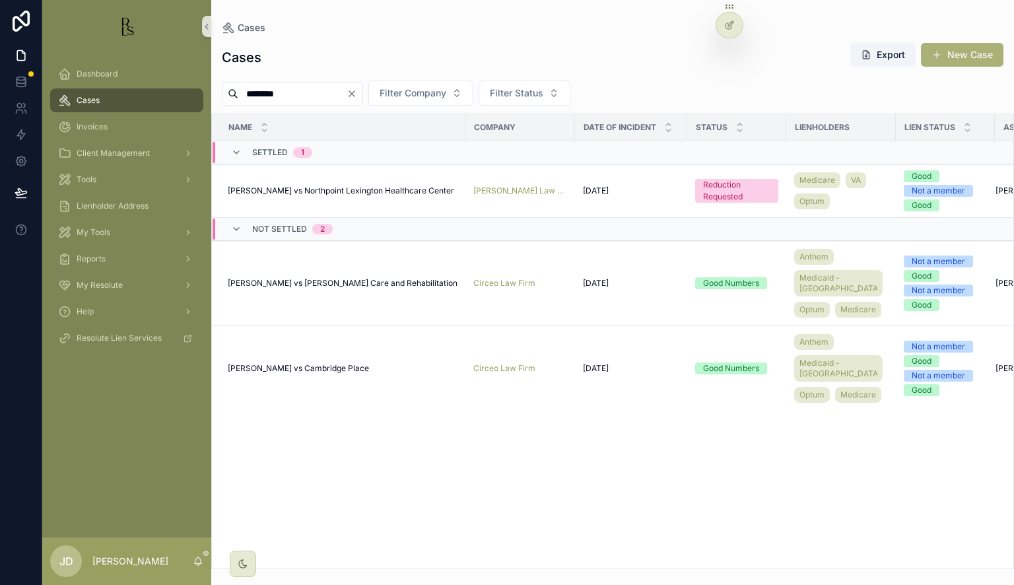
click at [346, 99] on input "********" at bounding box center [292, 94] width 108 height 18
type input "********"
click at [268, 190] on span "[PERSON_NAME] vs Northpoint Lexington Healthcare Center" at bounding box center [341, 191] width 226 height 11
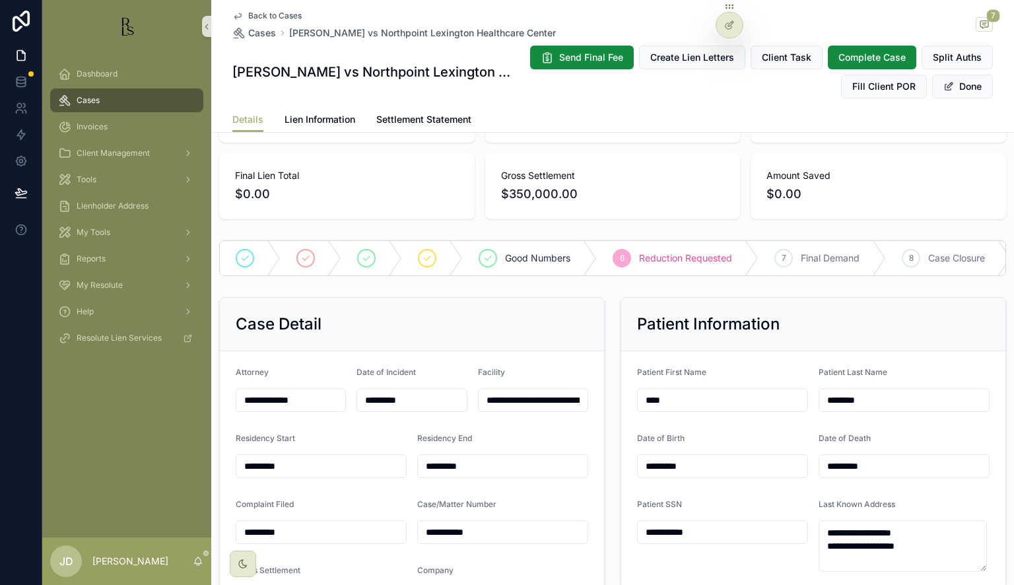
scroll to position [132, 0]
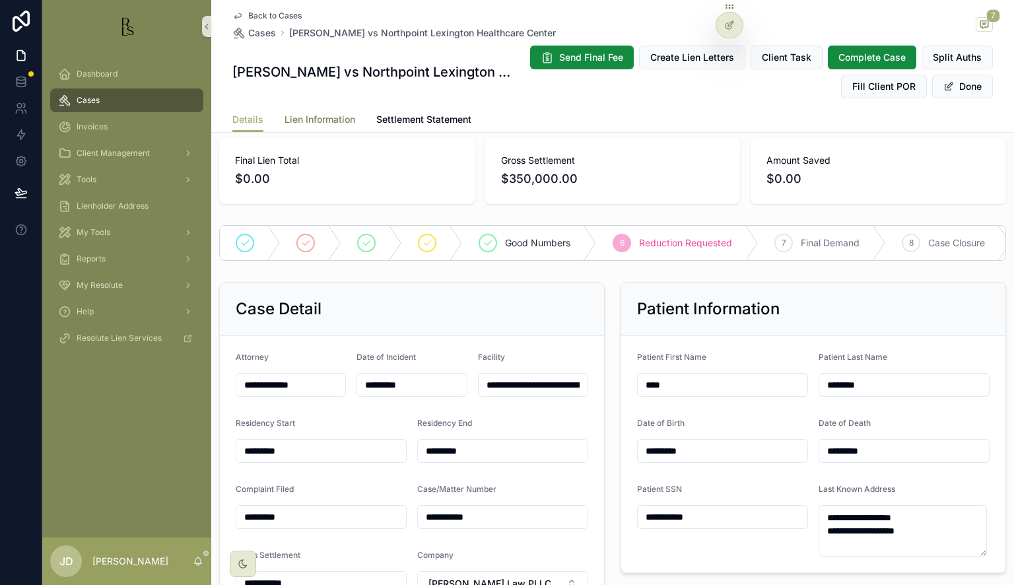
click at [342, 121] on span "Lien Information" at bounding box center [320, 119] width 71 height 13
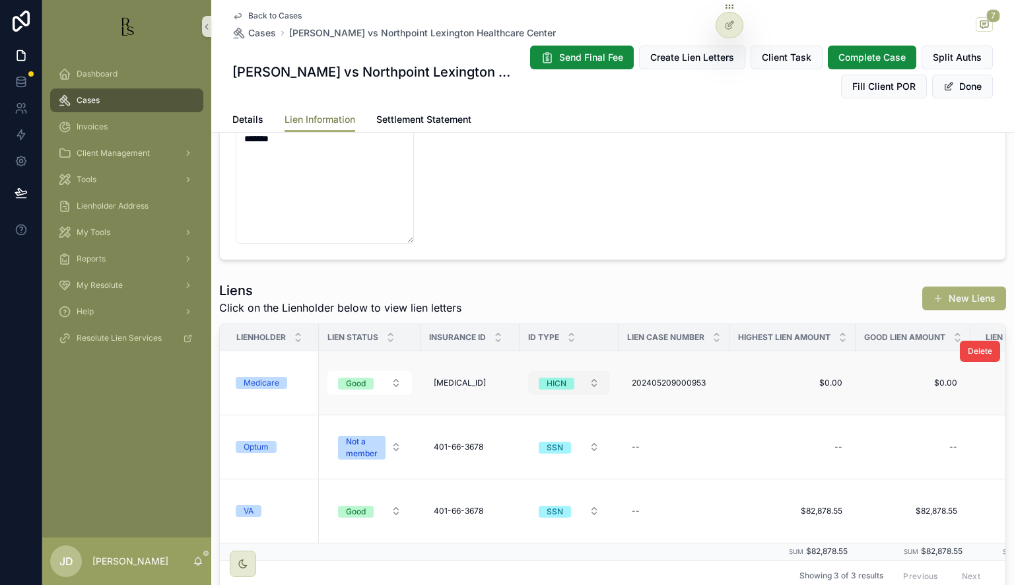
scroll to position [211, 0]
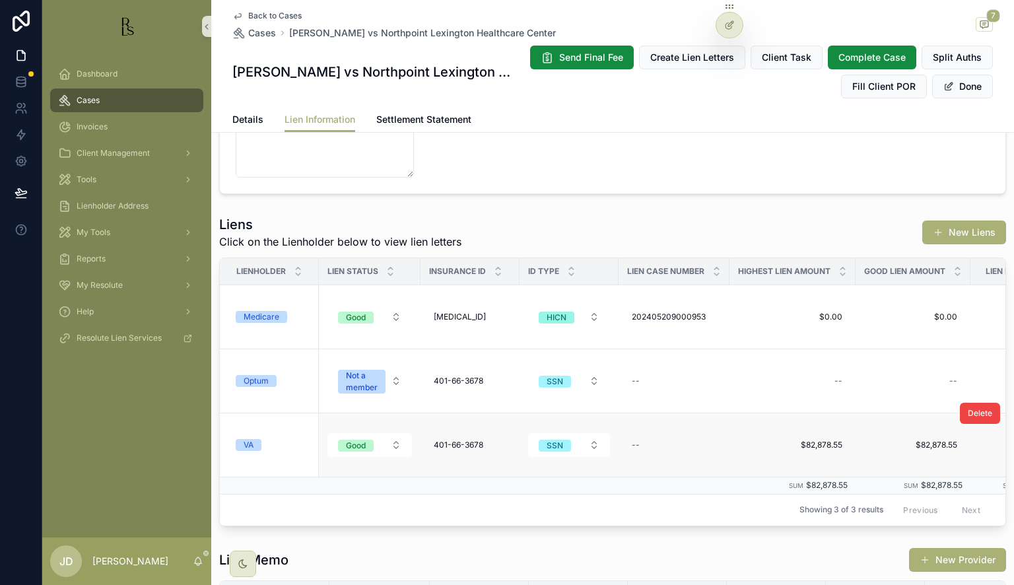
click at [289, 442] on div "VA" at bounding box center [273, 445] width 75 height 12
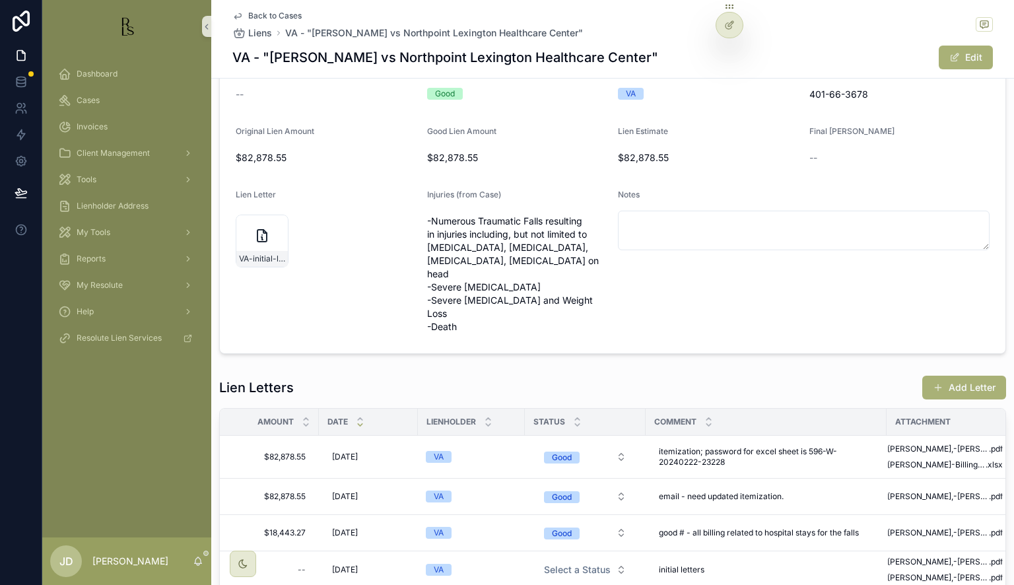
scroll to position [119, 0]
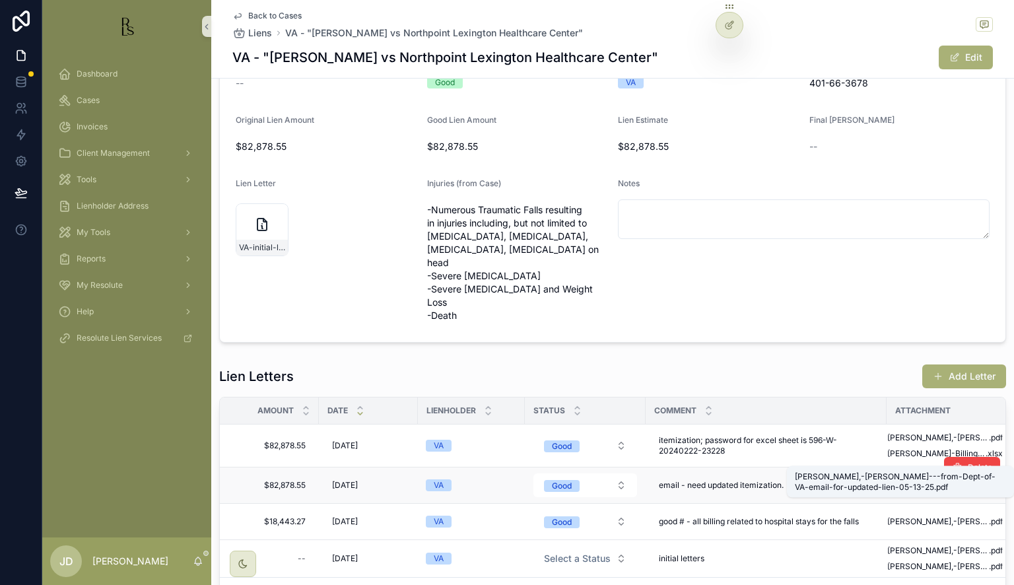
click at [898, 480] on span "[PERSON_NAME],-[PERSON_NAME]---from-Dept-of-VA-email-for-updated-lien-05-13-25" at bounding box center [938, 485] width 102 height 11
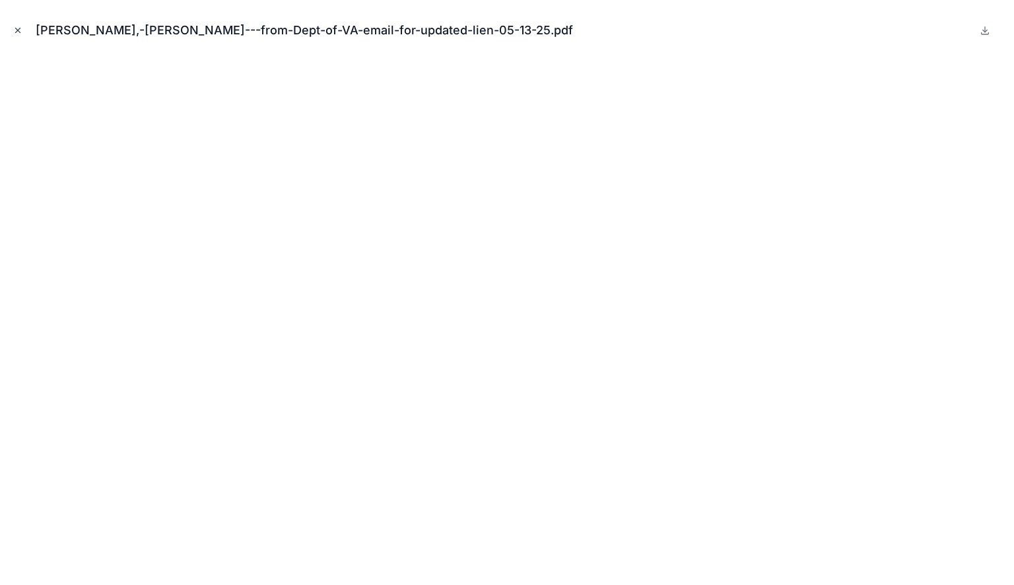
click at [18, 26] on icon "Close modal" at bounding box center [17, 30] width 9 height 9
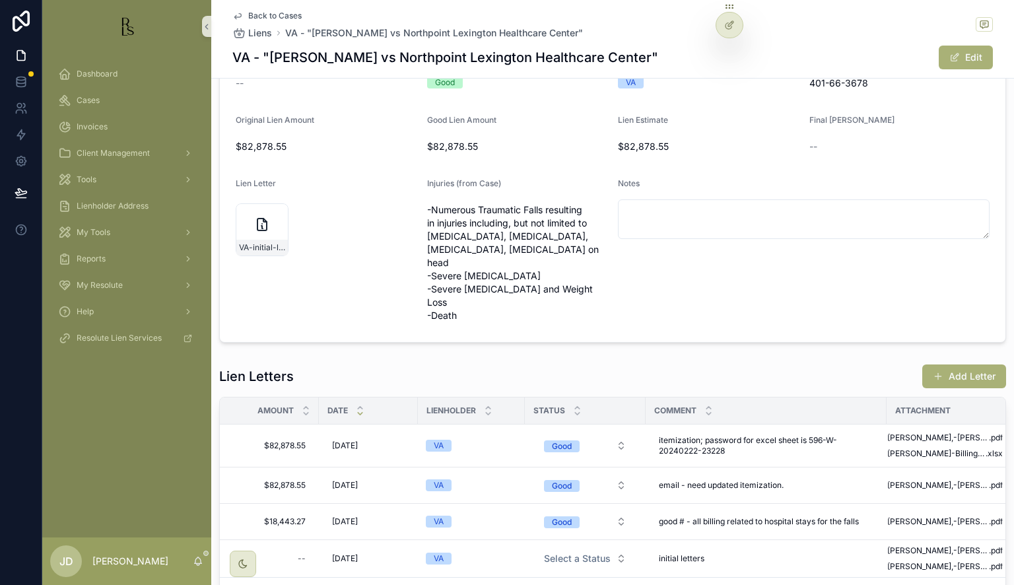
click at [252, 13] on span "Back to Cases" at bounding box center [274, 16] width 53 height 11
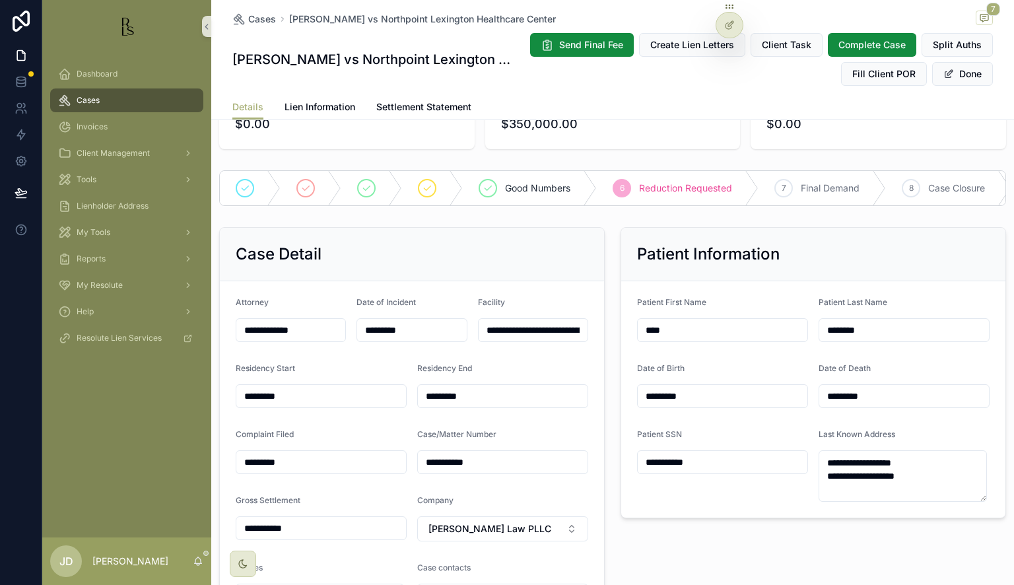
scroll to position [330, 0]
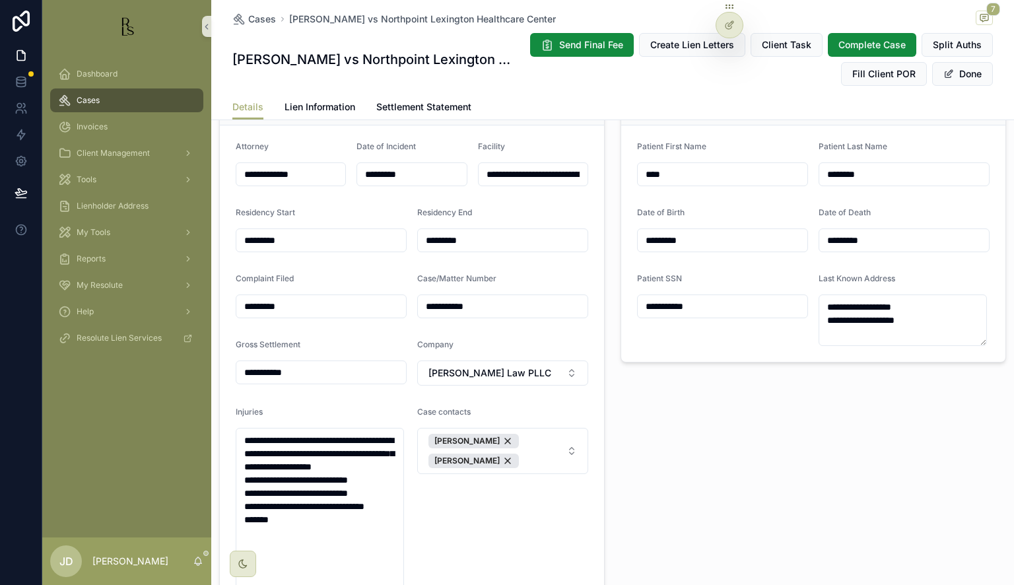
drag, startPoint x: 491, startPoint y: 318, endPoint x: 420, endPoint y: 320, distance: 71.3
click at [420, 316] on input "**********" at bounding box center [503, 306] width 170 height 18
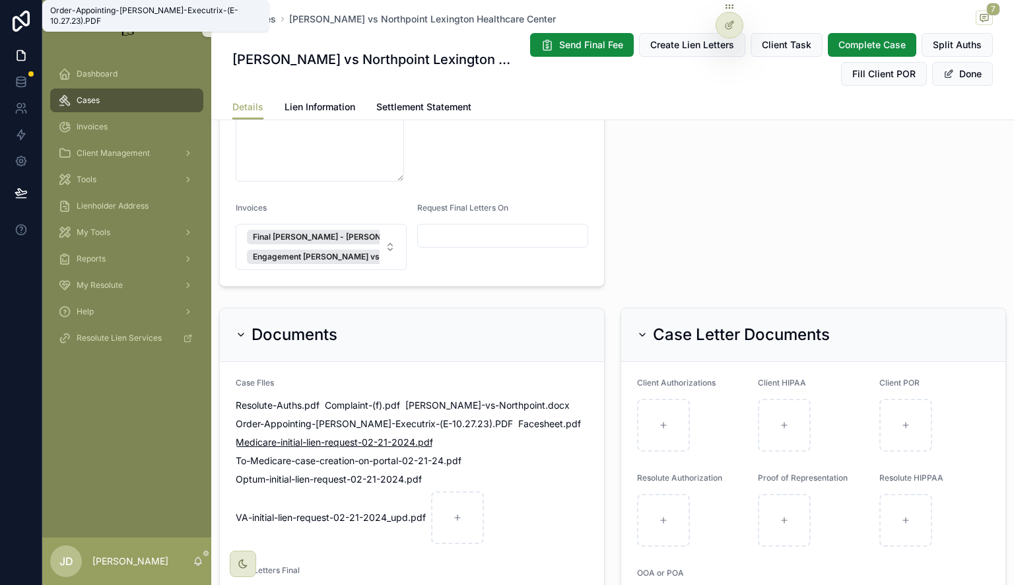
scroll to position [792, 0]
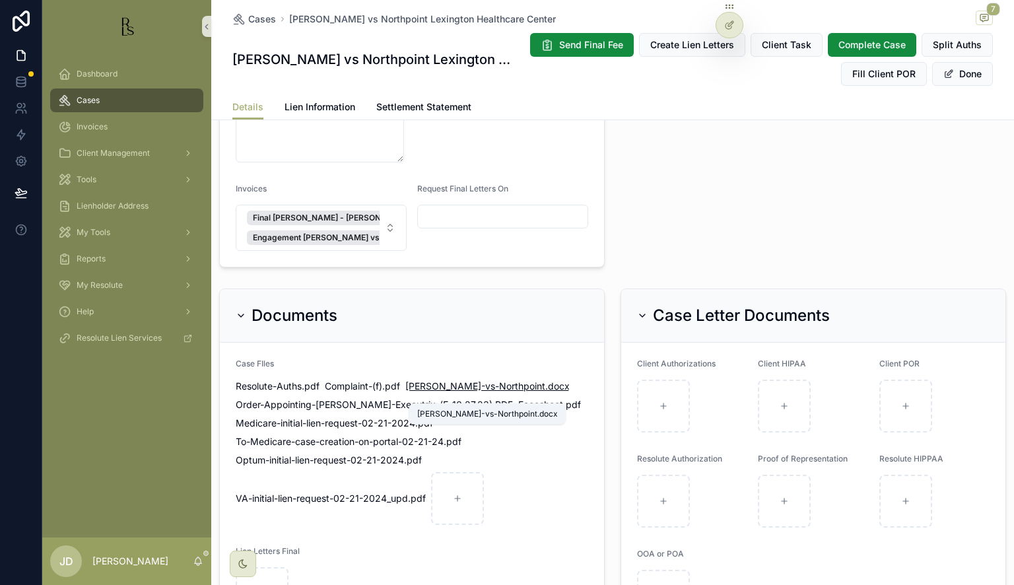
click at [495, 393] on span "[PERSON_NAME]-vs-Northpoint" at bounding box center [475, 386] width 140 height 13
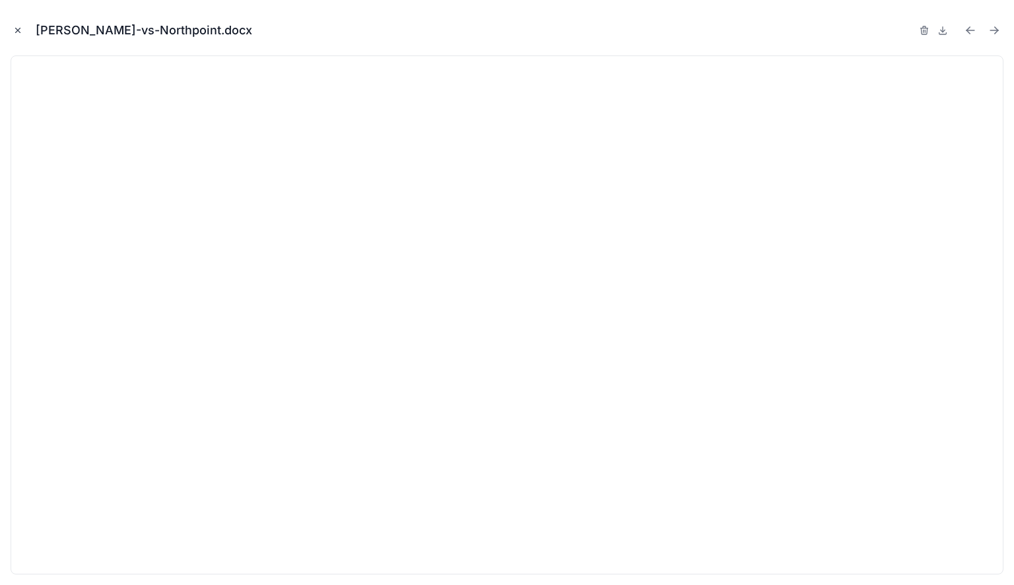
click at [17, 26] on icon "Close modal" at bounding box center [17, 30] width 9 height 9
